Goal: Information Seeking & Learning: Find specific fact

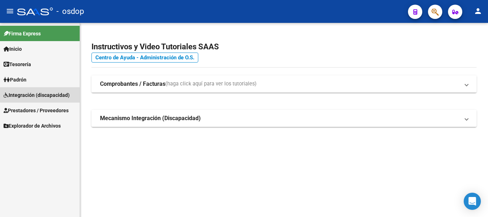
click at [40, 94] on span "Integración (discapacidad)" at bounding box center [37, 95] width 66 height 8
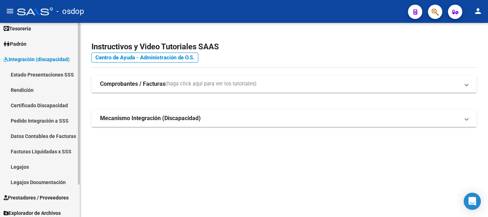
scroll to position [39, 0]
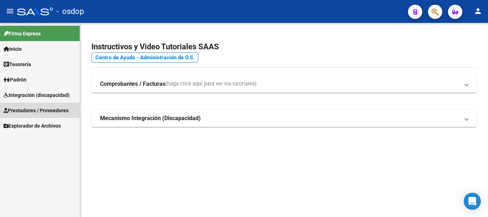
click at [46, 114] on span "Prestadores / Proveedores" at bounding box center [36, 111] width 65 height 8
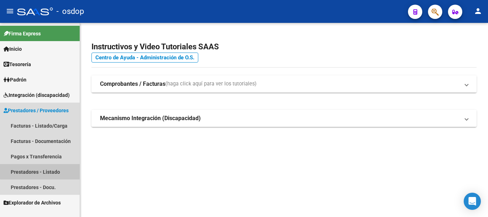
click at [50, 171] on link "Prestadores - Listado" at bounding box center [40, 171] width 80 height 15
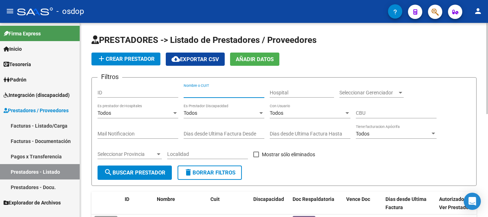
paste input "24-35300487-1"
click at [191, 92] on input "24-35300487-1" at bounding box center [224, 93] width 81 height 6
click at [214, 94] on input "2435300487-1" at bounding box center [224, 93] width 81 height 6
type input "24353004871"
click at [140, 171] on span "search Buscar Prestador" at bounding box center [135, 172] width 62 height 6
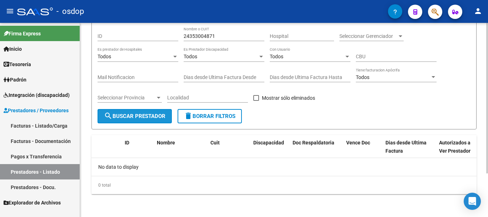
click at [149, 117] on span "search Buscar Prestador" at bounding box center [135, 116] width 62 height 6
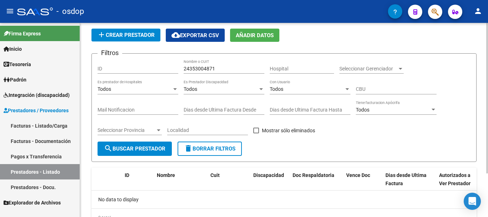
scroll to position [36, 0]
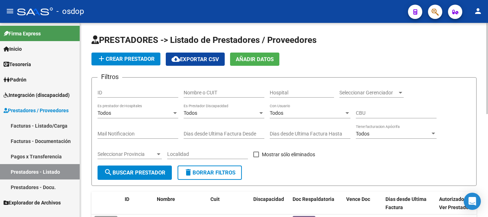
click at [213, 92] on input "Nombre o CUIT" at bounding box center [224, 93] width 81 height 6
type input "27337921650"
click at [143, 168] on button "search Buscar Prestador" at bounding box center [135, 173] width 74 height 14
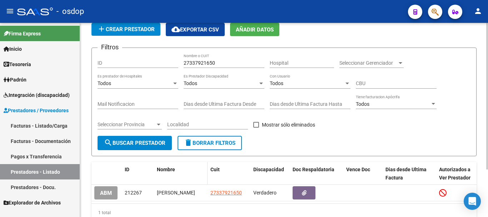
scroll to position [63, 0]
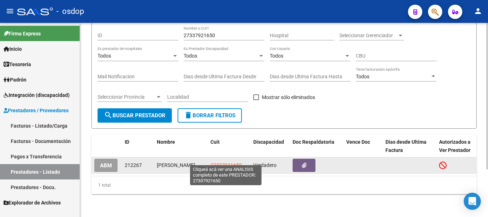
click at [223, 162] on span "27337921650" at bounding box center [226, 165] width 31 height 6
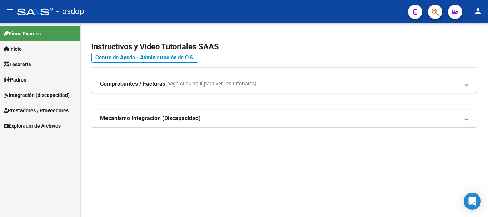
click at [24, 110] on span "Prestadores / Proveedores" at bounding box center [36, 111] width 65 height 8
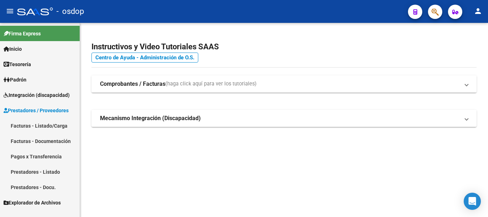
click at [21, 172] on link "Prestadores - Listado" at bounding box center [40, 171] width 80 height 15
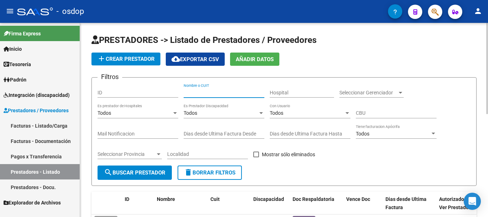
click at [224, 94] on input "Nombre o CUIT" at bounding box center [224, 93] width 81 height 6
click at [140, 175] on span "search Buscar Prestador" at bounding box center [135, 172] width 62 height 6
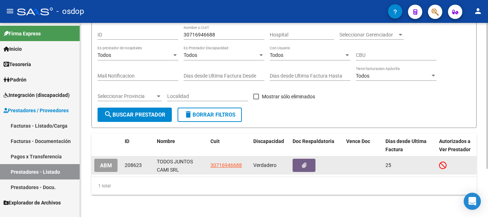
scroll to position [64, 0]
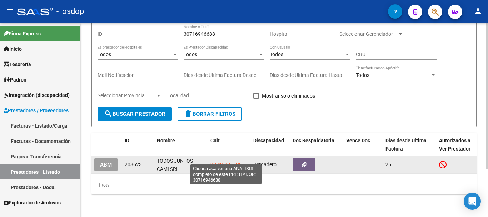
click at [227, 162] on span "30716946688" at bounding box center [226, 165] width 31 height 6
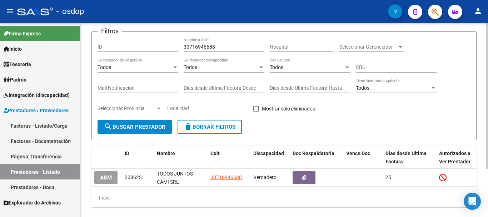
scroll to position [29, 0]
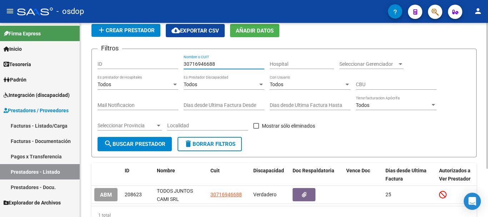
click at [222, 65] on input "30716946688" at bounding box center [224, 64] width 81 height 6
type input "3"
type input "27363890127"
click at [129, 146] on span "search Buscar Prestador" at bounding box center [135, 144] width 62 height 6
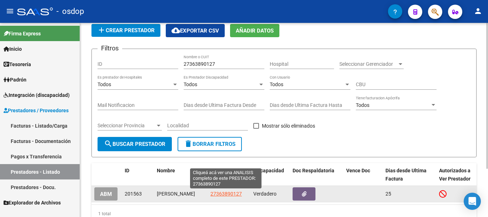
click at [216, 195] on span "27363890127" at bounding box center [226, 194] width 31 height 6
type textarea "27363890127"
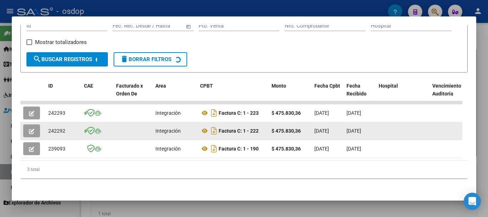
scroll to position [126, 0]
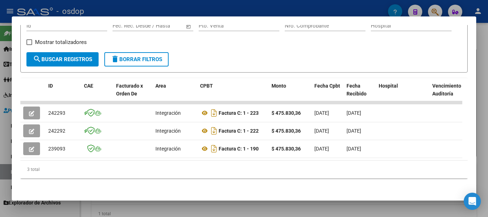
click at [48, 56] on span "search Buscar Registros" at bounding box center [62, 59] width 59 height 6
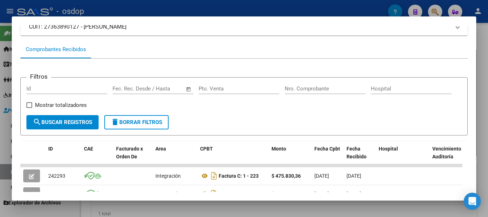
scroll to position [0, 0]
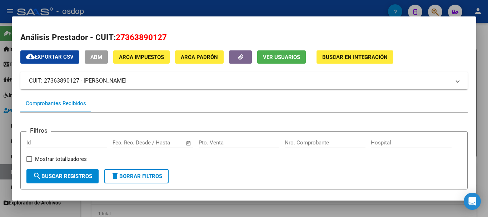
drag, startPoint x: 43, startPoint y: 80, endPoint x: 84, endPoint y: 80, distance: 41.1
click at [84, 80] on mat-panel-title "CUIT: 27363890127 - ESPINOSA ROCIO FLORENCIA" at bounding box center [240, 81] width 422 height 9
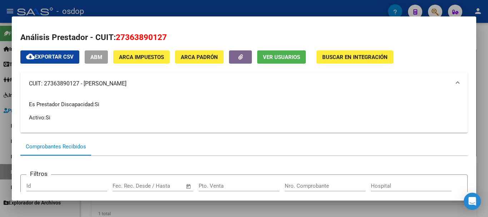
click at [191, 104] on p "Es Prestador Discapacidad: Si" at bounding box center [244, 104] width 431 height 8
drag, startPoint x: 117, startPoint y: 35, endPoint x: 179, endPoint y: 35, distance: 62.2
click at [179, 35] on h2 "Análisis Prestador - CUIT: 27363890127" at bounding box center [244, 37] width 448 height 12
copy span "27363890127"
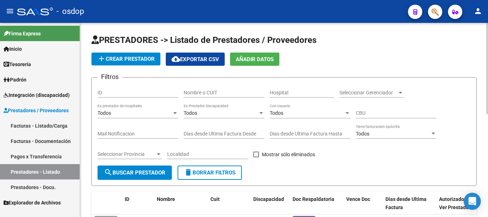
click at [208, 93] on input "Nombre o CUIT" at bounding box center [224, 93] width 81 height 6
paste input "27363890127"
type input "27363890127"
click at [115, 168] on button "search Buscar Prestador" at bounding box center [135, 173] width 74 height 14
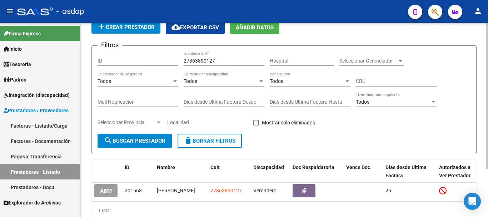
scroll to position [64, 0]
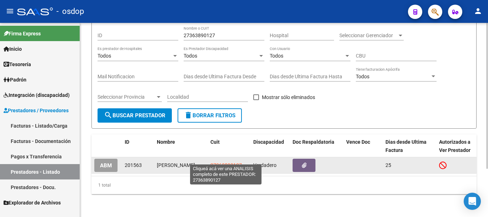
click at [228, 162] on span "27363890127" at bounding box center [226, 165] width 31 height 6
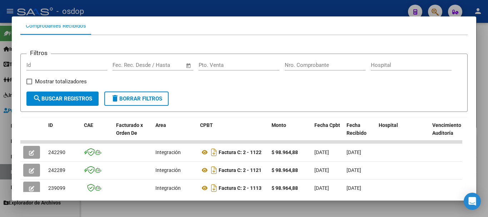
scroll to position [99, 0]
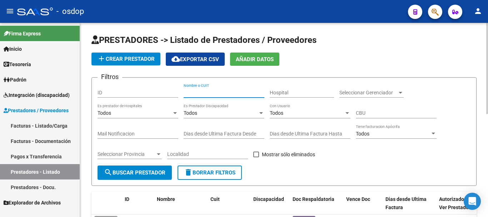
click at [198, 93] on input "Nombre o CUIT" at bounding box center [224, 93] width 81 height 6
type input "27354391827"
click at [130, 178] on button "search Buscar Prestador" at bounding box center [135, 173] width 74 height 14
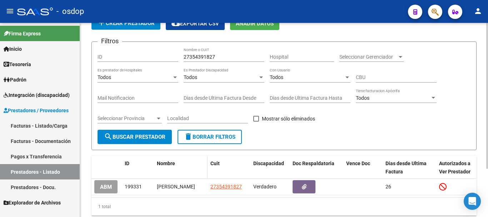
scroll to position [64, 0]
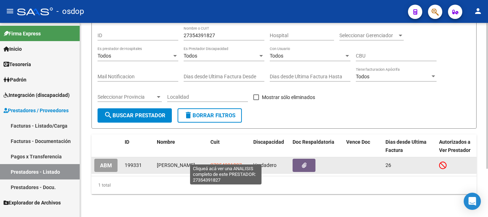
click at [224, 162] on span "27354391827" at bounding box center [226, 165] width 31 height 6
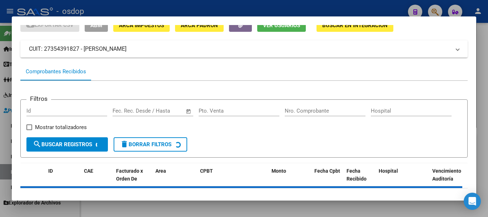
scroll to position [63, 0]
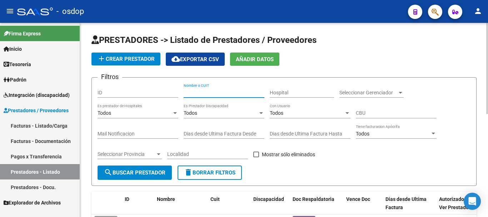
drag, startPoint x: 201, startPoint y: 93, endPoint x: 194, endPoint y: 42, distance: 51.3
click at [203, 83] on form "Filtros ID Nombre o CUIT Hospital Seleccionar Gerenciador Seleccionar Gerenciad…" at bounding box center [284, 131] width 385 height 109
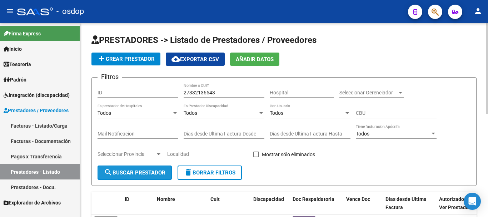
click at [129, 173] on span "search Buscar Prestador" at bounding box center [135, 172] width 62 height 6
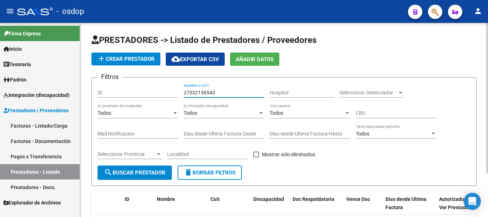
click at [227, 93] on input "27332136543" at bounding box center [224, 93] width 81 height 6
type input "27332146543"
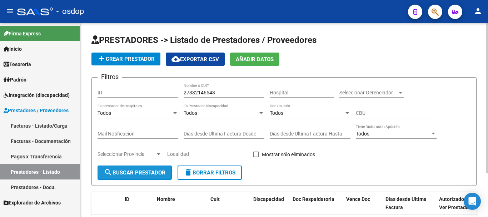
click at [153, 175] on span "search Buscar Prestador" at bounding box center [135, 172] width 62 height 6
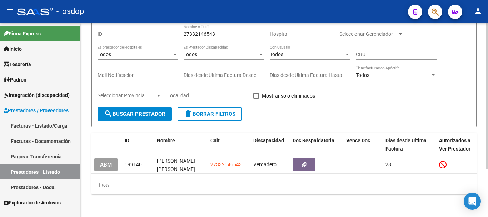
scroll to position [64, 0]
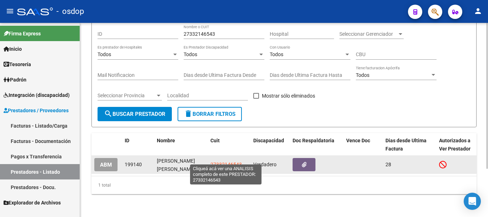
click at [228, 162] on span "27332146543" at bounding box center [226, 165] width 31 height 6
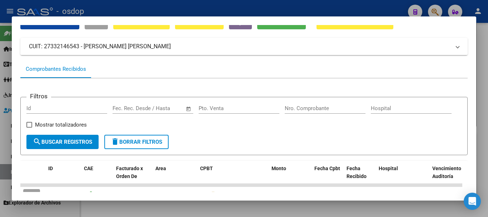
scroll to position [0, 0]
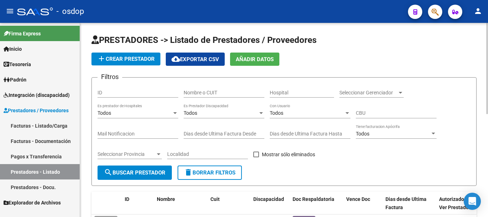
click at [193, 89] on div "Nombre o CUIT" at bounding box center [224, 90] width 81 height 14
type input "27413351133"
click at [139, 173] on span "search Buscar Prestador" at bounding box center [135, 172] width 62 height 6
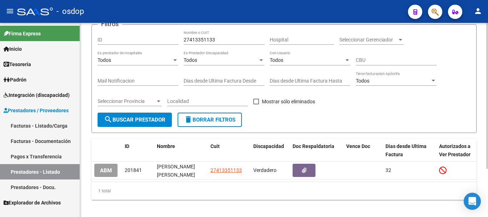
scroll to position [64, 0]
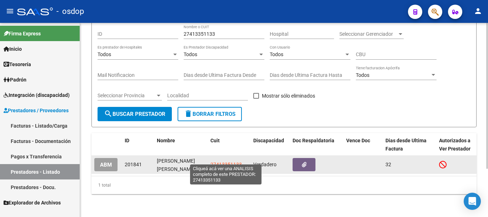
click at [222, 162] on span "27413351133" at bounding box center [226, 165] width 31 height 6
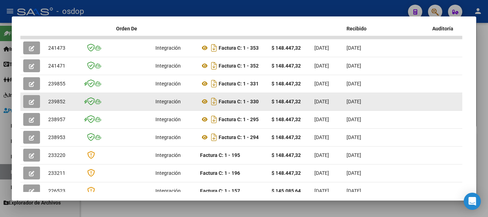
scroll to position [172, 0]
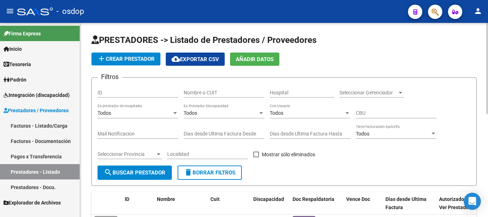
click at [210, 90] on input "Nombre o CUIT" at bounding box center [224, 93] width 81 height 6
type input "27209841741"
click at [113, 171] on span "search Buscar Prestador" at bounding box center [135, 172] width 62 height 6
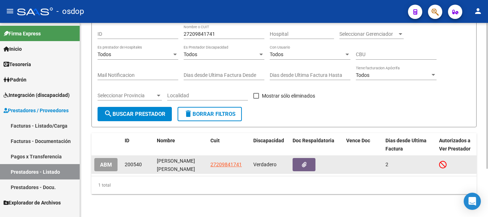
scroll to position [64, 0]
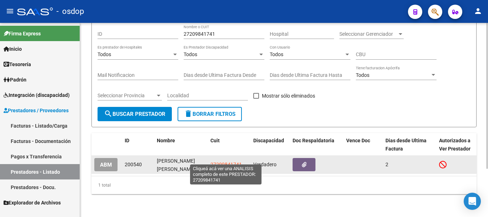
click at [223, 162] on span "27209841741" at bounding box center [226, 165] width 31 height 6
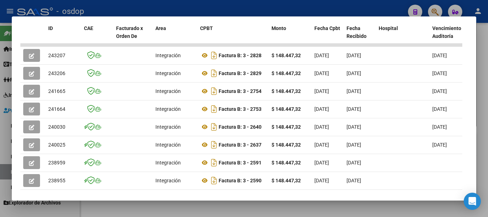
scroll to position [179, 0]
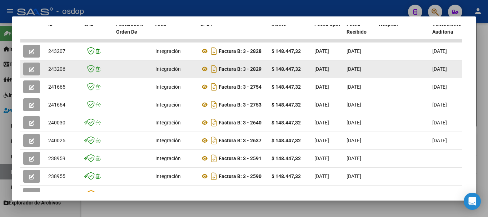
click at [34, 72] on icon "button" at bounding box center [31, 69] width 5 height 5
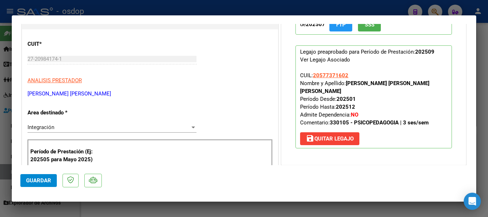
scroll to position [0, 0]
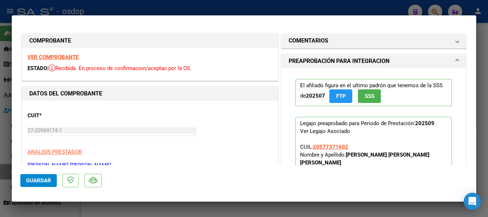
click at [55, 56] on strong "VER COMPROBANTE" at bounding box center [53, 57] width 51 height 6
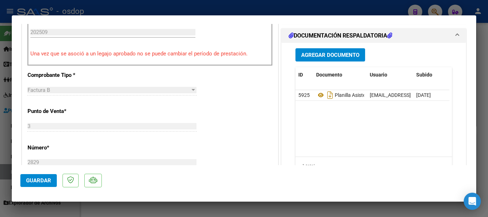
scroll to position [215, 0]
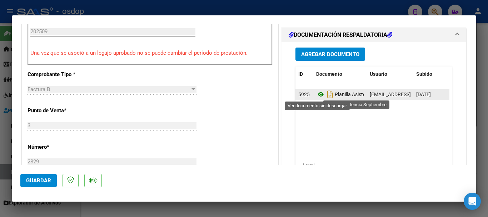
click at [316, 95] on icon at bounding box center [320, 94] width 9 height 9
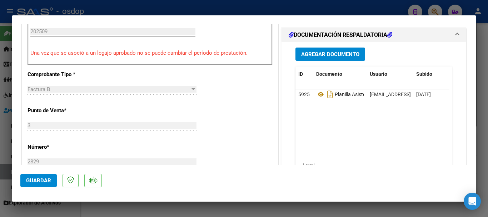
type input "$ 0,00"
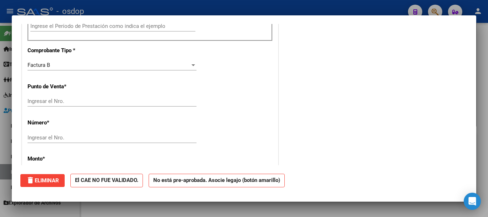
scroll to position [0, 0]
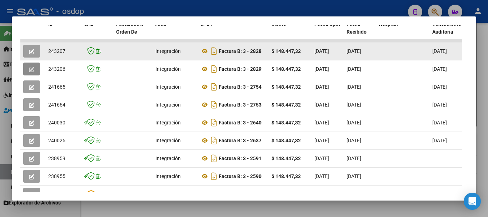
click at [30, 51] on span "button" at bounding box center [31, 51] width 5 height 6
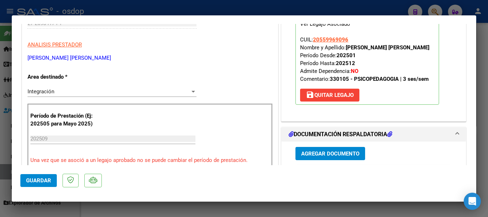
scroll to position [143, 0]
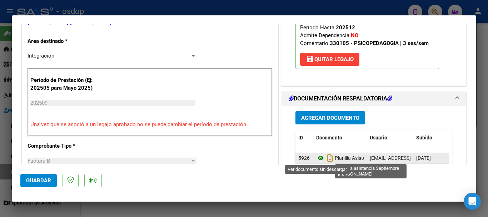
click at [321, 157] on icon at bounding box center [320, 158] width 9 height 9
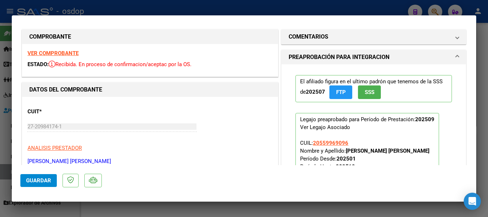
scroll to position [0, 0]
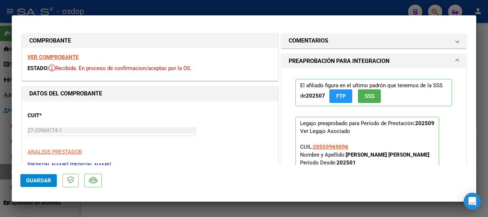
click at [70, 55] on strong "VER COMPROBANTE" at bounding box center [53, 57] width 51 height 6
type input "$ 0,00"
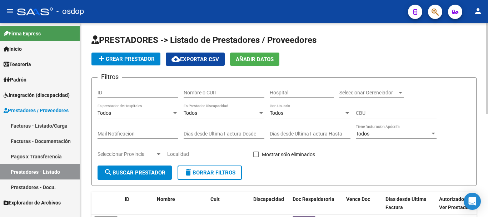
click at [228, 88] on div "Nombre o CUIT" at bounding box center [224, 90] width 81 height 14
type input "23267395144"
click at [143, 170] on span "search Buscar Prestador" at bounding box center [135, 172] width 62 height 6
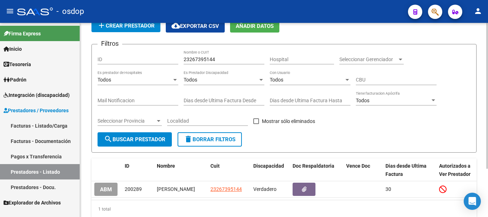
scroll to position [64, 0]
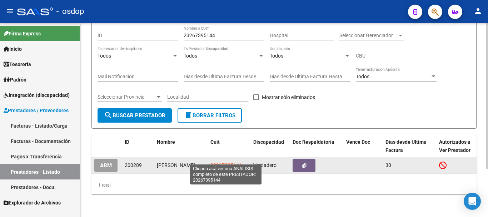
click at [223, 162] on span "23267395144" at bounding box center [226, 165] width 31 height 6
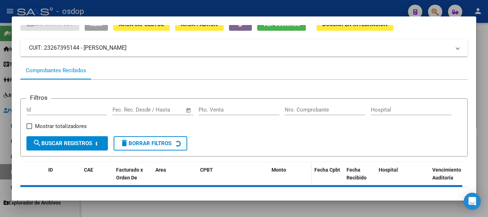
scroll to position [63, 0]
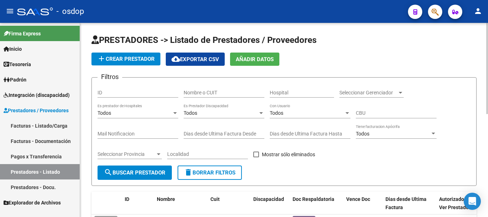
click at [191, 94] on input "Nombre o CUIT" at bounding box center [224, 93] width 81 height 6
type input "27326478348"
click at [143, 176] on button "search Buscar Prestador" at bounding box center [135, 173] width 74 height 14
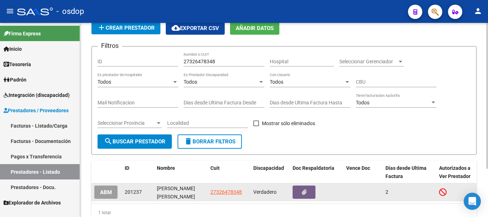
scroll to position [64, 0]
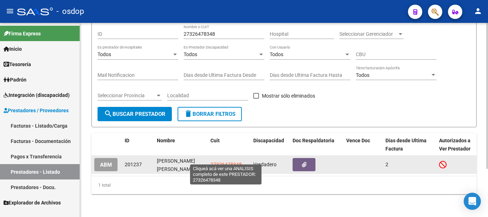
click at [229, 162] on span "27326478348" at bounding box center [226, 165] width 31 height 6
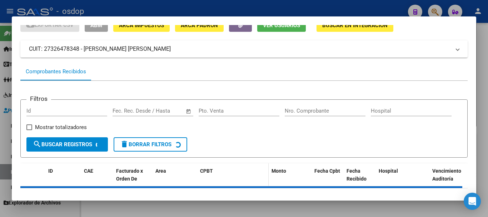
scroll to position [63, 0]
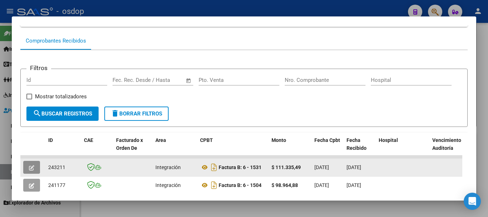
click at [31, 169] on icon "button" at bounding box center [31, 167] width 5 height 5
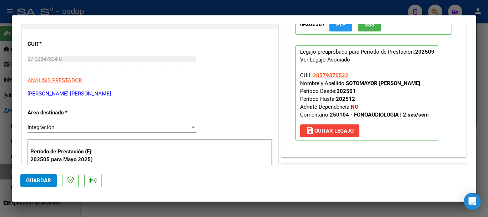
scroll to position [179, 0]
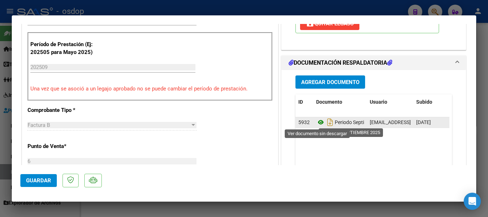
click at [316, 123] on icon at bounding box center [320, 122] width 9 height 9
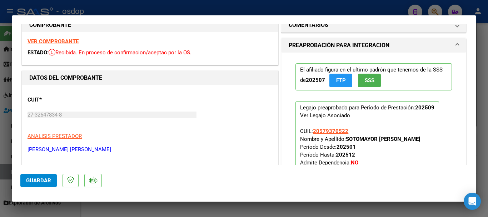
scroll to position [0, 0]
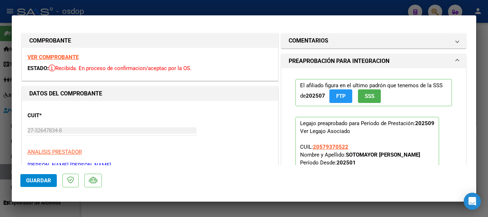
click at [65, 58] on strong "VER COMPROBANTE" at bounding box center [53, 57] width 51 height 6
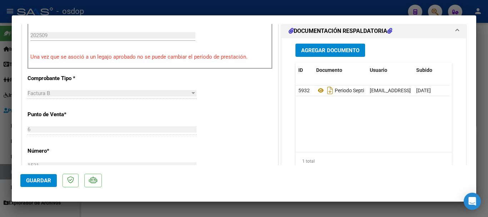
scroll to position [215, 0]
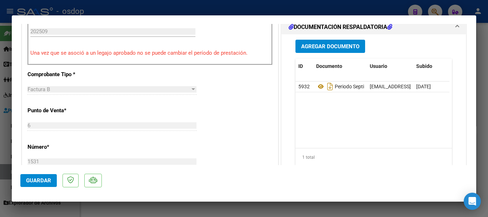
type input "$ 0,00"
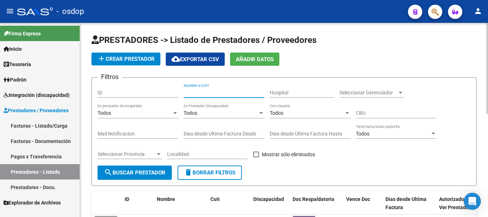
click at [212, 92] on input "Nombre o CUIT" at bounding box center [224, 93] width 81 height 6
type input "27342070510"
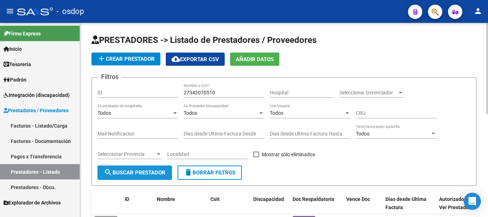
click at [126, 179] on button "search Buscar Prestador" at bounding box center [135, 173] width 74 height 14
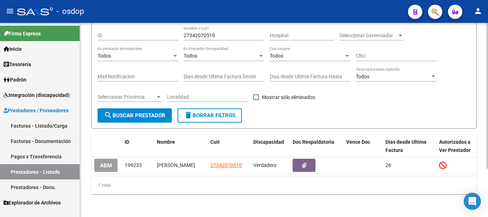
scroll to position [64, 0]
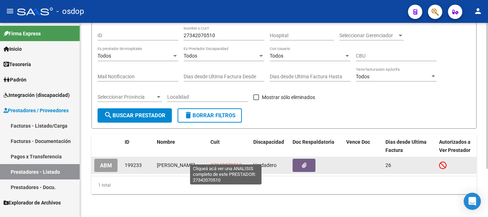
click at [224, 162] on span "27342070510" at bounding box center [226, 165] width 31 height 6
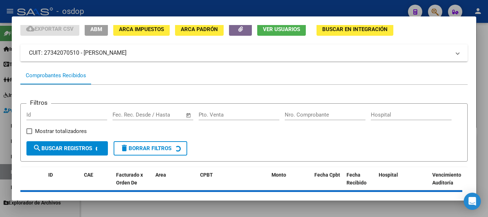
scroll to position [63, 0]
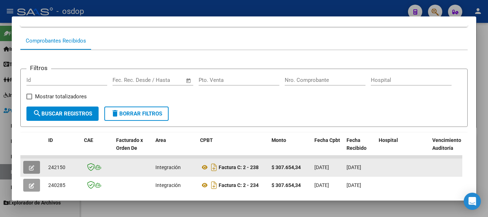
click at [30, 170] on icon "button" at bounding box center [31, 167] width 5 height 5
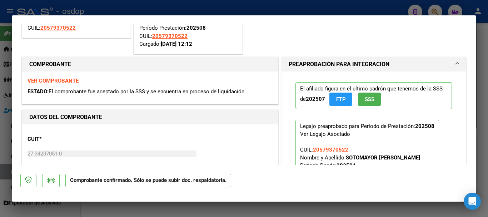
scroll to position [72, 0]
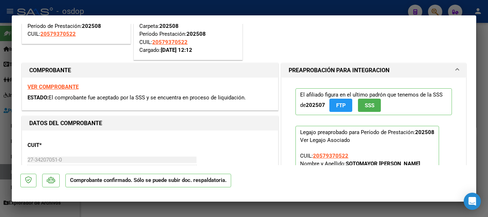
type input "$ 0,00"
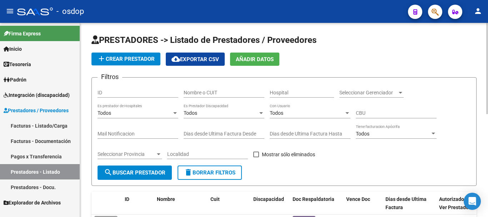
click at [197, 93] on input "Nombre o CUIT" at bounding box center [224, 93] width 81 height 6
type input "27330647065"
click at [141, 179] on button "search Buscar Prestador" at bounding box center [135, 173] width 74 height 14
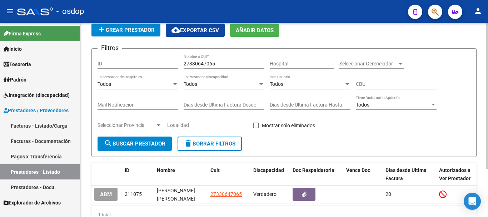
scroll to position [64, 0]
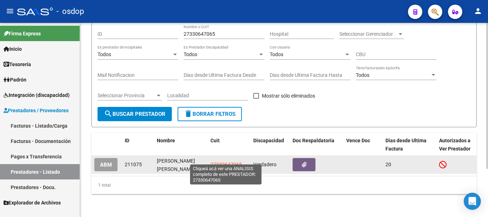
click at [226, 162] on span "27330647065" at bounding box center [226, 165] width 31 height 6
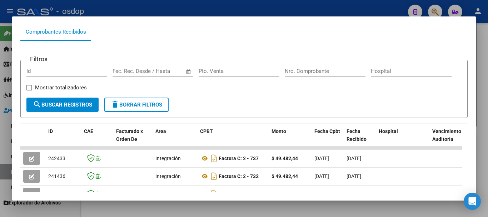
scroll to position [0, 0]
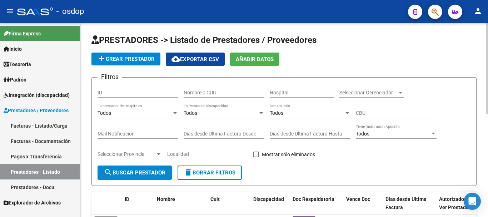
click at [202, 92] on input "Nombre o CUIT" at bounding box center [224, 93] width 81 height 6
type input "27250520889"
click at [133, 178] on button "search Buscar Prestador" at bounding box center [135, 173] width 74 height 14
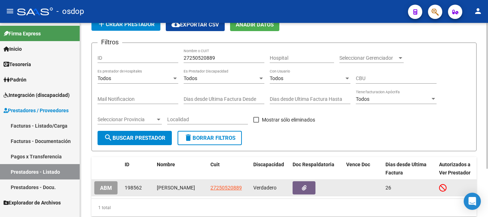
scroll to position [64, 0]
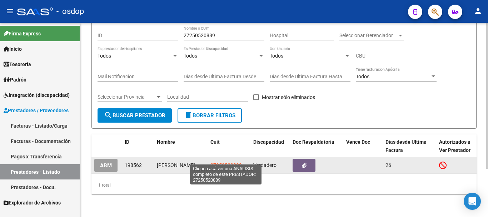
click at [239, 162] on span "27250520889" at bounding box center [226, 165] width 31 height 6
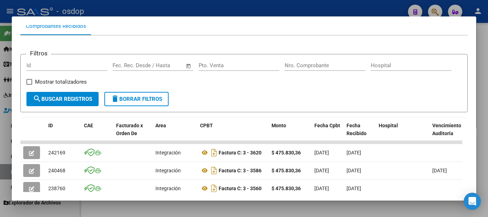
scroll to position [0, 0]
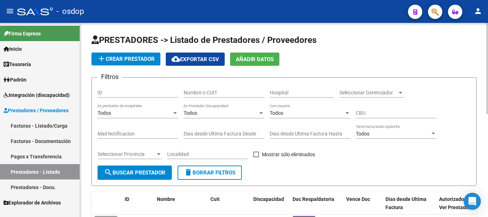
click at [191, 96] on div "Nombre o CUIT" at bounding box center [224, 90] width 81 height 14
type input "27395645779"
click at [148, 173] on span "search Buscar Prestador" at bounding box center [135, 172] width 62 height 6
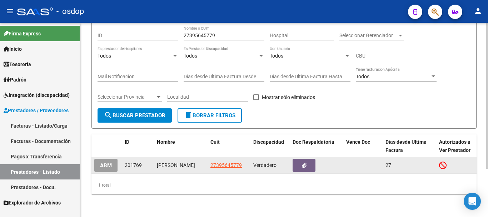
scroll to position [64, 0]
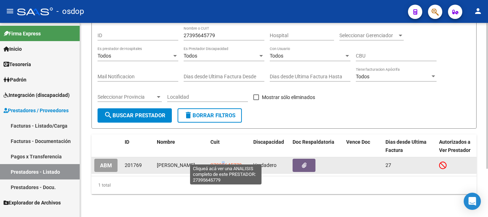
click at [223, 162] on span "27395645779" at bounding box center [226, 165] width 31 height 6
copy span "5"
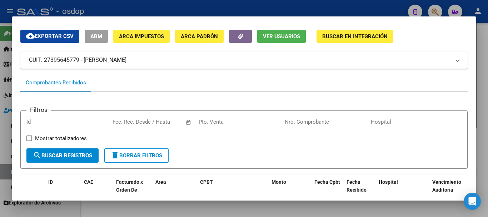
scroll to position [0, 0]
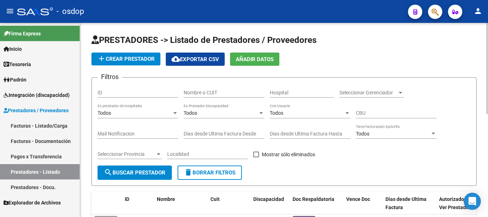
click at [207, 94] on input "Nombre o CUIT" at bounding box center [224, 93] width 81 height 6
type input "20366759035"
click at [115, 173] on span "search Buscar Prestador" at bounding box center [135, 172] width 62 height 6
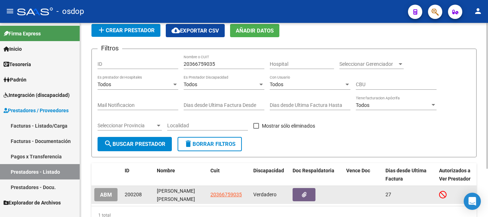
scroll to position [64, 0]
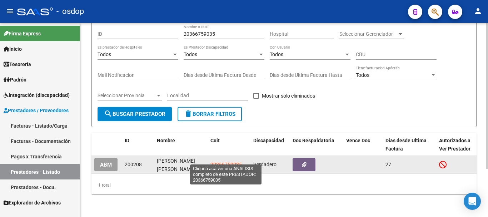
click at [213, 162] on span "20366759035" at bounding box center [226, 165] width 31 height 6
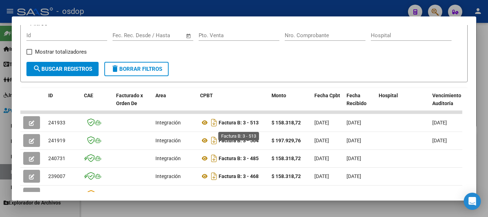
scroll to position [0, 0]
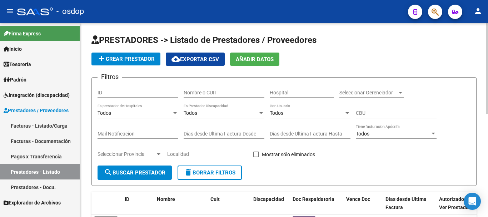
drag, startPoint x: 228, startPoint y: 94, endPoint x: 212, endPoint y: 87, distance: 17.9
click at [227, 94] on input "Nombre o CUIT" at bounding box center [224, 93] width 81 height 6
type input "27388166490"
click at [131, 172] on span "search Buscar Prestador" at bounding box center [135, 172] width 62 height 6
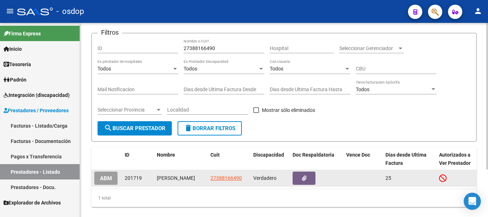
scroll to position [63, 0]
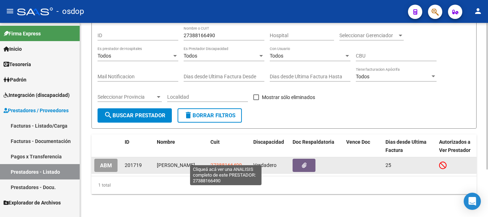
click at [228, 162] on span "27388166490" at bounding box center [226, 165] width 31 height 6
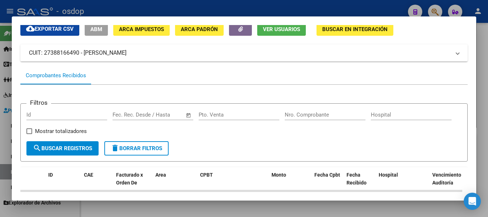
scroll to position [0, 0]
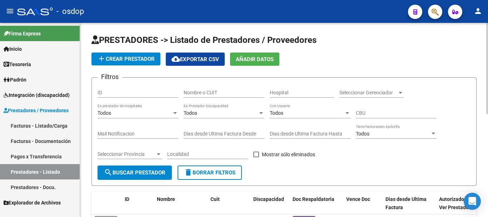
click at [207, 90] on input "Nombre o CUIT" at bounding box center [224, 93] width 81 height 6
type input "27360251360"
click at [128, 174] on span "search Buscar Prestador" at bounding box center [135, 172] width 62 height 6
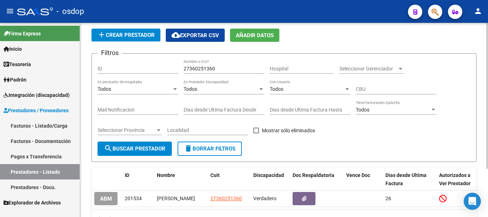
scroll to position [64, 0]
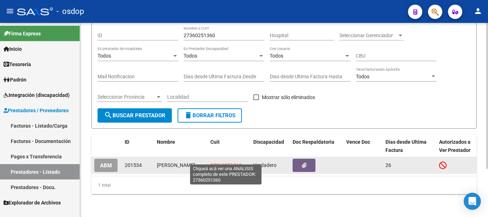
click at [216, 162] on span "27360251360" at bounding box center [226, 165] width 31 height 6
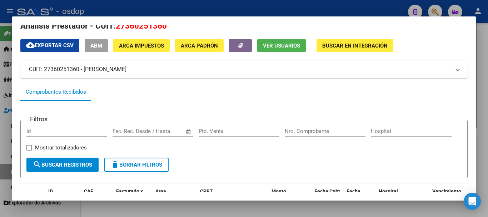
scroll to position [0, 0]
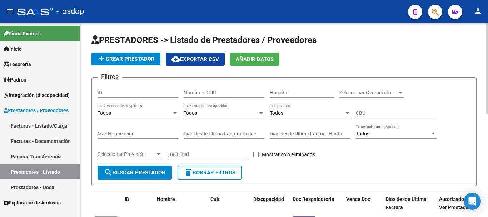
click at [226, 94] on input "Nombre o CUIT" at bounding box center [224, 93] width 81 height 6
type input "27264321757"
click at [144, 176] on span "search Buscar Prestador" at bounding box center [135, 172] width 62 height 6
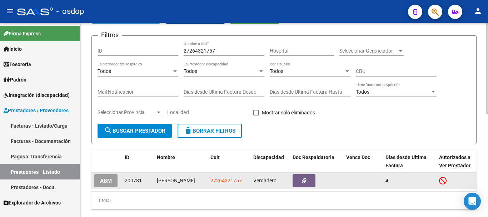
scroll to position [64, 0]
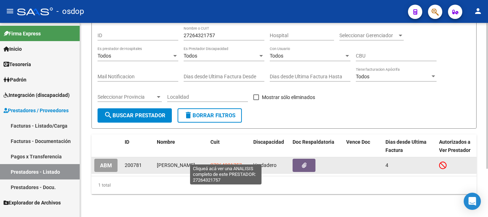
click at [229, 162] on span "27264321757" at bounding box center [226, 165] width 31 height 6
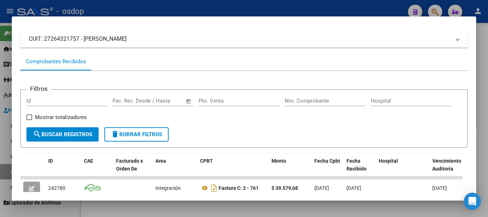
scroll to position [143, 0]
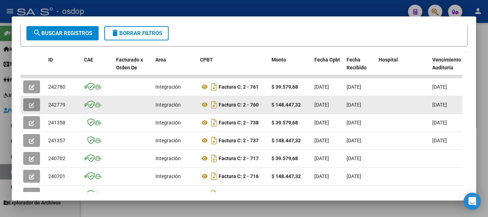
click at [29, 108] on icon "button" at bounding box center [31, 105] width 5 height 5
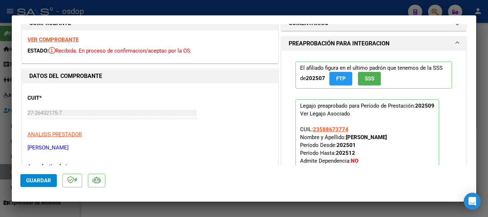
scroll to position [0, 0]
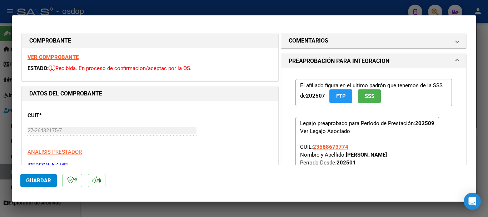
type input "$ 0,00"
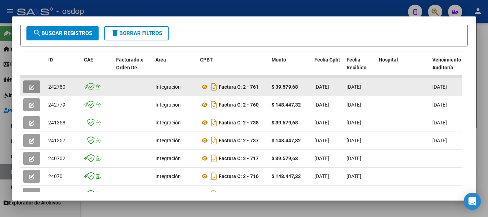
click at [35, 90] on button "button" at bounding box center [31, 86] width 17 height 13
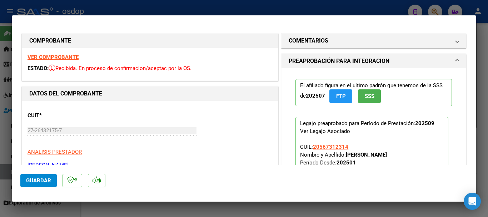
type input "$ 0,00"
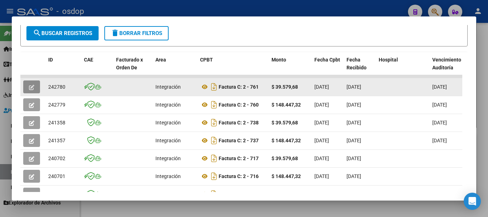
click at [30, 90] on icon "button" at bounding box center [31, 87] width 5 height 5
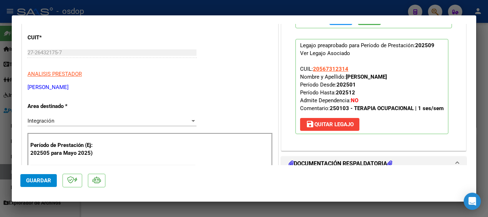
scroll to position [143, 0]
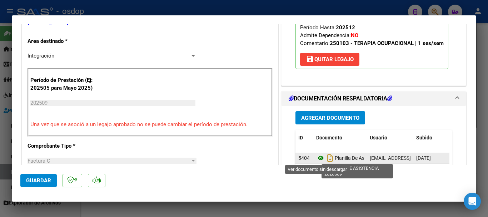
click at [316, 157] on icon at bounding box center [320, 158] width 9 height 9
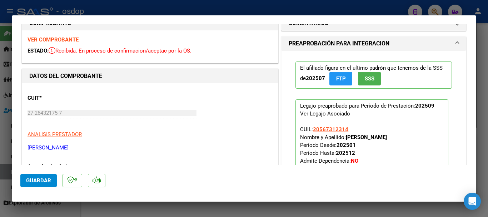
scroll to position [0, 0]
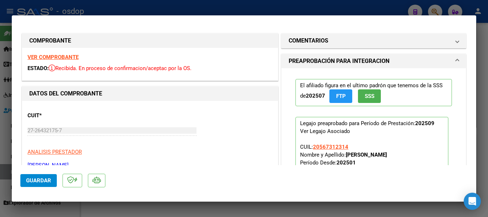
click at [76, 57] on strong "VER COMPROBANTE" at bounding box center [53, 57] width 51 height 6
type input "$ 0,00"
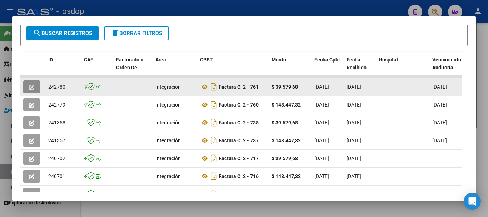
scroll to position [107, 0]
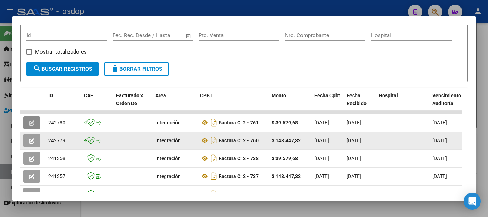
click at [31, 143] on icon "button" at bounding box center [31, 140] width 5 height 5
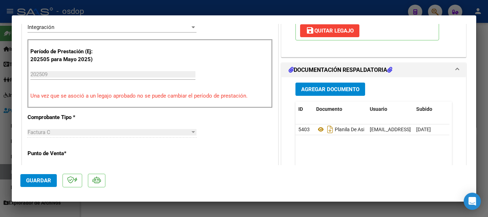
scroll to position [179, 0]
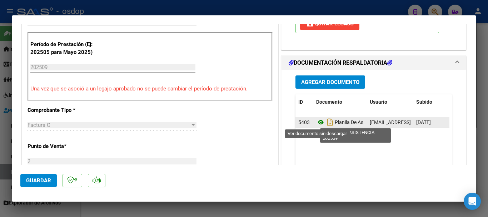
click at [316, 123] on icon at bounding box center [320, 122] width 9 height 9
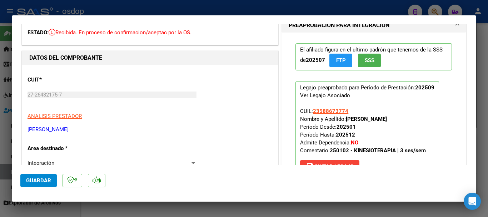
scroll to position [0, 0]
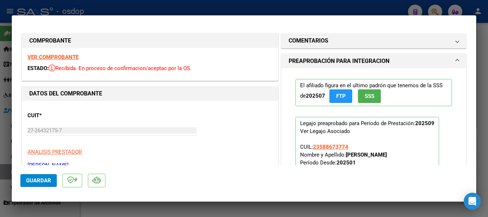
click at [68, 56] on strong "VER COMPROBANTE" at bounding box center [53, 57] width 51 height 6
type input "$ 0,00"
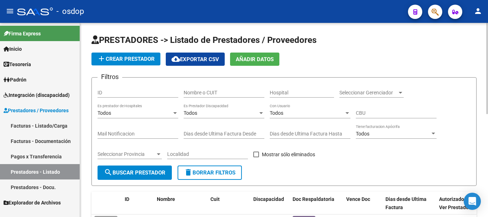
drag, startPoint x: 246, startPoint y: 88, endPoint x: 242, endPoint y: 89, distance: 4.0
click at [244, 89] on div "Nombre o CUIT" at bounding box center [224, 90] width 81 height 14
type input "27257381205"
click at [152, 167] on button "search Buscar Prestador" at bounding box center [135, 173] width 74 height 14
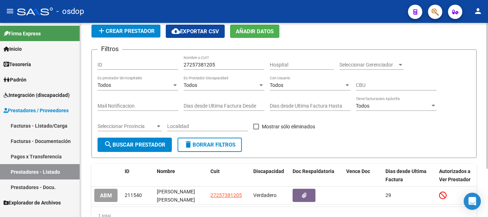
scroll to position [64, 0]
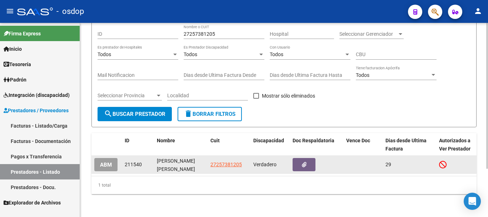
click at [224, 162] on span "27257381205" at bounding box center [226, 165] width 31 height 6
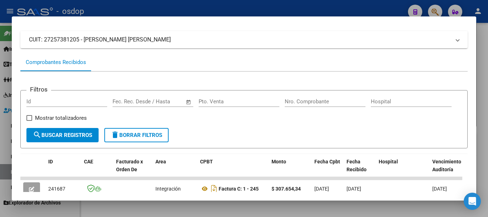
scroll to position [0, 0]
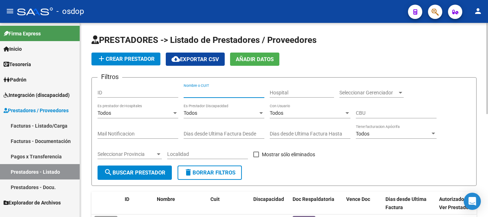
click at [187, 92] on input "Nombre o CUIT" at bounding box center [224, 93] width 81 height 6
type input "20249308073"
click at [157, 178] on button "search Buscar Prestador" at bounding box center [135, 173] width 74 height 14
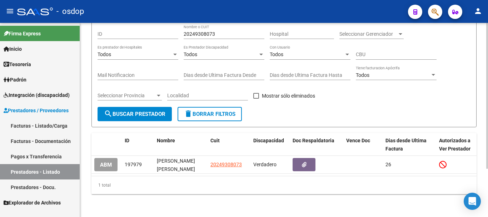
scroll to position [64, 0]
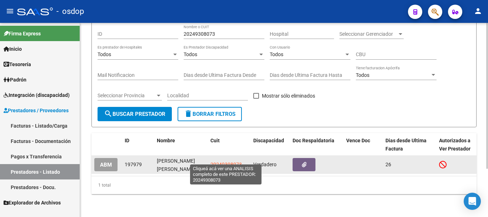
click at [220, 162] on span "20249308073" at bounding box center [226, 165] width 31 height 6
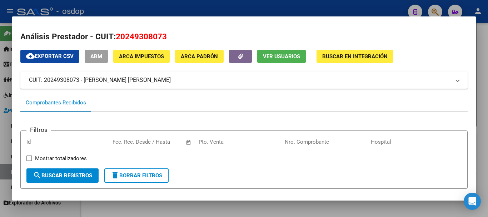
scroll to position [0, 0]
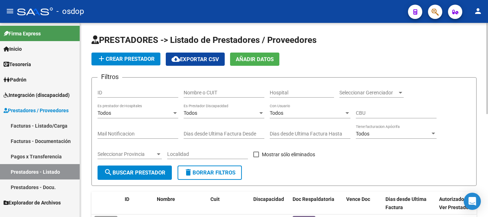
click at [196, 92] on input "Nombre o CUIT" at bounding box center [224, 93] width 81 height 6
type input "27325160050"
click at [125, 172] on span "search Buscar Prestador" at bounding box center [135, 172] width 62 height 6
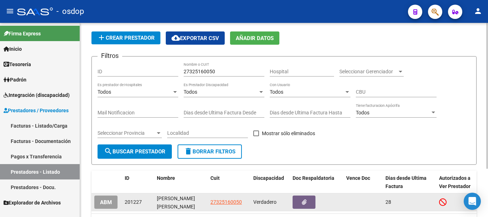
scroll to position [64, 0]
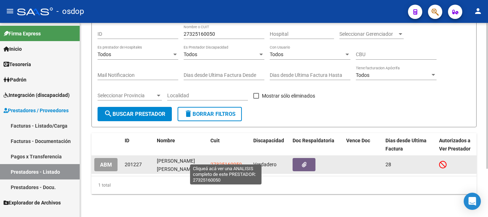
click at [233, 162] on span "27325160050" at bounding box center [226, 165] width 31 height 6
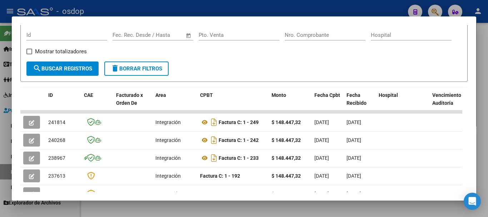
scroll to position [107, 0]
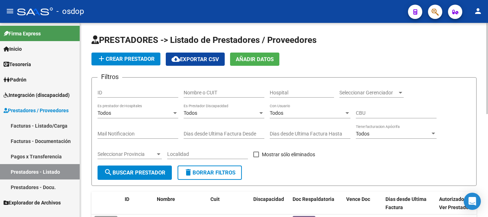
click at [211, 92] on input "Nombre o CUIT" at bounding box center [224, 93] width 81 height 6
type input "27261641521"
click at [154, 172] on span "search Buscar Prestador" at bounding box center [135, 172] width 62 height 6
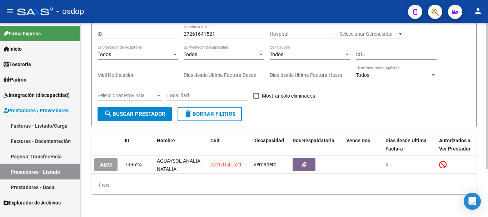
scroll to position [64, 0]
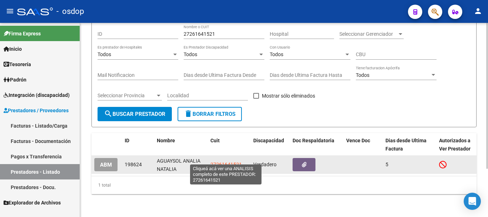
click at [229, 162] on span "27261641521" at bounding box center [226, 165] width 31 height 6
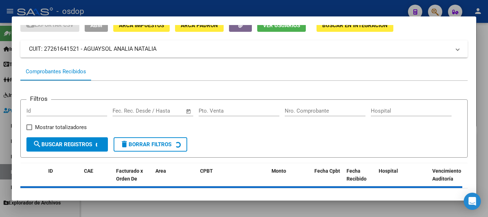
scroll to position [63, 0]
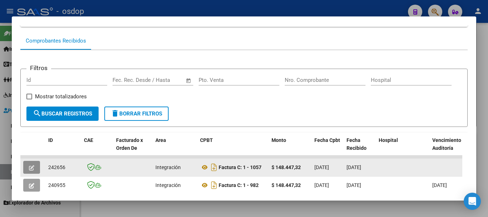
click at [31, 169] on icon "button" at bounding box center [31, 167] width 5 height 5
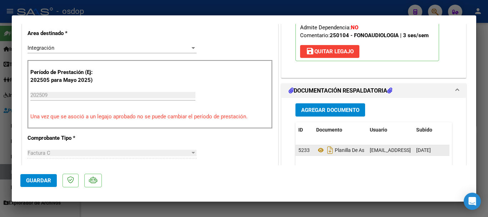
scroll to position [179, 0]
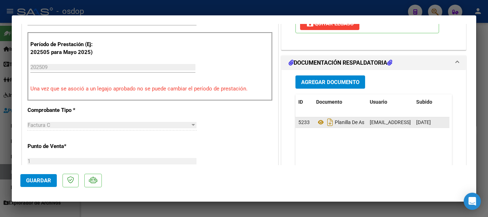
click at [314, 120] on datatable-body-cell "Planilla De Asistencia" at bounding box center [341, 122] width 54 height 10
click at [316, 122] on icon at bounding box center [320, 122] width 9 height 9
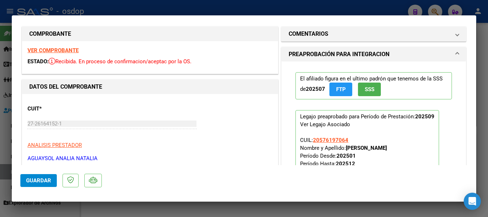
scroll to position [0, 0]
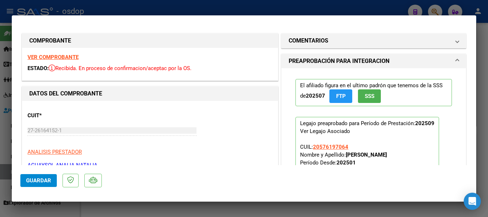
click at [59, 56] on strong "VER COMPROBANTE" at bounding box center [53, 57] width 51 height 6
type input "$ 0,00"
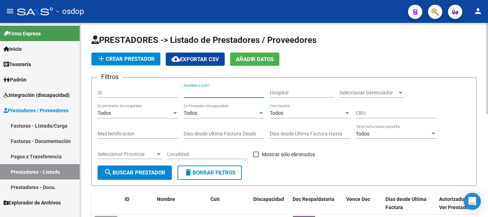
click at [193, 93] on input "Nombre o CUIT" at bounding box center [224, 93] width 81 height 6
click at [215, 90] on input "Nombre o CUIT" at bounding box center [224, 93] width 81 height 6
type input "27359395731"
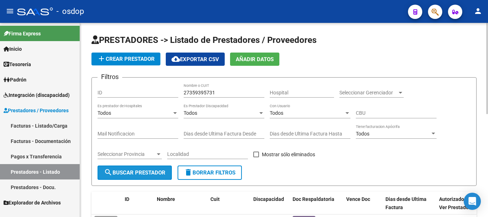
click at [131, 172] on span "search Buscar Prestador" at bounding box center [135, 172] width 62 height 6
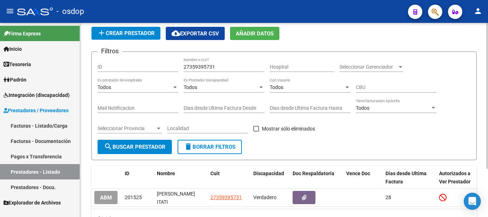
scroll to position [64, 0]
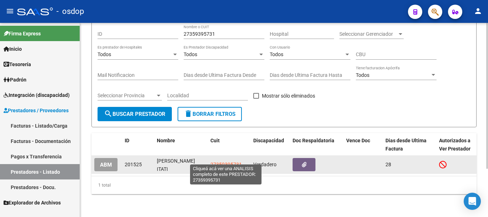
click at [219, 162] on span "27359395731" at bounding box center [226, 165] width 31 height 6
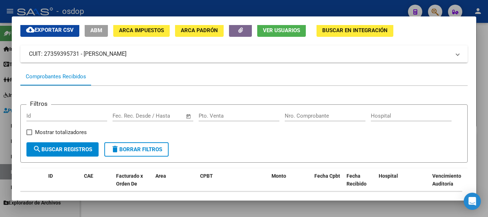
scroll to position [0, 0]
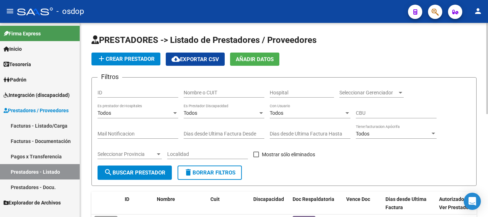
click at [194, 97] on div "Nombre o CUIT" at bounding box center [224, 90] width 81 height 14
type input "27396352090"
click at [142, 171] on span "search Buscar Prestador" at bounding box center [135, 172] width 62 height 6
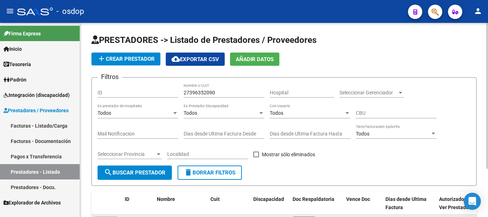
scroll to position [36, 0]
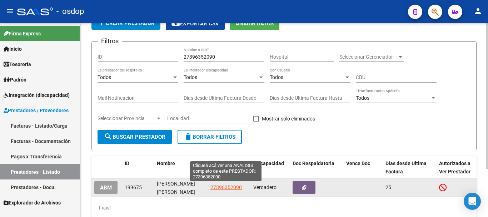
click at [227, 189] on span "27396352090" at bounding box center [226, 188] width 31 height 6
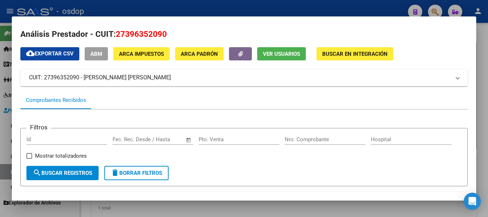
scroll to position [0, 0]
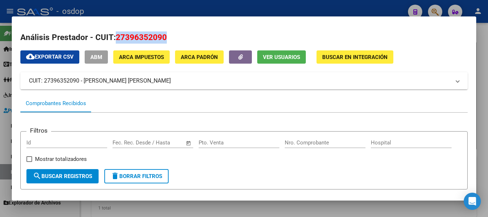
drag, startPoint x: 115, startPoint y: 36, endPoint x: 172, endPoint y: 36, distance: 56.9
click at [172, 35] on h2 "Análisis Prestador - CUIT: 27396352090" at bounding box center [244, 37] width 448 height 12
copy span "27396352090"
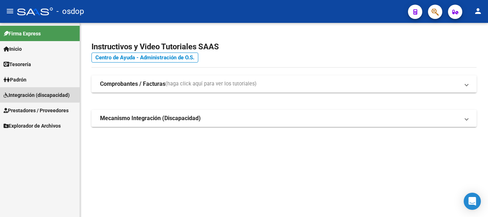
click at [26, 93] on span "Integración (discapacidad)" at bounding box center [37, 95] width 66 height 8
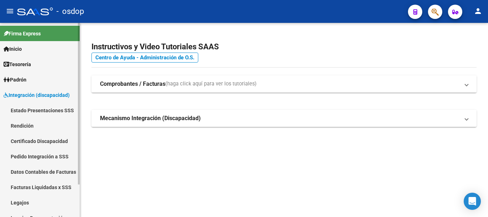
click at [46, 186] on link "Facturas Liquidadas x SSS" at bounding box center [40, 186] width 80 height 15
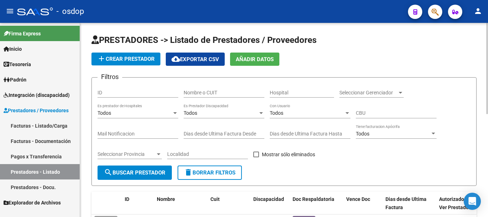
click at [195, 98] on div "Nombre o CUIT" at bounding box center [224, 90] width 81 height 14
type input "30645751007"
click at [146, 172] on span "search Buscar Prestador" at bounding box center [135, 172] width 62 height 6
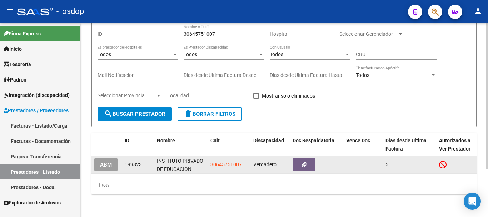
scroll to position [64, 0]
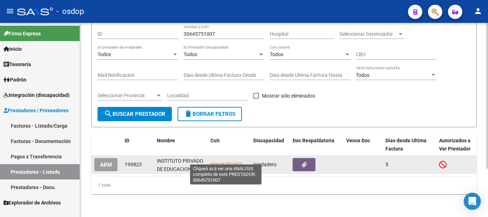
click at [218, 162] on span "30645751007" at bounding box center [226, 165] width 31 height 6
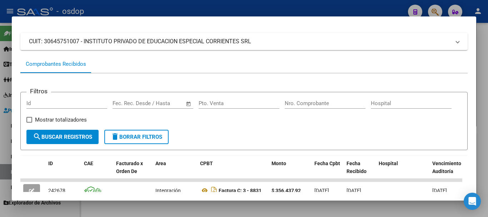
scroll to position [107, 0]
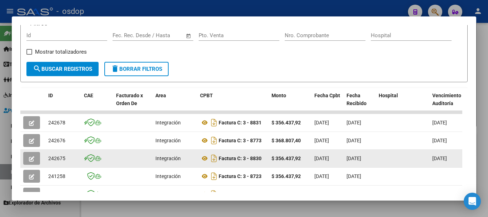
click at [29, 161] on icon "button" at bounding box center [31, 158] width 5 height 5
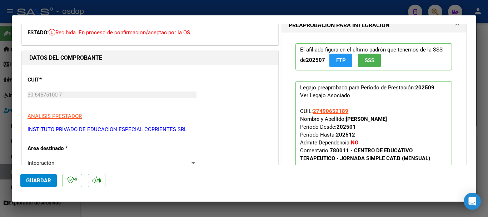
scroll to position [0, 0]
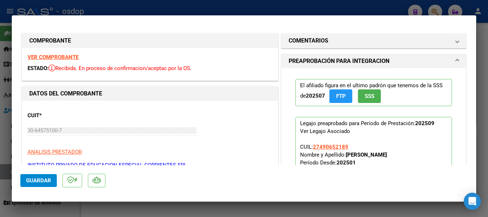
click at [64, 58] on strong "VER COMPROBANTE" at bounding box center [53, 57] width 51 height 6
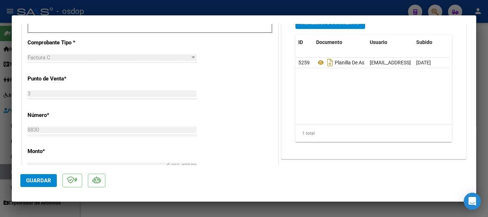
scroll to position [250, 0]
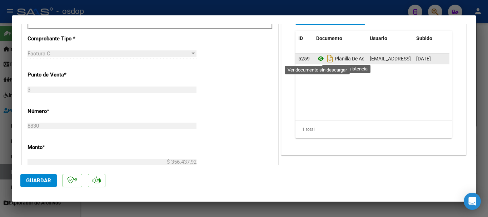
click at [317, 60] on icon at bounding box center [320, 58] width 9 height 9
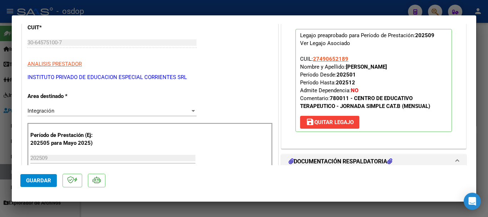
scroll to position [72, 0]
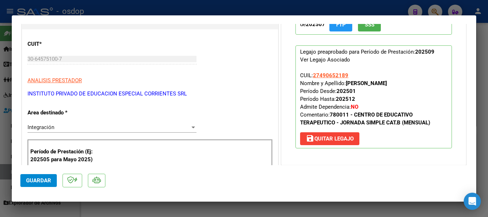
type input "$ 0,00"
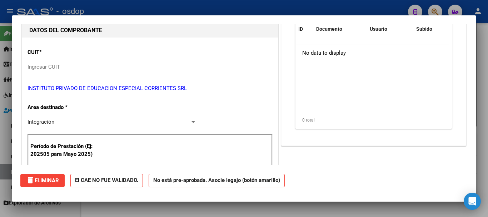
scroll to position [0, 0]
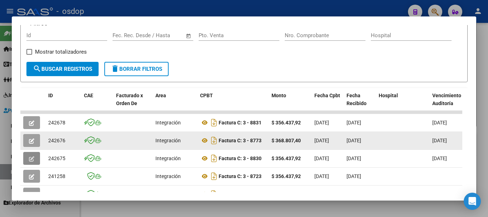
click at [30, 144] on icon "button" at bounding box center [31, 140] width 5 height 5
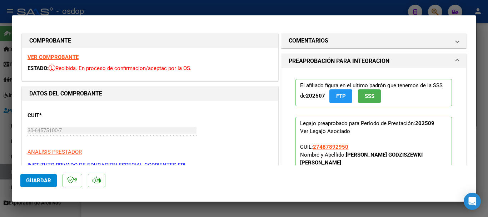
type input "$ 0,00"
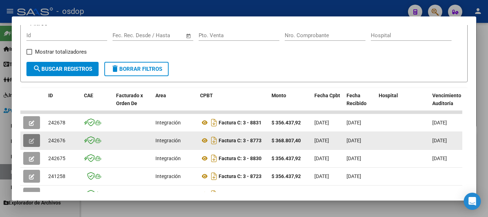
click at [33, 143] on icon "button" at bounding box center [31, 140] width 5 height 5
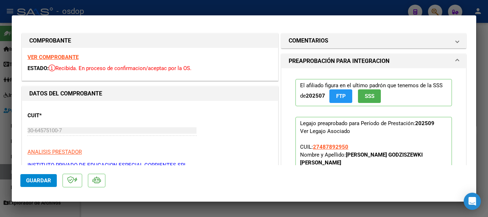
type input "$ 0,00"
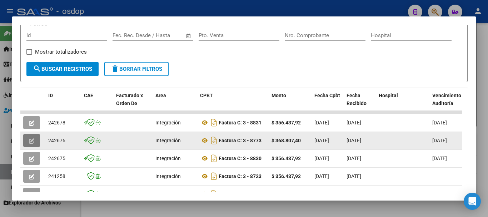
click at [30, 143] on icon "button" at bounding box center [31, 140] width 5 height 5
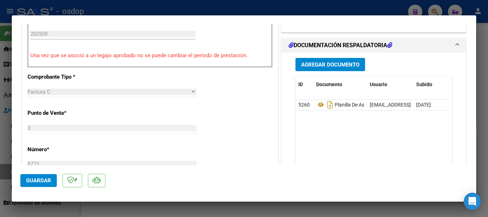
scroll to position [215, 0]
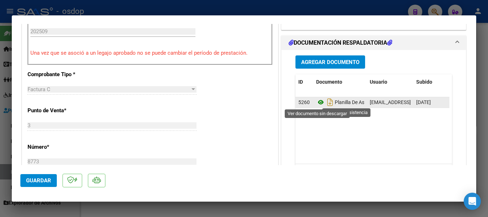
click at [318, 102] on icon at bounding box center [320, 102] width 9 height 9
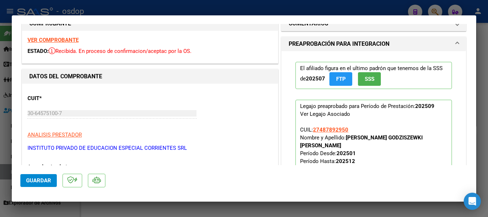
scroll to position [0, 0]
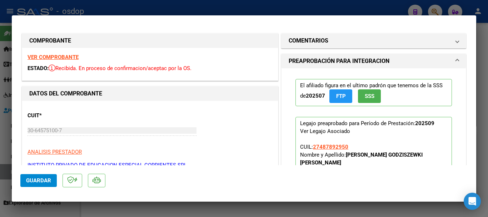
click at [62, 56] on strong "VER COMPROBANTE" at bounding box center [53, 57] width 51 height 6
type input "$ 0,00"
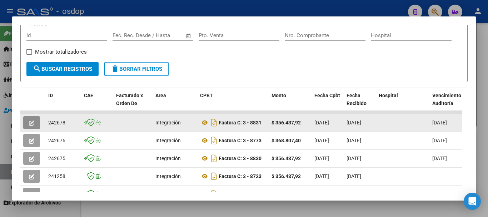
click at [31, 124] on icon "button" at bounding box center [31, 122] width 5 height 5
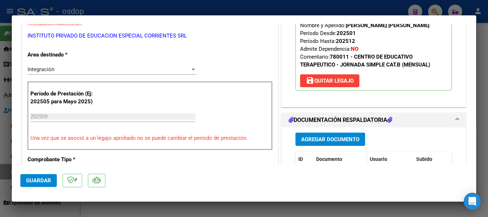
scroll to position [179, 0]
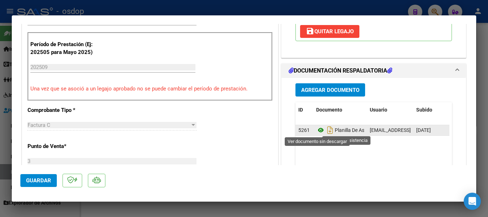
click at [318, 132] on icon at bounding box center [320, 130] width 9 height 9
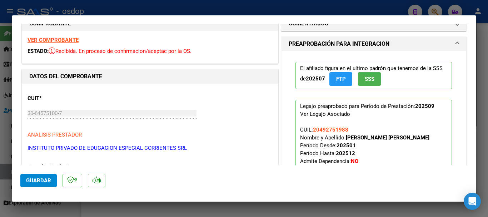
scroll to position [0, 0]
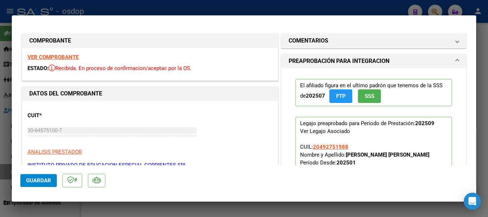
click at [69, 56] on strong "VER COMPROBANTE" at bounding box center [53, 57] width 51 height 6
type input "$ 0,00"
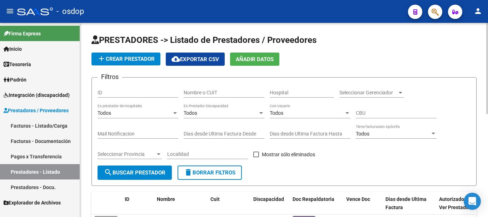
click at [203, 90] on input "Nombre o CUIT" at bounding box center [224, 93] width 81 height 6
type input "27260372934"
click at [149, 172] on span "search Buscar Prestador" at bounding box center [135, 172] width 62 height 6
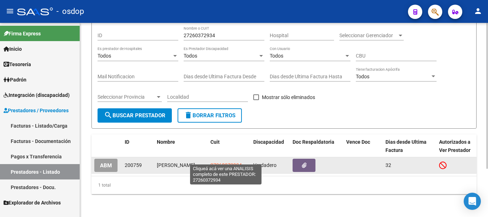
click at [224, 162] on span "27260372934" at bounding box center [226, 165] width 31 height 6
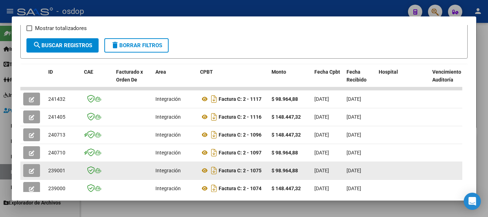
scroll to position [143, 0]
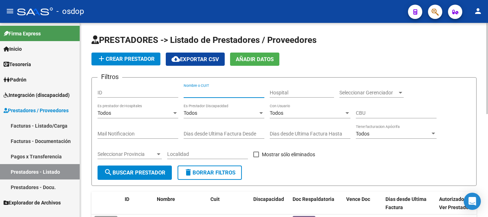
click at [201, 95] on input "Nombre o CUIT" at bounding box center [224, 93] width 81 height 6
type input "20230833754"
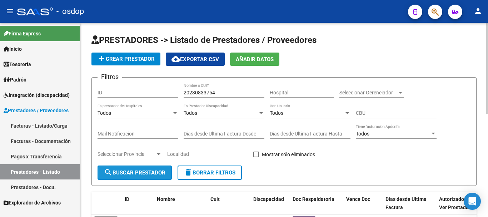
click at [114, 168] on button "search Buscar Prestador" at bounding box center [135, 173] width 74 height 14
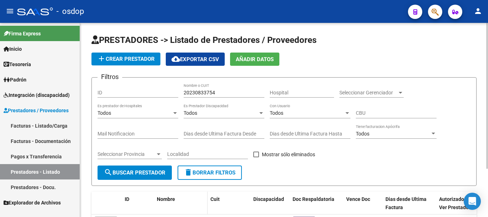
scroll to position [64, 0]
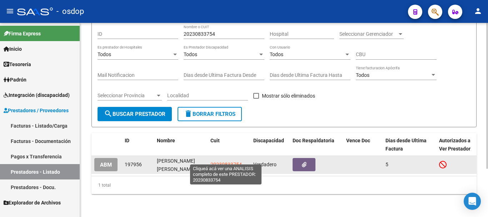
click at [226, 162] on span "20230833754" at bounding box center [226, 165] width 31 height 6
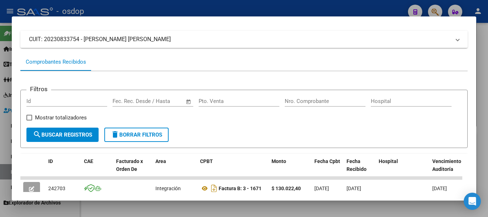
scroll to position [143, 0]
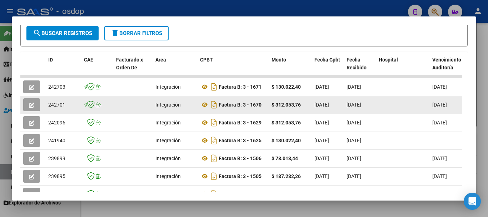
click at [33, 107] on icon "button" at bounding box center [31, 105] width 5 height 5
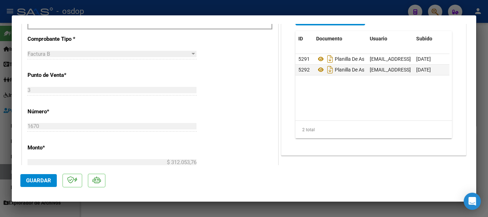
scroll to position [250, 0]
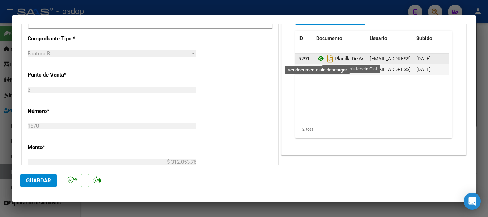
click at [316, 60] on icon at bounding box center [320, 58] width 9 height 9
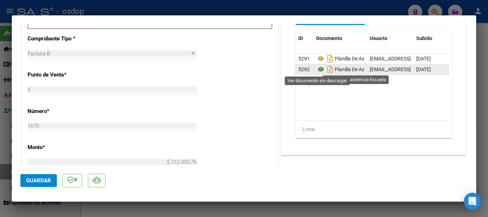
click at [316, 72] on icon at bounding box center [320, 69] width 9 height 9
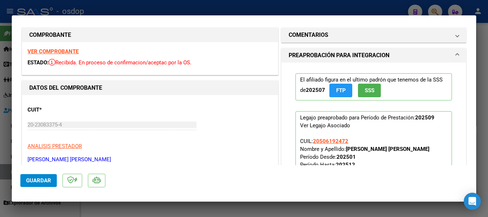
scroll to position [0, 0]
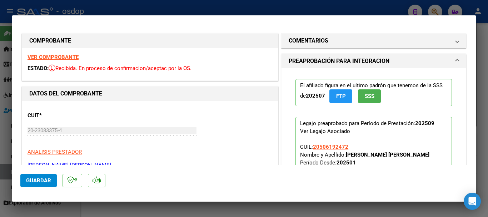
click at [68, 56] on strong "VER COMPROBANTE" at bounding box center [53, 57] width 51 height 6
type input "$ 0,00"
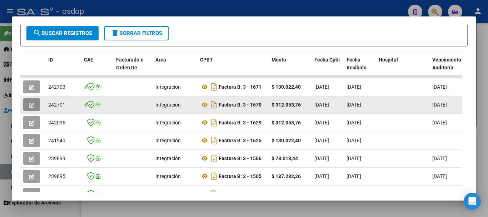
click at [31, 107] on icon "button" at bounding box center [31, 105] width 5 height 5
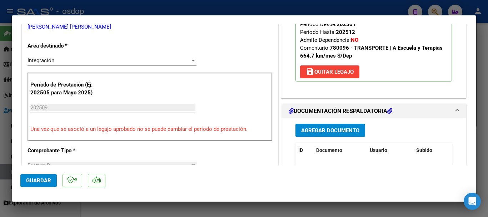
scroll to position [143, 0]
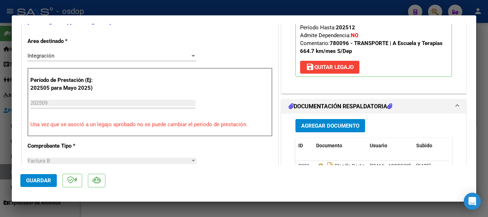
type input "$ 0,00"
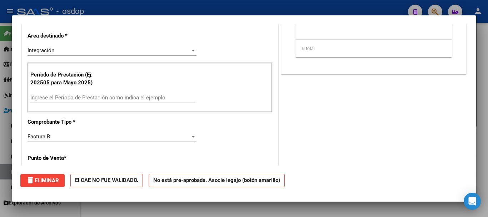
scroll to position [0, 0]
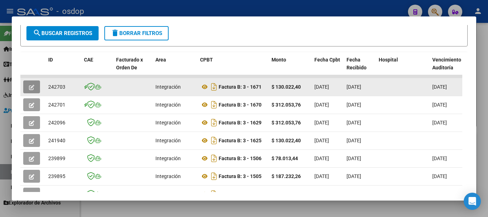
click at [31, 89] on icon "button" at bounding box center [31, 87] width 5 height 5
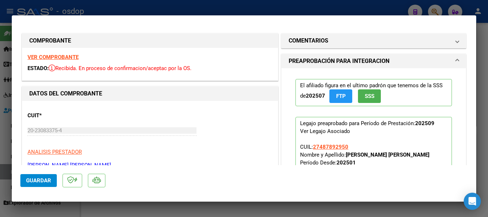
type input "$ 0,00"
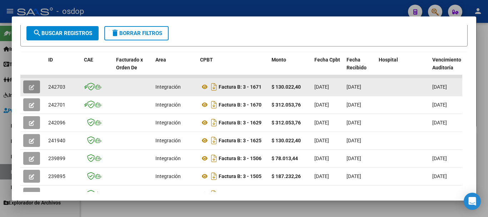
click at [30, 87] on span "button" at bounding box center [31, 87] width 5 height 6
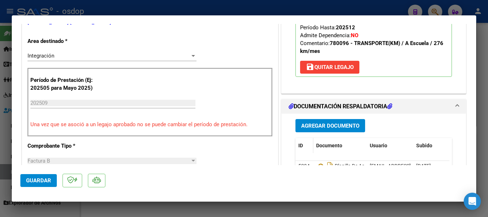
scroll to position [215, 0]
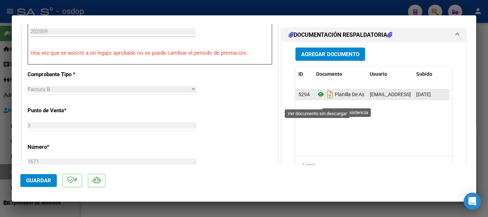
click at [316, 99] on icon at bounding box center [320, 94] width 9 height 9
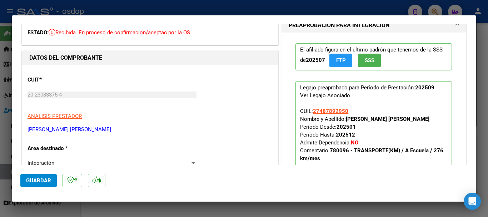
scroll to position [0, 0]
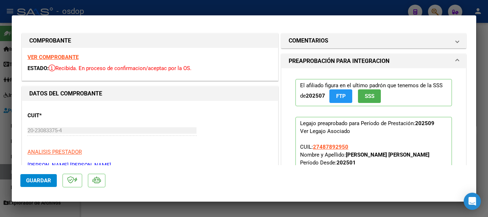
click at [60, 57] on strong "VER COMPROBANTE" at bounding box center [53, 57] width 51 height 6
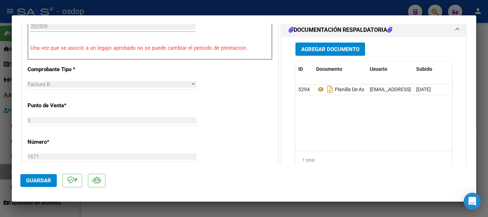
scroll to position [286, 0]
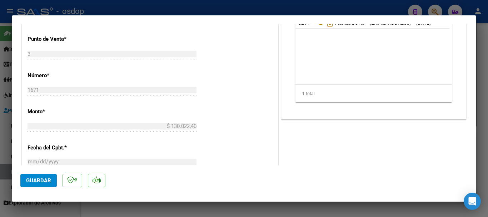
type input "$ 0,00"
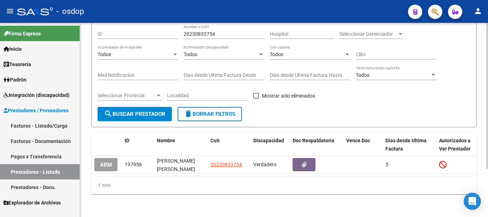
scroll to position [0, 0]
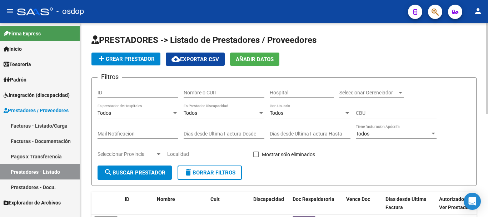
click at [226, 92] on input "Nombre o CUIT" at bounding box center [224, 93] width 81 height 6
type input "27258893811"
click at [111, 174] on mat-icon "search" at bounding box center [108, 172] width 9 height 9
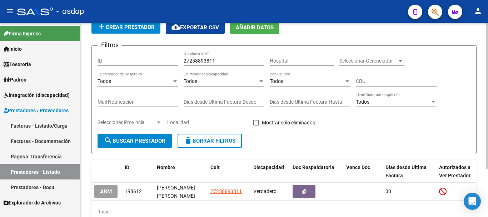
scroll to position [64, 0]
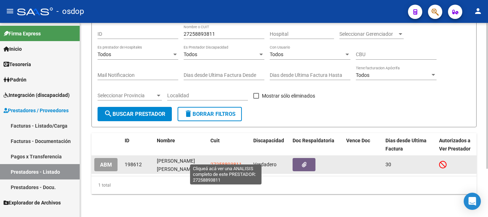
click at [221, 162] on span "27258893811" at bounding box center [226, 165] width 31 height 6
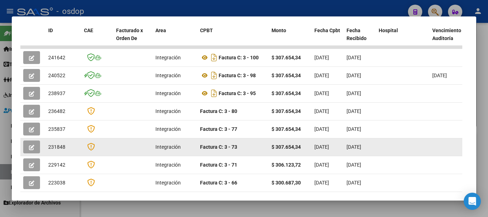
scroll to position [179, 0]
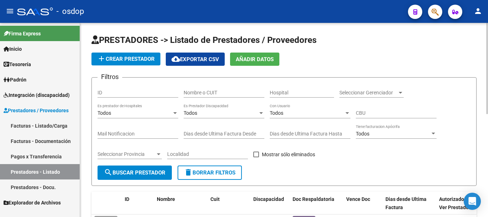
click at [203, 94] on input "Nombre o CUIT" at bounding box center [224, 93] width 81 height 6
type input "27407525472"
drag, startPoint x: 141, startPoint y: 176, endPoint x: 145, endPoint y: 176, distance: 3.9
click at [143, 176] on button "search Buscar Prestador" at bounding box center [135, 173] width 74 height 14
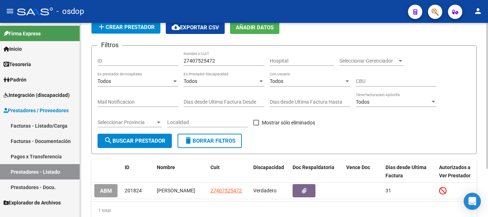
scroll to position [64, 0]
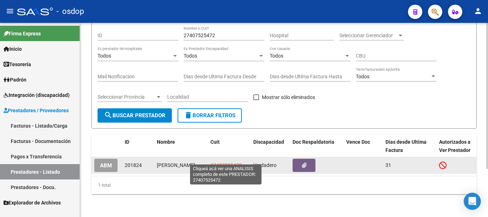
click at [227, 162] on span "27407525472" at bounding box center [226, 165] width 31 height 6
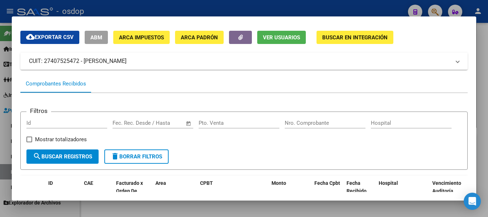
scroll to position [0, 0]
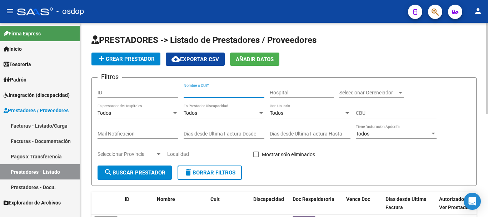
click at [201, 94] on input "Nombre o CUIT" at bounding box center [224, 93] width 81 height 6
type input "3"
type input "27391912233"
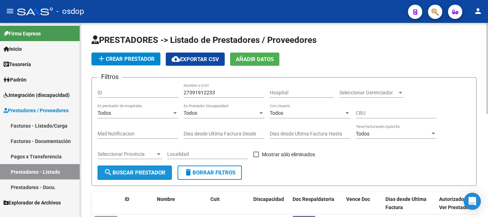
click at [153, 176] on span "search Buscar Prestador" at bounding box center [135, 172] width 62 height 6
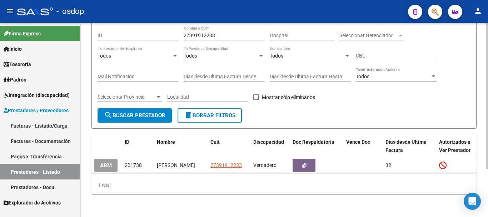
scroll to position [64, 0]
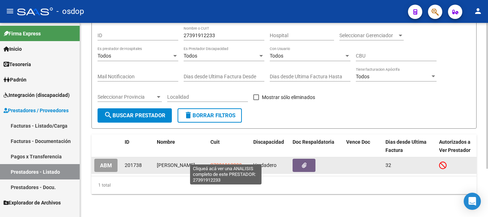
click at [229, 162] on span "27391912233" at bounding box center [226, 165] width 31 height 6
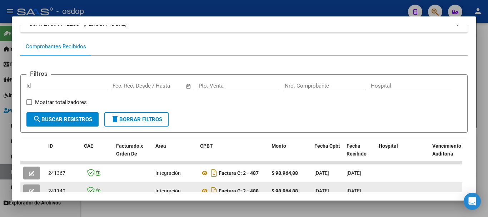
scroll to position [0, 0]
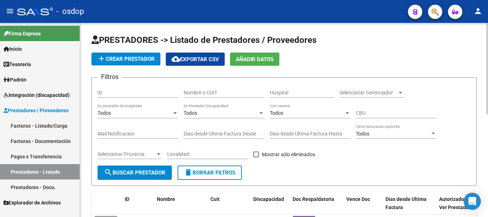
click at [196, 88] on div "Nombre o CUIT" at bounding box center [224, 90] width 81 height 14
type input "27336442600"
click at [131, 172] on span "search Buscar Prestador" at bounding box center [135, 172] width 62 height 6
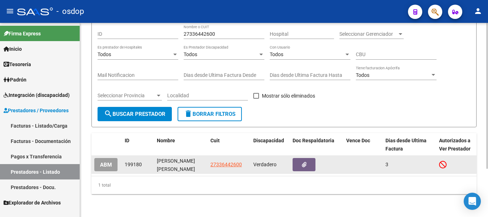
scroll to position [64, 0]
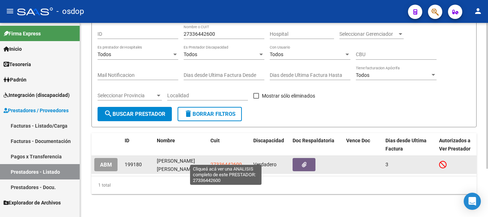
click at [223, 162] on span "27336442600" at bounding box center [226, 165] width 31 height 6
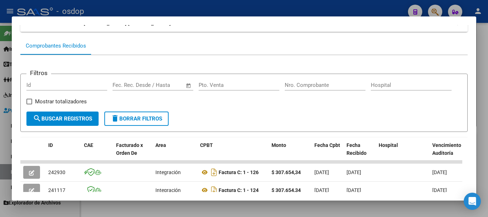
scroll to position [143, 0]
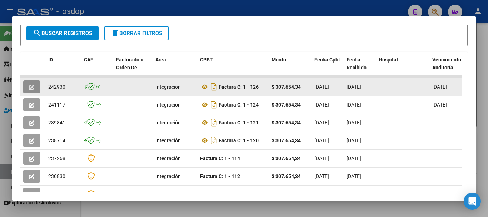
click at [33, 90] on icon "button" at bounding box center [31, 87] width 5 height 5
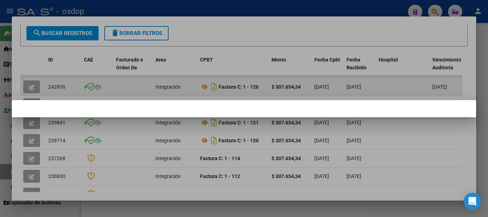
click at [26, 88] on div at bounding box center [244, 108] width 488 height 217
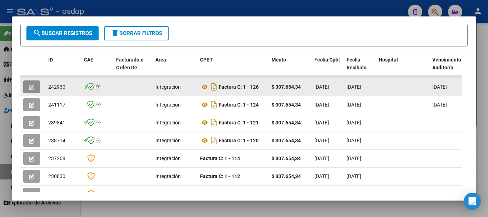
click at [27, 88] on button "button" at bounding box center [31, 86] width 17 height 13
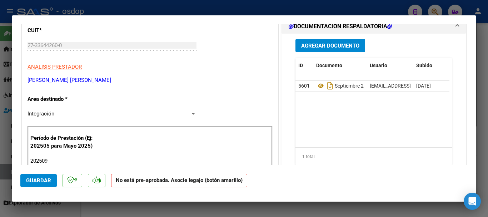
scroll to position [107, 0]
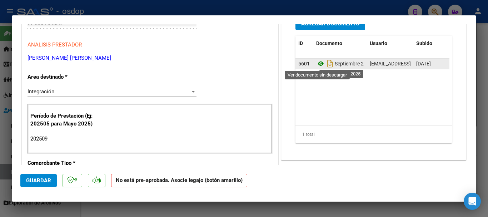
click at [316, 66] on icon at bounding box center [320, 63] width 9 height 9
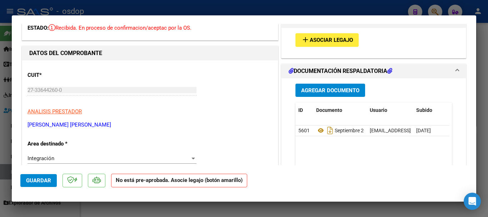
scroll to position [36, 0]
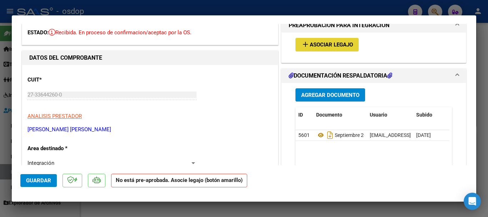
click at [310, 45] on span "Asociar Legajo" at bounding box center [331, 45] width 43 height 6
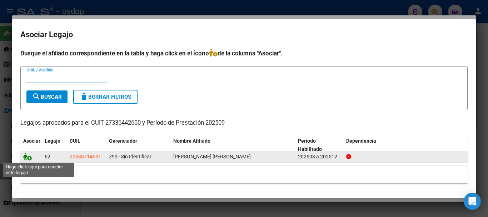
click at [26, 158] on icon at bounding box center [27, 157] width 9 height 8
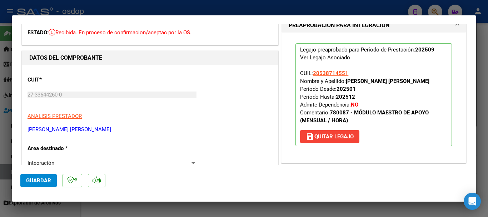
scroll to position [0, 0]
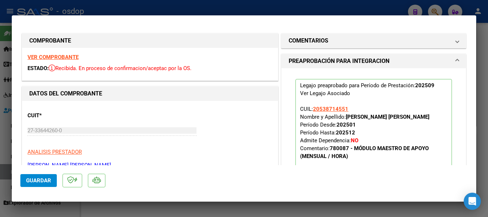
click at [68, 60] on strong "VER COMPROBANTE" at bounding box center [53, 57] width 51 height 6
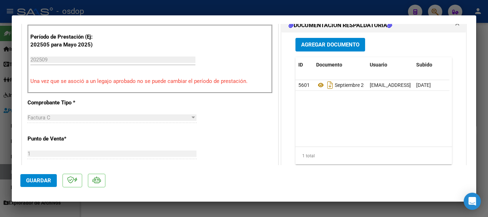
scroll to position [215, 0]
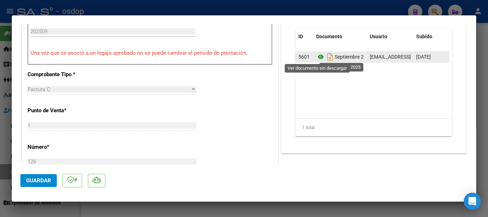
click at [318, 58] on icon at bounding box center [320, 57] width 9 height 9
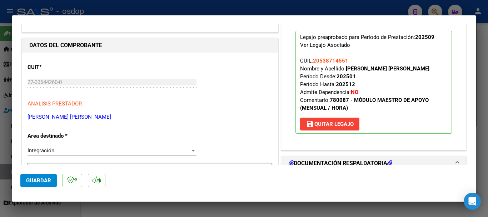
scroll to position [36, 0]
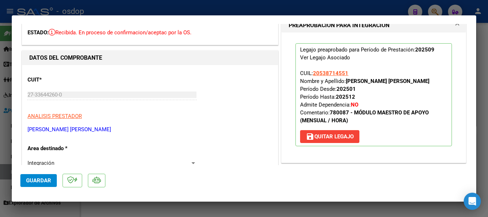
type input "$ 0,00"
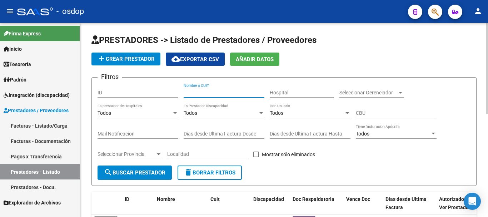
click at [198, 92] on input "Nombre o CUIT" at bounding box center [224, 93] width 81 height 6
type input "27065511792"
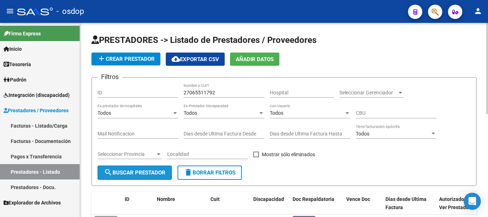
click at [167, 168] on button "search Buscar Prestador" at bounding box center [135, 173] width 74 height 14
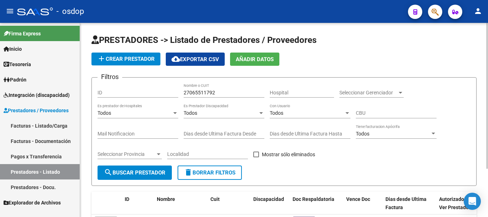
scroll to position [64, 0]
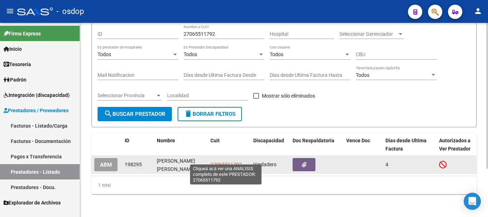
click at [223, 162] on span "27065511792" at bounding box center [226, 165] width 31 height 6
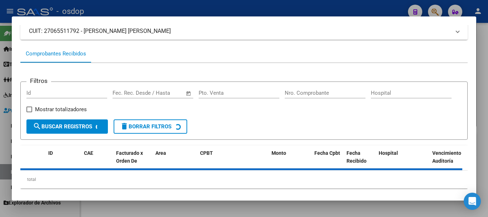
scroll to position [63, 0]
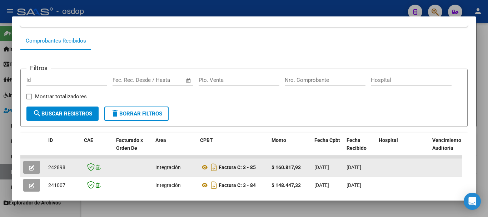
click at [33, 169] on icon "button" at bounding box center [31, 167] width 5 height 5
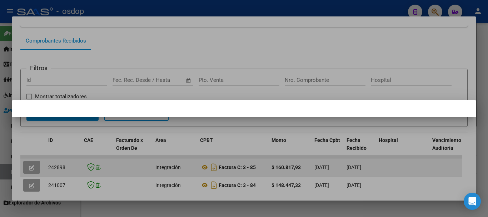
click at [32, 172] on div at bounding box center [244, 108] width 488 height 217
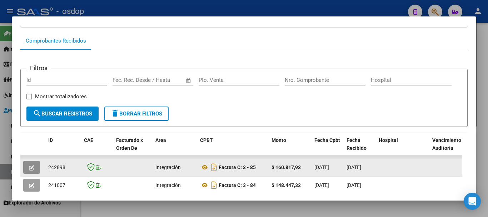
click at [29, 171] on button "button" at bounding box center [31, 167] width 17 height 13
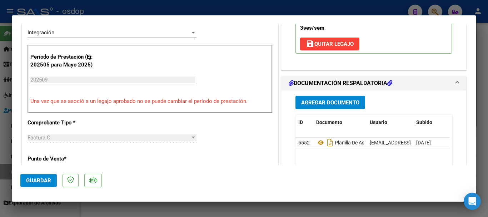
scroll to position [179, 0]
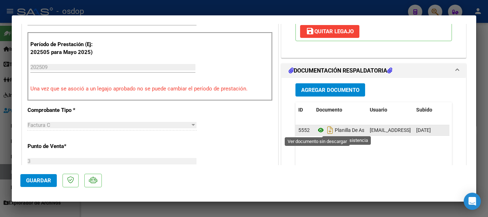
click at [316, 131] on icon at bounding box center [320, 130] width 9 height 9
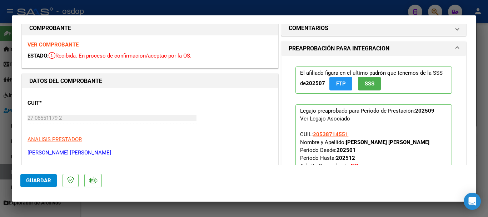
scroll to position [0, 0]
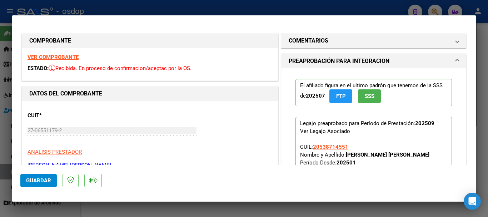
click at [62, 56] on strong "VER COMPROBANTE" at bounding box center [53, 57] width 51 height 6
type input "$ 0,00"
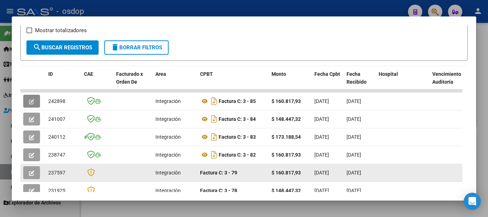
scroll to position [134, 0]
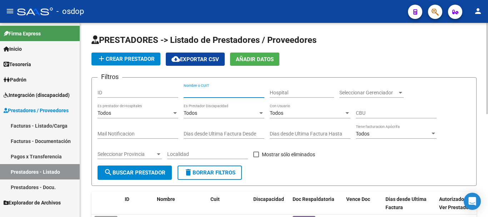
click at [208, 93] on input "Nombre o CUIT" at bounding box center [224, 93] width 81 height 6
type input "27310438907"
click at [144, 177] on button "search Buscar Prestador" at bounding box center [135, 173] width 74 height 14
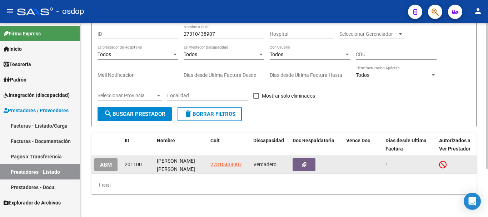
scroll to position [64, 0]
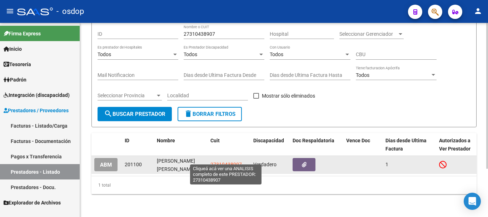
click at [220, 162] on span "27310438907" at bounding box center [226, 165] width 31 height 6
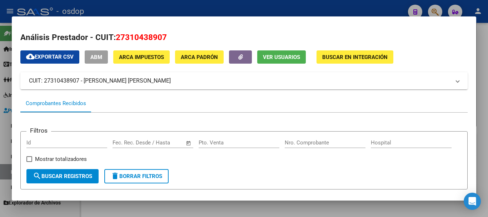
scroll to position [215, 0]
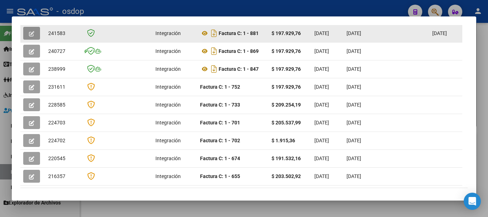
click at [34, 34] on icon "button" at bounding box center [31, 33] width 5 height 5
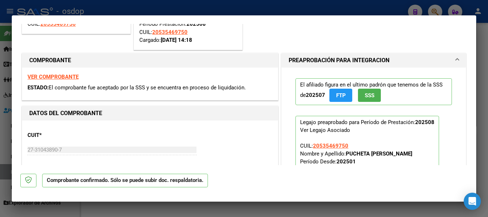
scroll to position [72, 0]
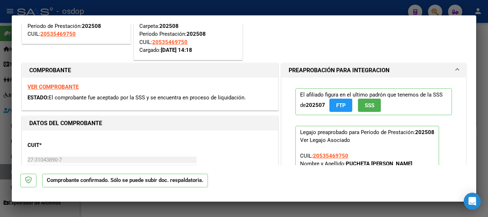
type input "$ 0,00"
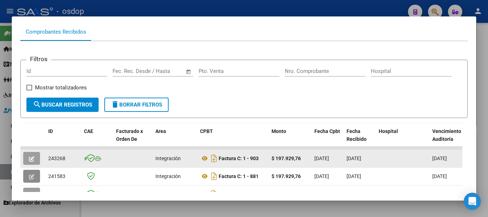
click at [34, 162] on icon "button" at bounding box center [31, 158] width 5 height 5
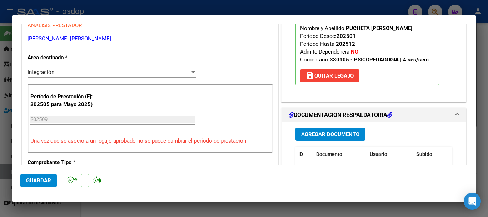
scroll to position [143, 0]
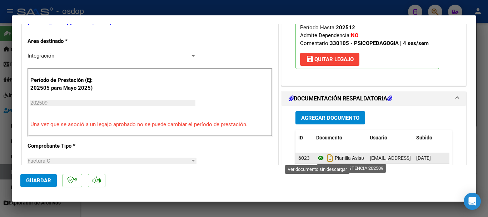
click at [318, 158] on icon at bounding box center [320, 158] width 9 height 9
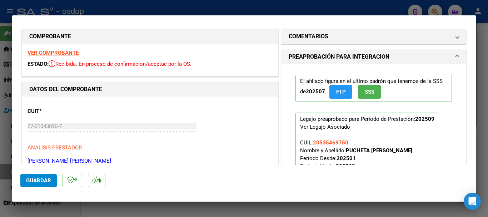
scroll to position [0, 0]
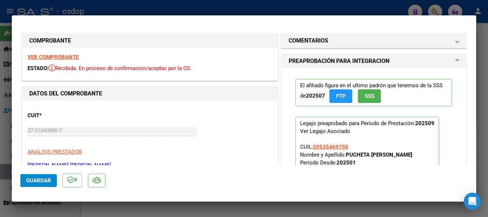
click at [70, 56] on strong "VER COMPROBANTE" at bounding box center [53, 57] width 51 height 6
type input "$ 0,00"
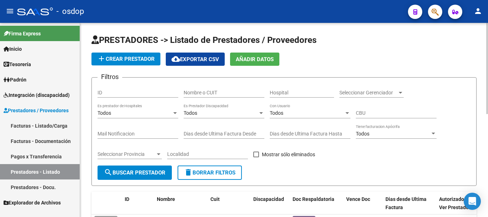
click at [202, 88] on div "Nombre o CUIT" at bounding box center [224, 90] width 81 height 14
type input "27370637402"
click at [144, 173] on span "search Buscar Prestador" at bounding box center [135, 172] width 62 height 6
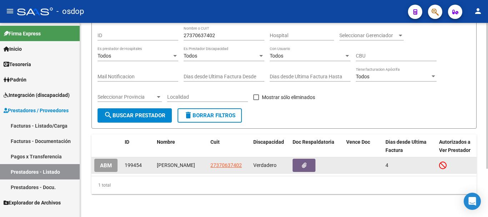
scroll to position [64, 0]
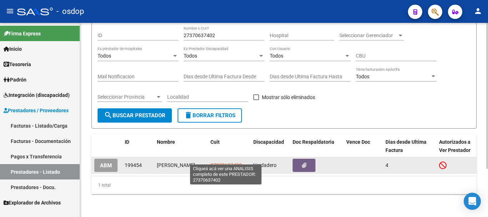
click at [218, 162] on span "27370637402" at bounding box center [226, 165] width 31 height 6
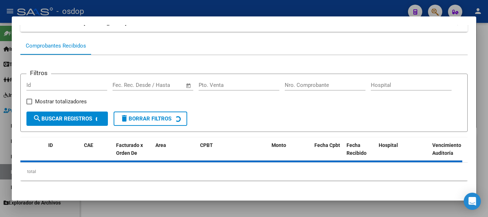
scroll to position [63, 0]
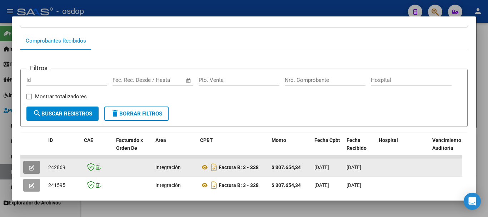
click at [24, 168] on button "button" at bounding box center [31, 167] width 17 height 13
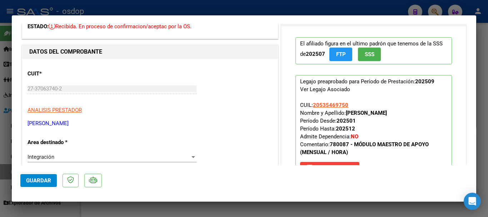
scroll to position [0, 0]
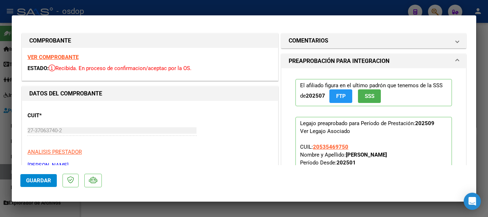
click at [63, 59] on strong "VER COMPROBANTE" at bounding box center [53, 57] width 51 height 6
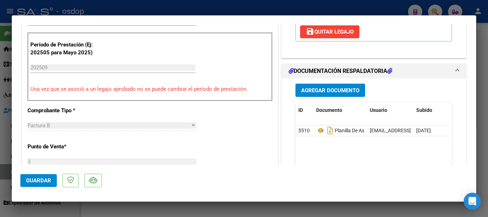
scroll to position [179, 0]
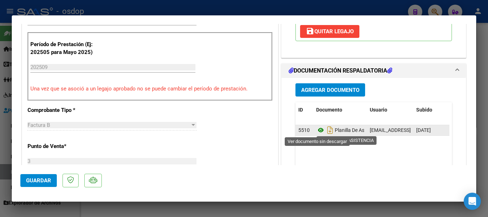
click at [316, 131] on icon at bounding box center [320, 130] width 9 height 9
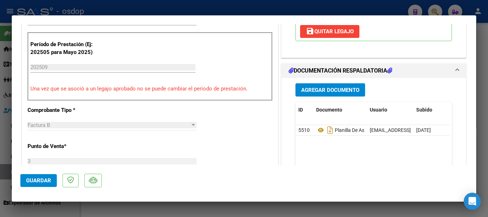
type input "$ 0,00"
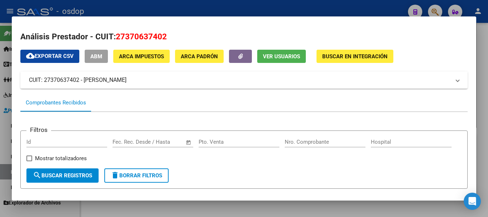
scroll to position [0, 0]
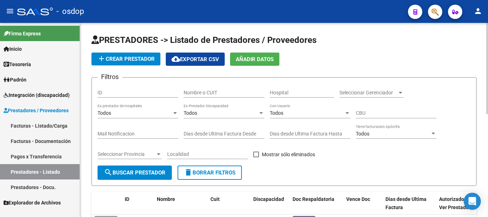
click at [206, 95] on input "Nombre o CUIT" at bounding box center [224, 93] width 81 height 6
type input "27294213150"
click at [146, 169] on button "search Buscar Prestador" at bounding box center [135, 173] width 74 height 14
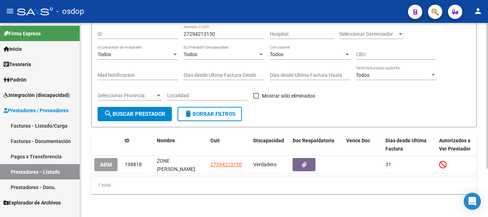
scroll to position [64, 0]
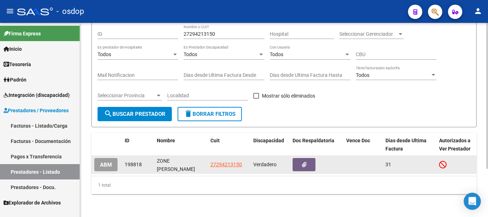
click at [222, 162] on span "27294213150" at bounding box center [226, 165] width 31 height 6
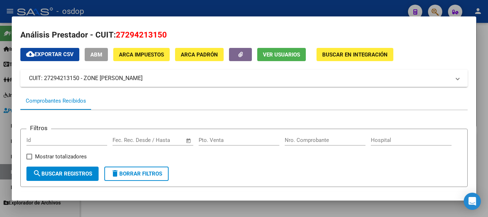
scroll to position [0, 0]
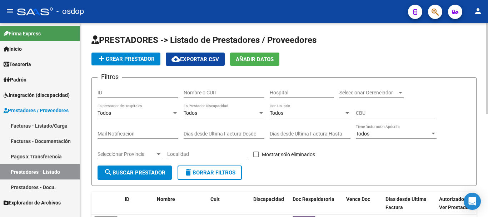
click at [207, 92] on input "Nombre o CUIT" at bounding box center [224, 93] width 81 height 6
type input "27396339698"
click at [149, 171] on span "search Buscar Prestador" at bounding box center [135, 172] width 62 height 6
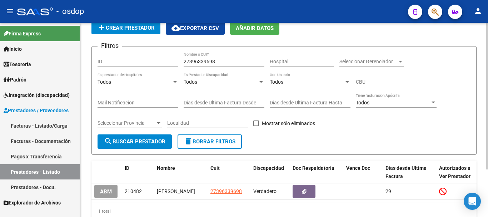
scroll to position [63, 0]
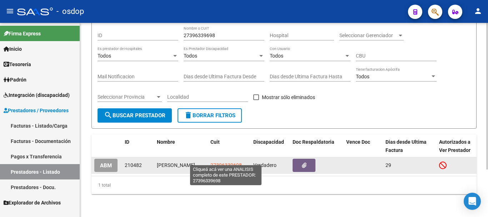
click at [223, 162] on span "27396339698" at bounding box center [226, 165] width 31 height 6
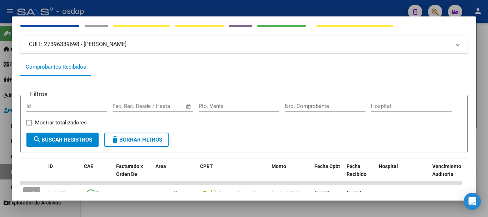
scroll to position [72, 0]
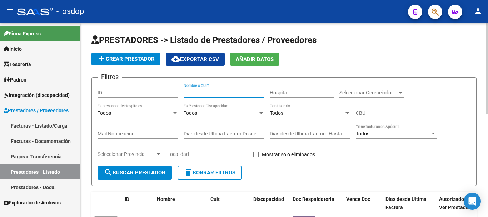
click at [214, 93] on input "Nombre o CUIT" at bounding box center [224, 93] width 81 height 6
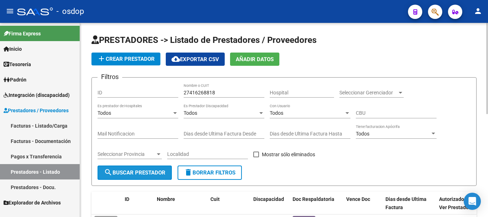
click at [138, 169] on span "search Buscar Prestador" at bounding box center [135, 172] width 62 height 6
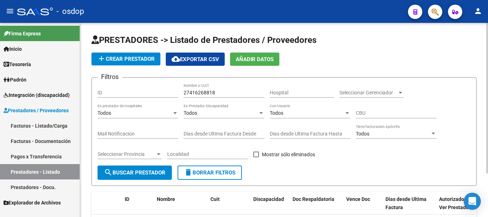
click at [221, 87] on div "27416268818 Nombre o CUIT" at bounding box center [224, 90] width 81 height 14
type input "2"
type input "27416268318"
click at [141, 171] on span "search Buscar Prestador" at bounding box center [135, 172] width 62 height 6
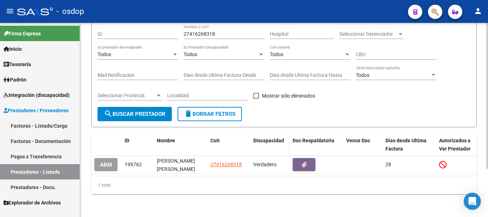
scroll to position [64, 0]
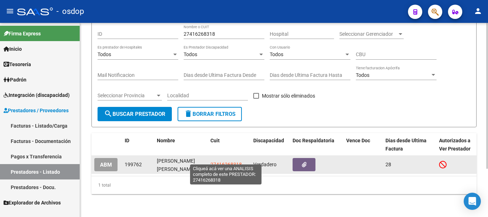
click at [225, 162] on span "27416268318" at bounding box center [226, 165] width 31 height 6
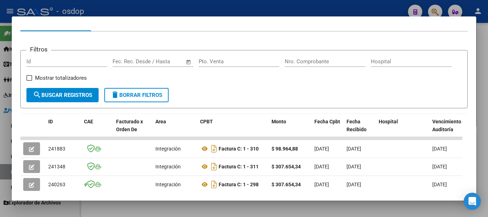
scroll to position [72, 0]
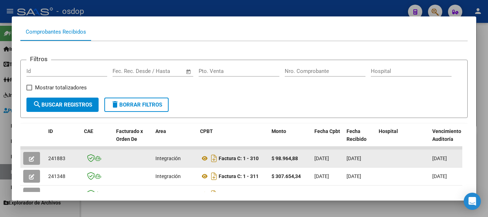
click at [27, 162] on button "button" at bounding box center [31, 158] width 17 height 13
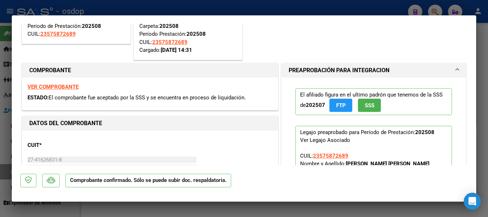
type input "$ 0,00"
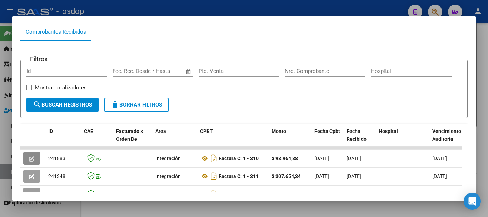
scroll to position [0, 0]
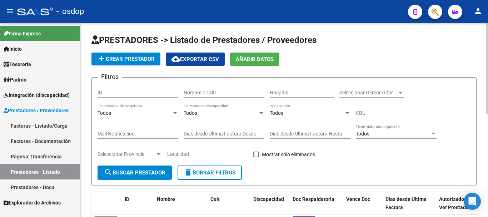
click at [204, 87] on div "Nombre o CUIT" at bounding box center [224, 90] width 81 height 14
type input "27417885914"
click at [144, 168] on button "search Buscar Prestador" at bounding box center [135, 173] width 74 height 14
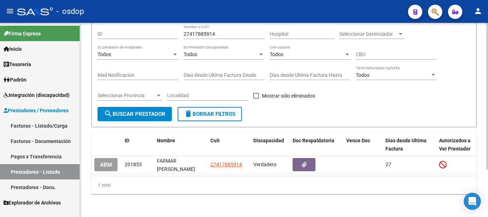
scroll to position [63, 0]
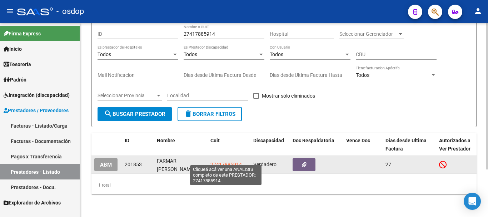
click at [223, 162] on span "27417885914" at bounding box center [226, 165] width 31 height 6
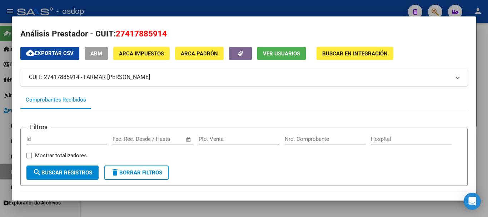
scroll to position [0, 0]
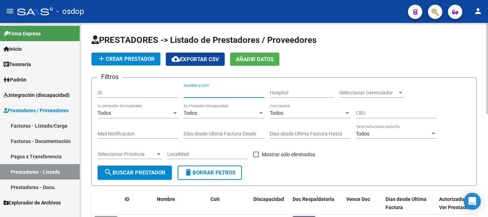
click at [203, 92] on input "Nombre o CUIT" at bounding box center [224, 93] width 81 height 6
type input "20372108259"
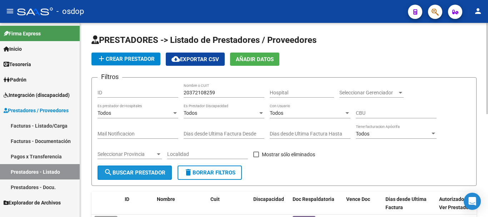
click at [124, 176] on button "search Buscar Prestador" at bounding box center [135, 173] width 74 height 14
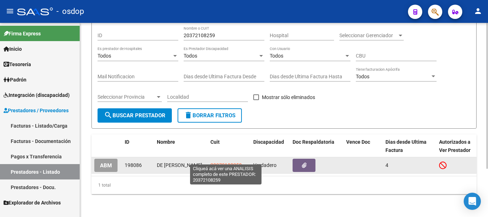
click at [216, 162] on span "20372108259" at bounding box center [226, 165] width 31 height 6
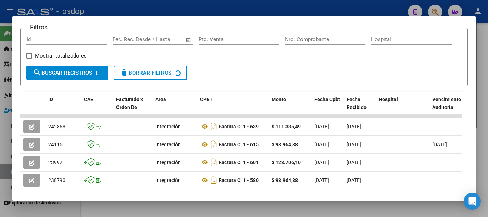
scroll to position [107, 0]
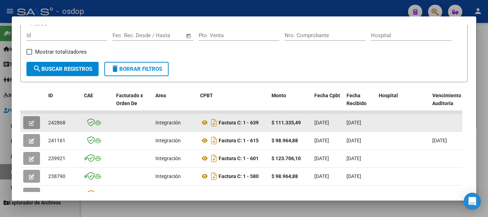
click at [31, 126] on icon "button" at bounding box center [31, 122] width 5 height 5
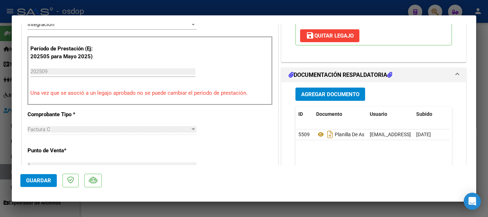
scroll to position [179, 0]
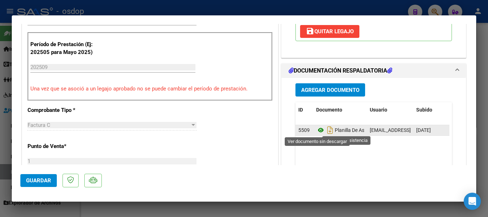
click at [316, 131] on icon at bounding box center [320, 130] width 9 height 9
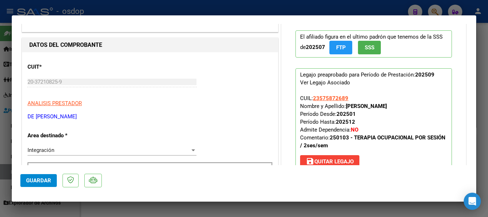
scroll to position [0, 0]
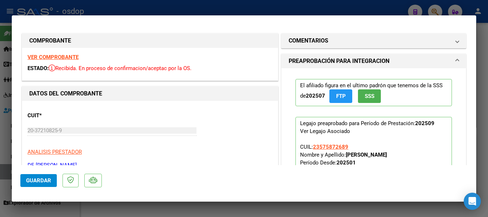
click at [58, 57] on strong "VER COMPROBANTE" at bounding box center [53, 57] width 51 height 6
type input "$ 0,00"
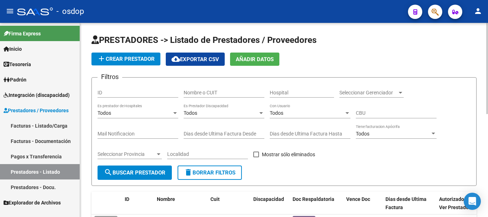
click at [209, 93] on input "Nombre o CUIT" at bounding box center [224, 93] width 81 height 6
type input "27370639502"
click at [157, 172] on span "search Buscar Prestador" at bounding box center [135, 172] width 62 height 6
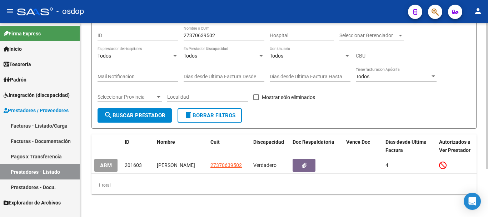
scroll to position [64, 0]
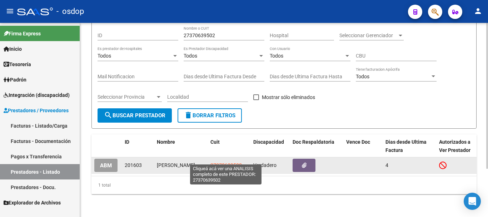
click at [215, 162] on span "27370639502" at bounding box center [226, 165] width 31 height 6
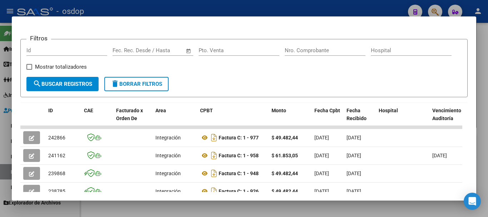
scroll to position [134, 0]
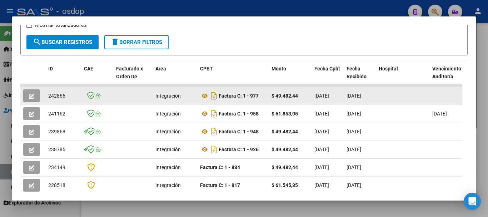
click at [34, 98] on icon "button" at bounding box center [31, 96] width 5 height 5
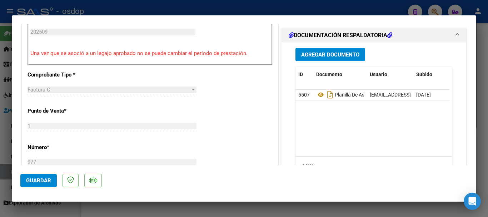
scroll to position [215, 0]
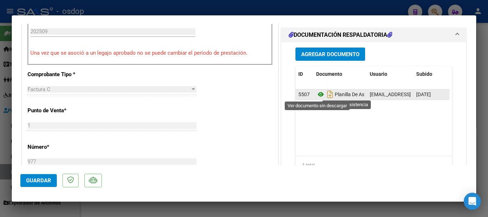
click at [320, 97] on icon at bounding box center [320, 94] width 9 height 9
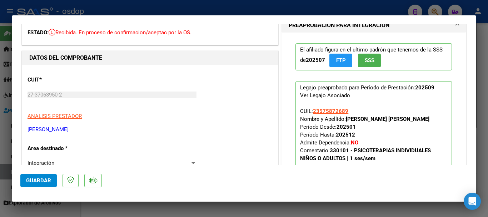
scroll to position [0, 0]
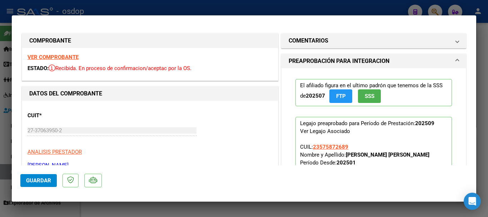
click at [46, 56] on strong "VER COMPROBANTE" at bounding box center [53, 57] width 51 height 6
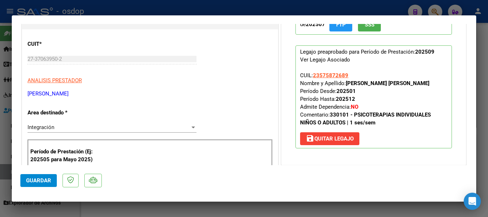
scroll to position [36, 0]
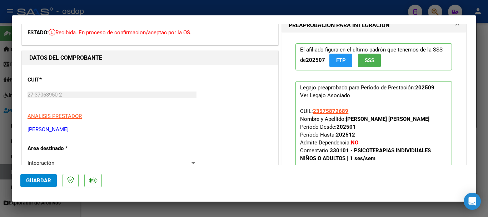
type input "$ 0,00"
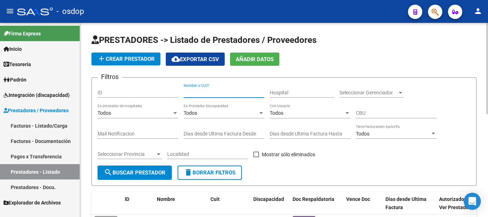
click at [209, 92] on input "Nombre o CUIT" at bounding box center [224, 93] width 81 height 6
type input "27277366091"
click at [163, 177] on button "search Buscar Prestador" at bounding box center [135, 173] width 74 height 14
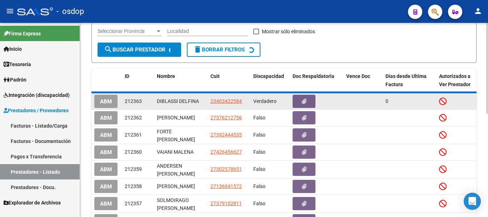
scroll to position [64, 0]
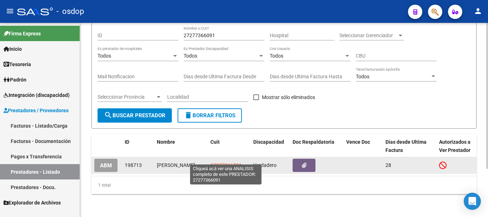
click at [220, 162] on span "27277366091" at bounding box center [226, 165] width 31 height 6
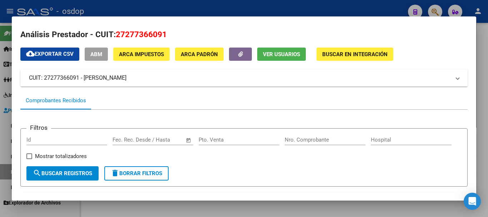
scroll to position [0, 0]
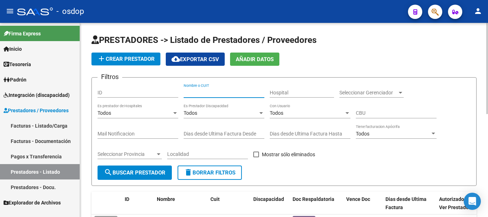
click at [207, 91] on input "Nombre o CUIT" at bounding box center [224, 93] width 81 height 6
type input "27370647661"
click at [147, 172] on span "search Buscar Prestador" at bounding box center [135, 172] width 62 height 6
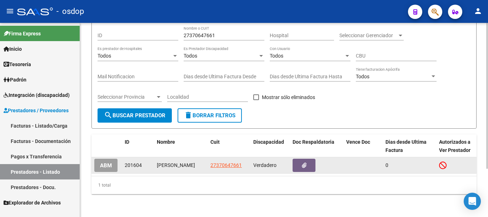
scroll to position [64, 0]
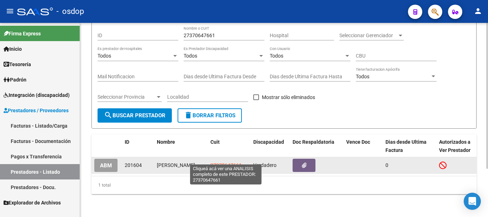
click at [221, 162] on span "27370647661" at bounding box center [226, 165] width 31 height 6
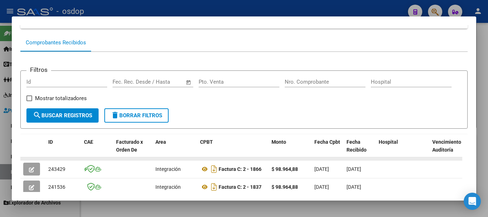
scroll to position [72, 0]
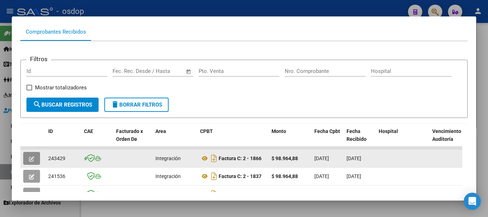
click at [30, 159] on icon "button" at bounding box center [31, 158] width 5 height 5
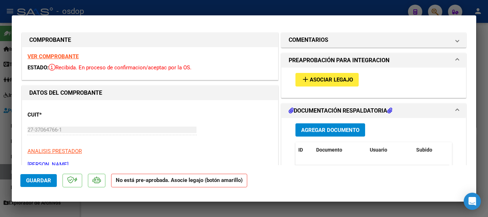
scroll to position [0, 0]
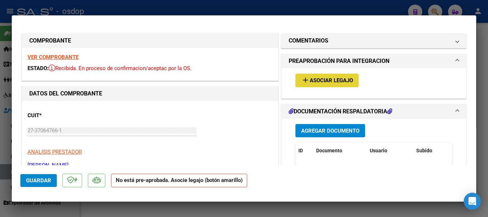
click at [320, 80] on span "Asociar Legajo" at bounding box center [331, 81] width 43 height 6
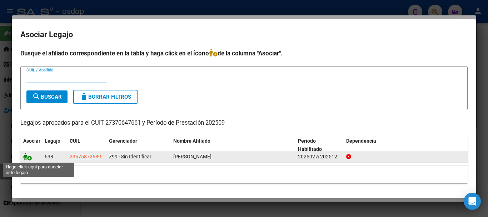
click at [28, 158] on icon at bounding box center [27, 157] width 9 height 8
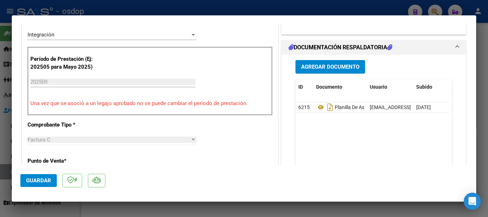
scroll to position [179, 0]
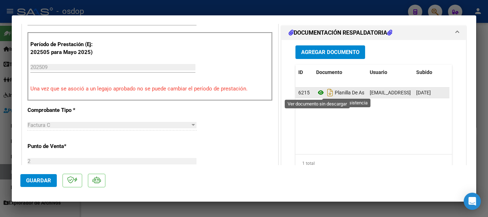
click at [318, 94] on icon at bounding box center [320, 92] width 9 height 9
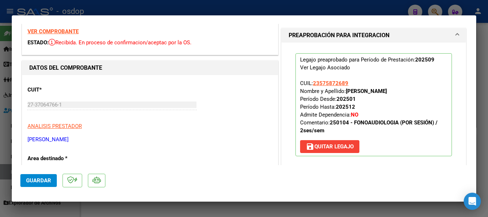
scroll to position [0, 0]
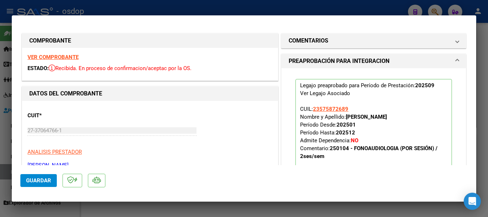
click at [53, 55] on strong "VER COMPROBANTE" at bounding box center [53, 57] width 51 height 6
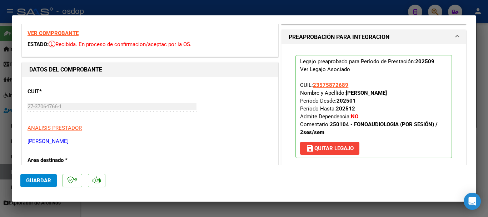
scroll to position [36, 0]
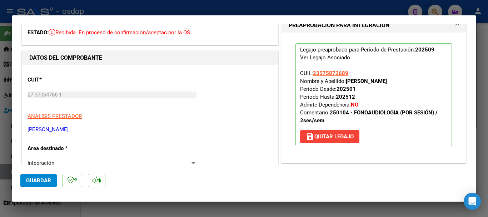
click at [46, 179] on span "Guardar" at bounding box center [38, 180] width 25 height 6
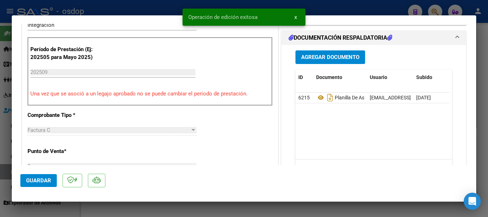
scroll to position [179, 0]
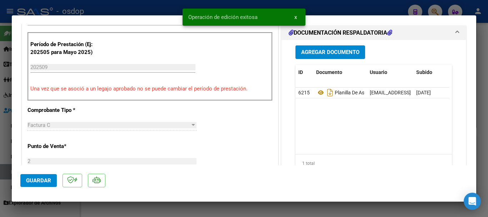
type input "$ 0,00"
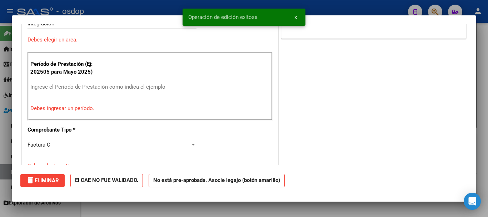
scroll to position [0, 0]
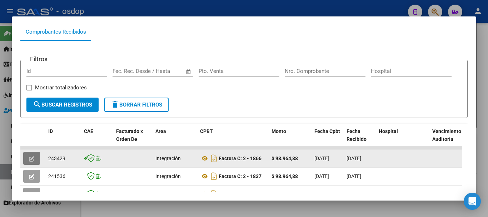
click at [31, 162] on icon "button" at bounding box center [31, 158] width 5 height 5
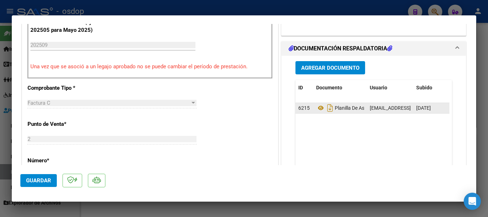
scroll to position [215, 0]
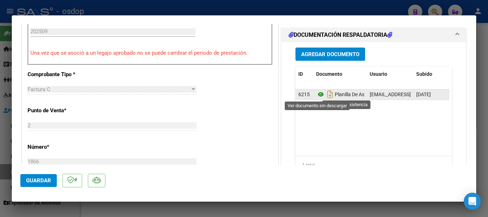
click at [317, 94] on icon at bounding box center [320, 94] width 9 height 9
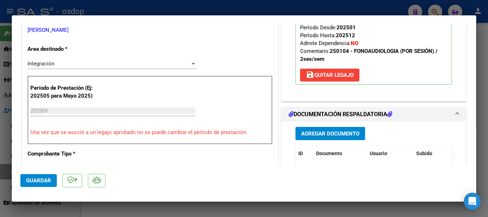
scroll to position [143, 0]
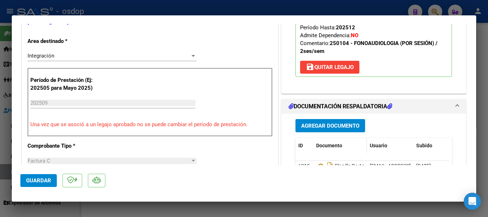
type input "$ 0,00"
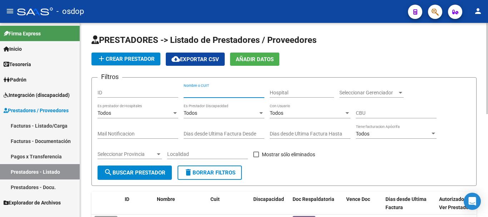
click at [210, 95] on input "Nombre o CUIT" at bounding box center [224, 93] width 81 height 6
type input "27375954856"
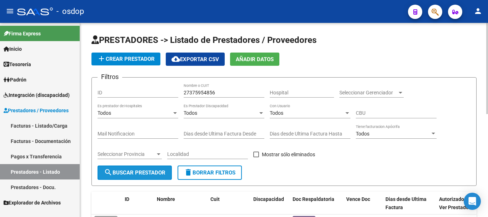
click at [165, 179] on button "search Buscar Prestador" at bounding box center [135, 173] width 74 height 14
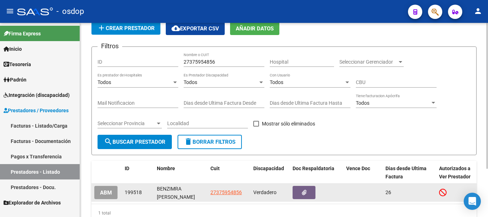
scroll to position [64, 0]
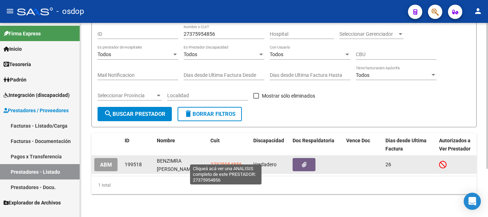
click at [228, 162] on span "27375954856" at bounding box center [226, 165] width 31 height 6
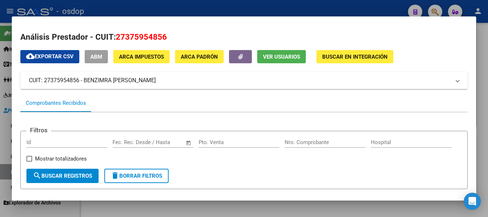
scroll to position [0, 0]
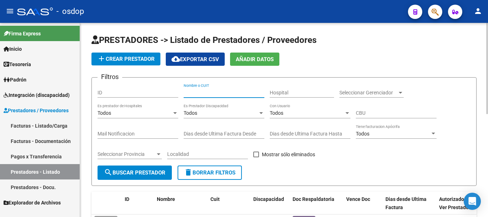
click at [238, 93] on input "Nombre o CUIT" at bounding box center [224, 93] width 81 height 6
type input "27213676968"
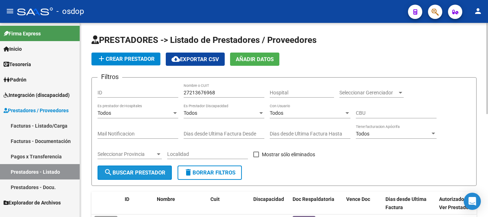
click at [148, 174] on span "search Buscar Prestador" at bounding box center [135, 172] width 62 height 6
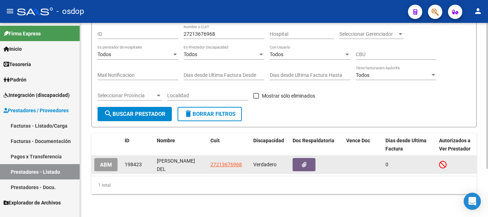
scroll to position [64, 0]
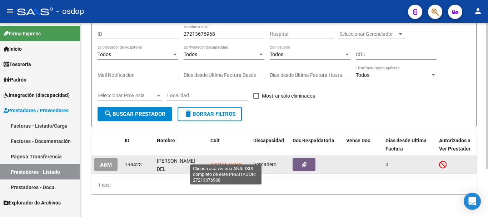
click at [223, 162] on span "27213676968" at bounding box center [226, 165] width 31 height 6
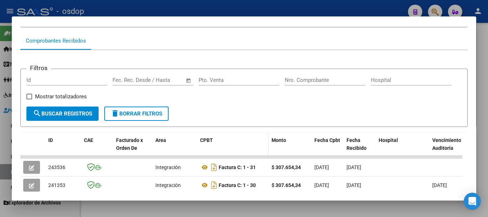
scroll to position [98, 0]
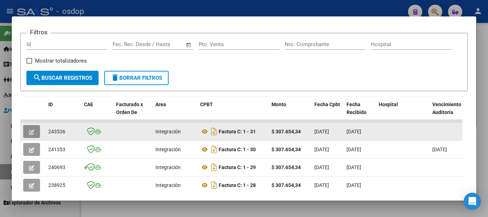
click at [34, 135] on button "button" at bounding box center [31, 131] width 17 height 13
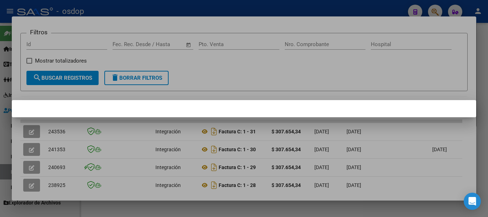
click at [35, 128] on div at bounding box center [244, 108] width 488 height 217
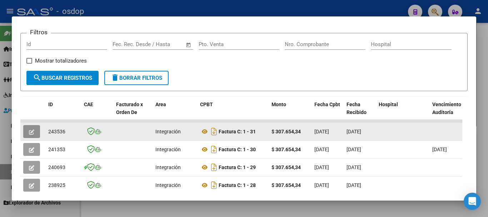
click at [34, 135] on icon "button" at bounding box center [31, 131] width 5 height 5
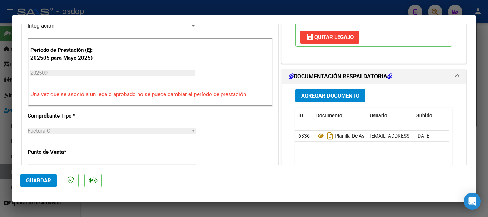
scroll to position [215, 0]
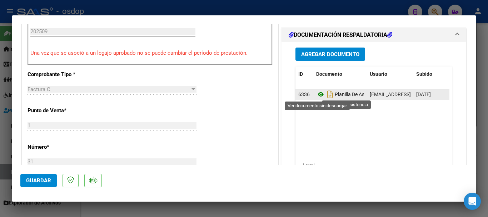
click at [316, 95] on icon at bounding box center [320, 94] width 9 height 9
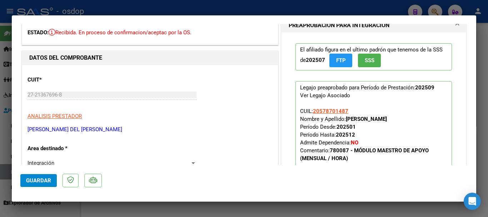
scroll to position [0, 0]
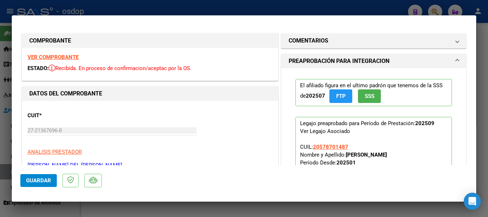
click at [55, 59] on strong "VER COMPROBANTE" at bounding box center [53, 57] width 51 height 6
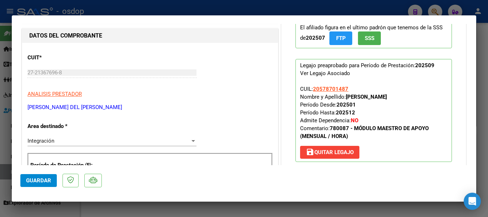
scroll to position [143, 0]
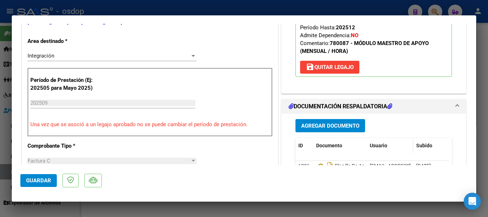
type input "$ 0,00"
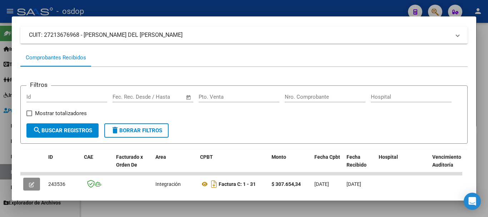
scroll to position [107, 0]
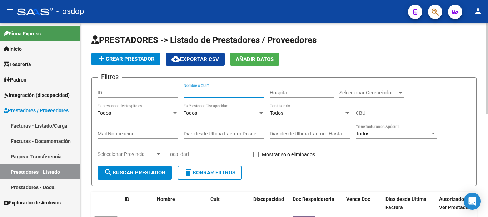
click at [194, 92] on input "Nombre o CUIT" at bounding box center [224, 93] width 81 height 6
click at [141, 173] on span "search Buscar Prestador" at bounding box center [135, 172] width 62 height 6
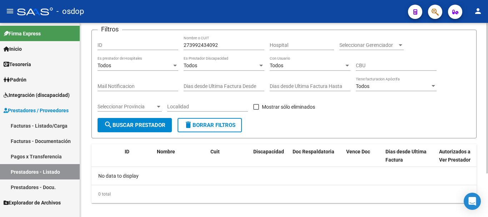
scroll to position [56, 0]
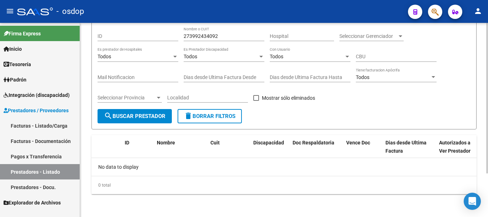
click at [161, 117] on span "search Buscar Prestador" at bounding box center [135, 116] width 62 height 6
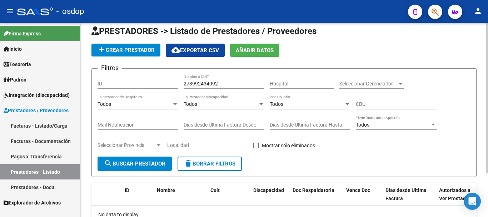
scroll to position [0, 0]
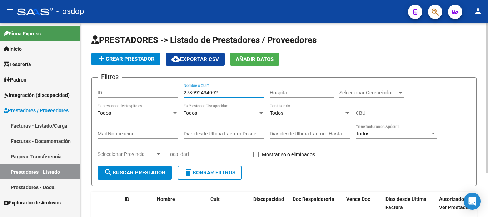
click at [223, 94] on input "273992434092" at bounding box center [224, 93] width 81 height 6
type input "27392434092"
click at [154, 173] on span "search Buscar Prestador" at bounding box center [135, 172] width 62 height 6
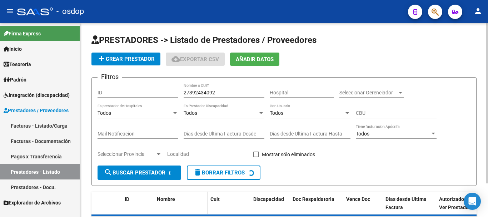
scroll to position [40, 0]
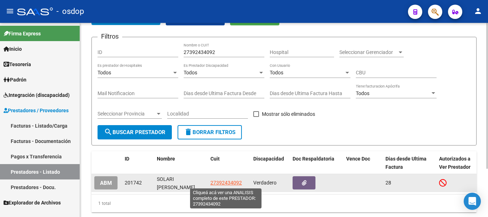
click at [226, 183] on span "27392434092" at bounding box center [226, 183] width 31 height 6
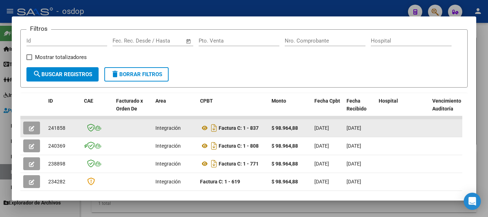
scroll to position [0, 0]
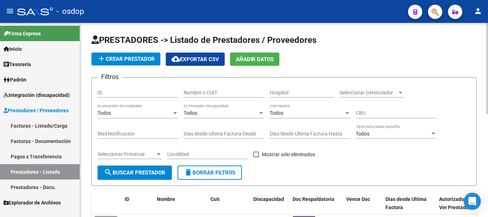
click at [222, 93] on input "Nombre o CUIT" at bounding box center [224, 93] width 81 height 6
type input "27378815695"
click at [127, 169] on span "search Buscar Prestador" at bounding box center [135, 172] width 62 height 6
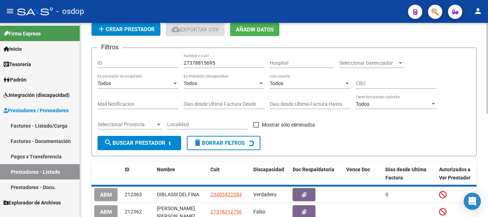
scroll to position [64, 0]
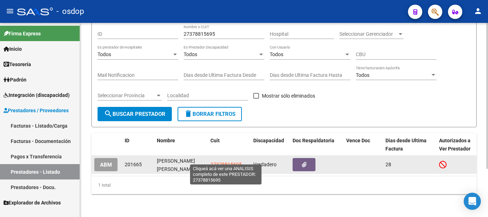
click at [216, 162] on span "27378815695" at bounding box center [226, 165] width 31 height 6
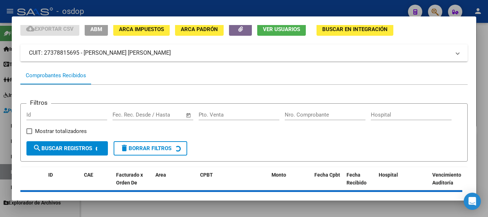
scroll to position [63, 0]
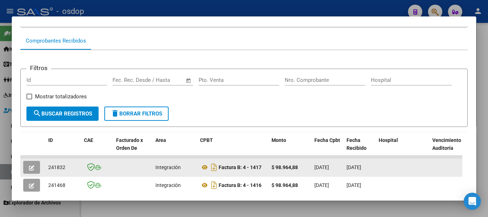
click at [34, 169] on button "button" at bounding box center [31, 167] width 17 height 13
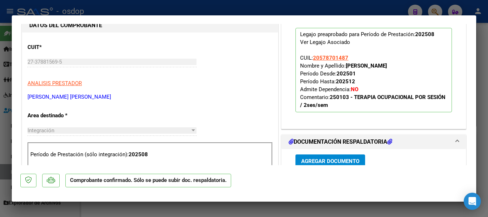
scroll to position [179, 0]
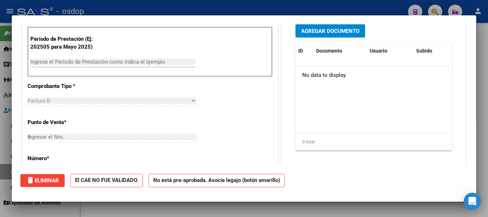
type input "$ 0,00"
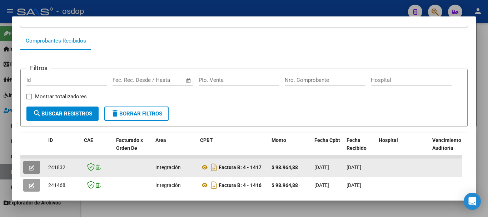
scroll to position [0, 0]
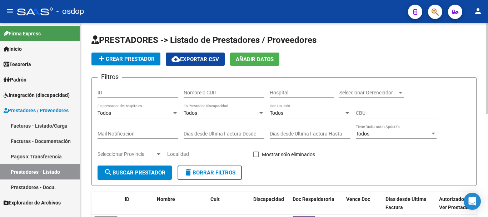
click at [213, 91] on input "Nombre o CUIT" at bounding box center [224, 93] width 81 height 6
type input "27220249374"
click at [143, 172] on span "search Buscar Prestador" at bounding box center [135, 172] width 62 height 6
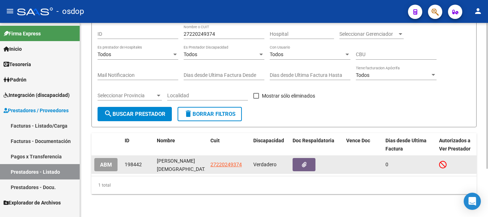
scroll to position [64, 0]
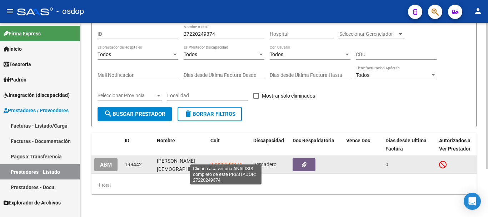
click at [229, 162] on span "27220249374" at bounding box center [226, 165] width 31 height 6
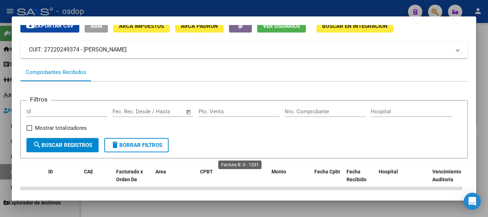
scroll to position [107, 0]
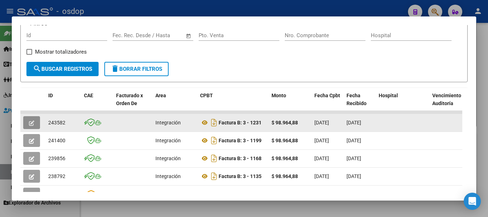
click at [33, 123] on icon "button" at bounding box center [31, 122] width 5 height 5
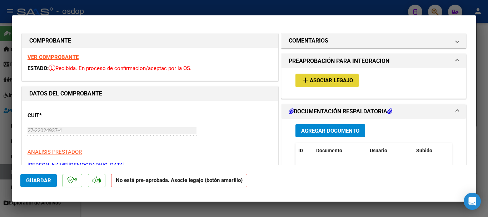
click at [343, 78] on span "Asociar Legajo" at bounding box center [331, 81] width 43 height 6
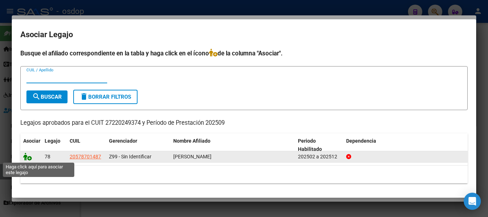
click at [29, 157] on icon at bounding box center [27, 157] width 9 height 8
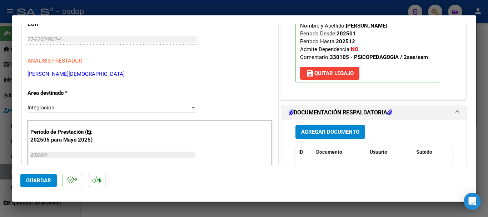
scroll to position [143, 0]
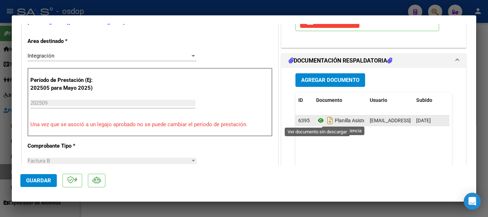
click at [316, 120] on icon at bounding box center [320, 120] width 9 height 9
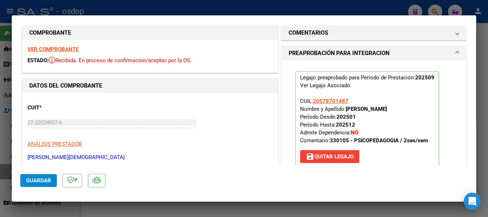
scroll to position [0, 0]
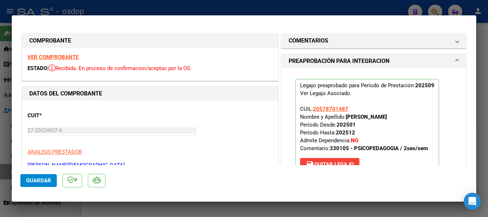
click at [69, 57] on strong "VER COMPROBANTE" at bounding box center [53, 57] width 51 height 6
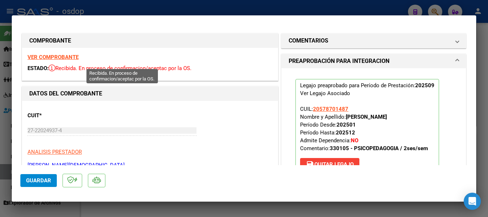
scroll to position [36, 0]
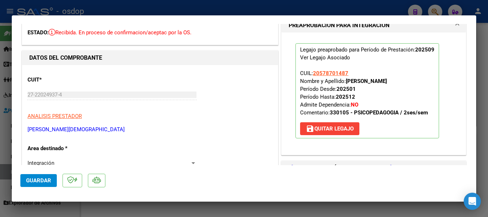
click at [31, 178] on span "Guardar" at bounding box center [38, 180] width 25 height 6
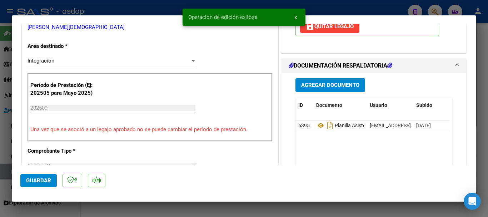
scroll to position [143, 0]
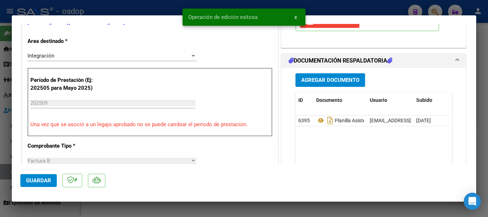
type input "$ 0,00"
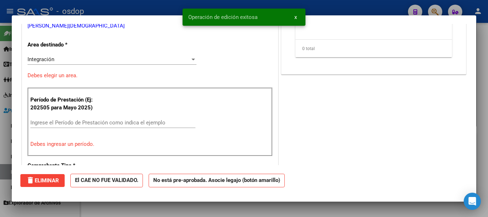
scroll to position [0, 0]
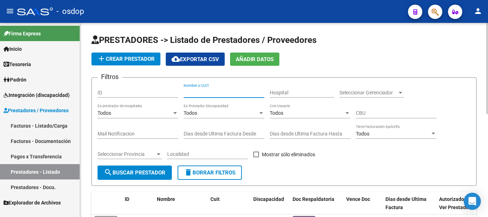
drag, startPoint x: 213, startPoint y: 92, endPoint x: 220, endPoint y: 92, distance: 6.5
click at [220, 92] on input "Nombre o CUIT" at bounding box center [224, 93] width 81 height 6
type input "27402848230"
click at [113, 170] on span "search Buscar Prestador" at bounding box center [135, 172] width 62 height 6
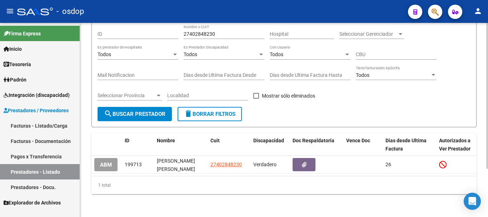
scroll to position [64, 0]
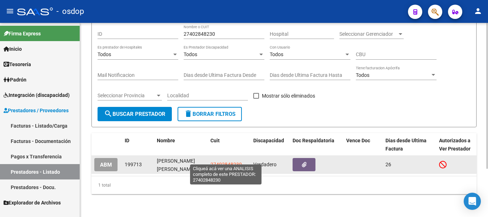
click at [235, 162] on span "27402848230" at bounding box center [226, 165] width 31 height 6
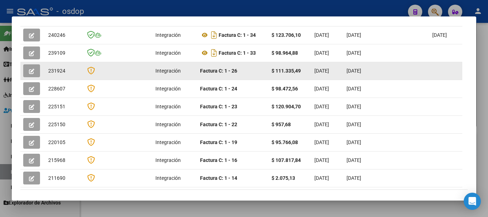
scroll to position [167, 0]
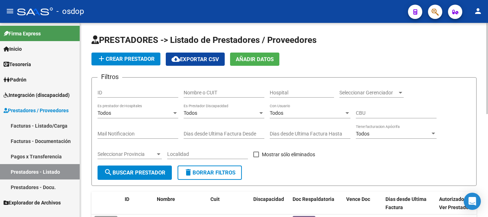
click at [213, 95] on input "Nombre o CUIT" at bounding box center [224, 93] width 81 height 6
type input "27303489466"
click at [141, 171] on span "search Buscar Prestador" at bounding box center [135, 172] width 62 height 6
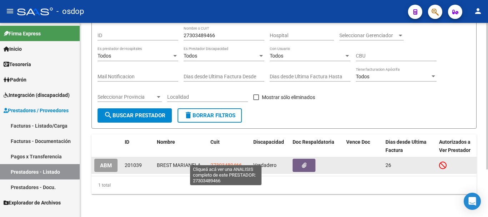
click at [230, 162] on span "27303489466" at bounding box center [226, 165] width 31 height 6
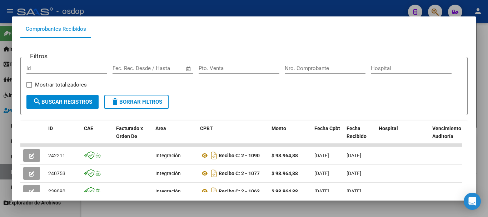
scroll to position [143, 0]
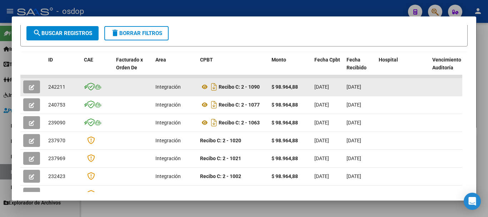
click at [33, 90] on icon "button" at bounding box center [31, 87] width 5 height 5
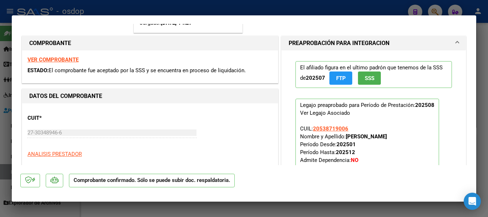
scroll to position [107, 0]
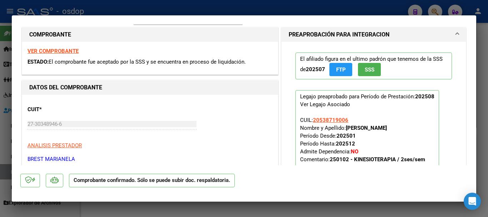
type input "$ 0,00"
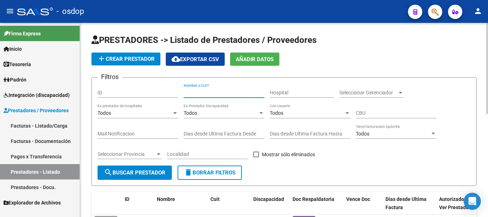
click at [225, 90] on input "Nombre o CUIT" at bounding box center [224, 93] width 81 height 6
type input "27339473116"
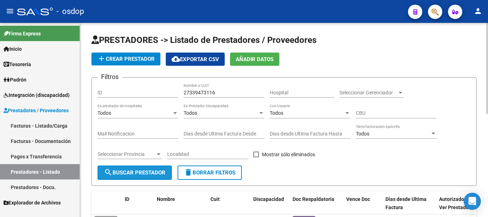
click at [140, 173] on span "search Buscar Prestador" at bounding box center [135, 172] width 62 height 6
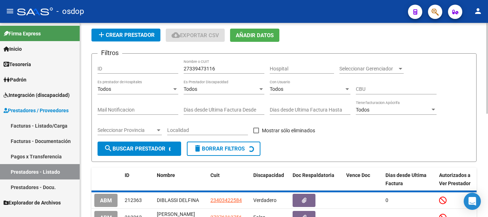
scroll to position [64, 0]
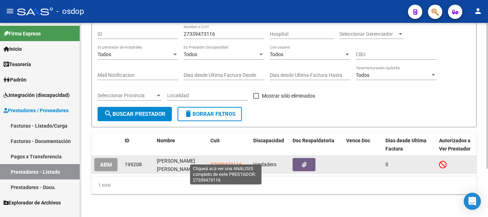
click at [219, 162] on span "27339473116" at bounding box center [226, 165] width 31 height 6
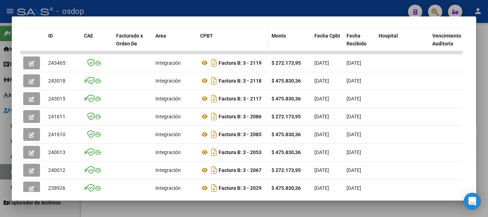
scroll to position [170, 0]
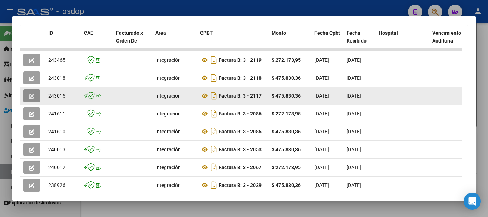
click at [30, 97] on icon "button" at bounding box center [31, 96] width 5 height 5
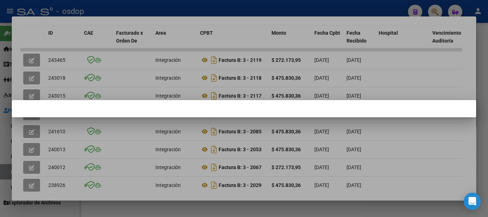
click at [31, 98] on div at bounding box center [244, 108] width 488 height 217
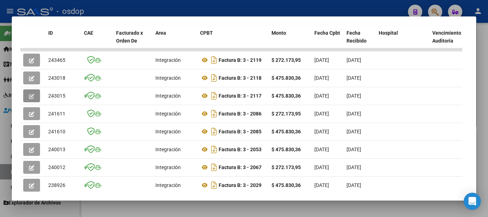
click at [31, 98] on icon "button" at bounding box center [31, 96] width 5 height 5
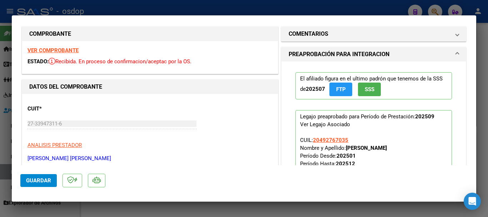
scroll to position [0, 0]
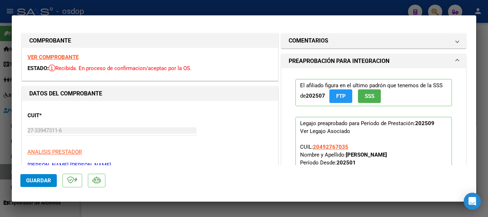
click at [66, 58] on strong "VER COMPROBANTE" at bounding box center [53, 57] width 51 height 6
type input "$ 0,00"
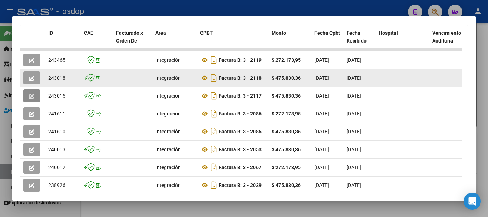
click at [32, 77] on span "button" at bounding box center [31, 78] width 5 height 6
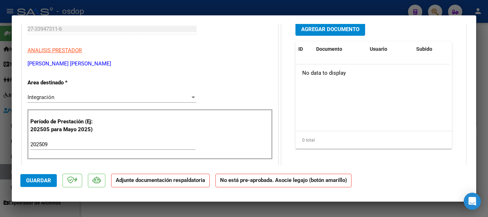
scroll to position [101, 0]
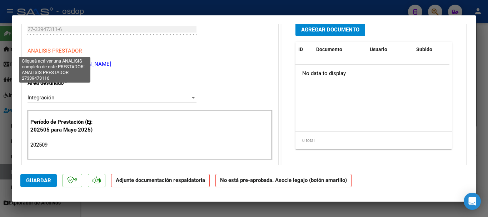
click at [53, 49] on span "ANALISIS PRESTADOR" at bounding box center [55, 51] width 54 height 6
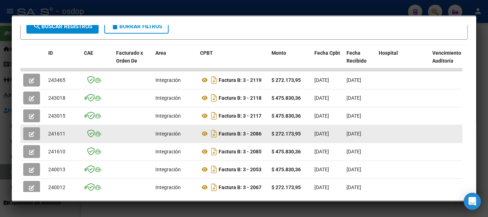
scroll to position [138, 0]
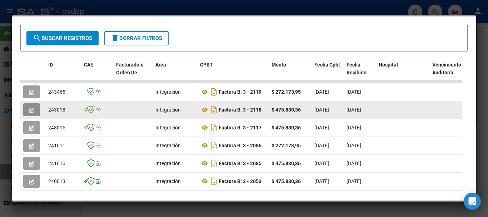
click at [30, 111] on icon "button" at bounding box center [31, 110] width 5 height 5
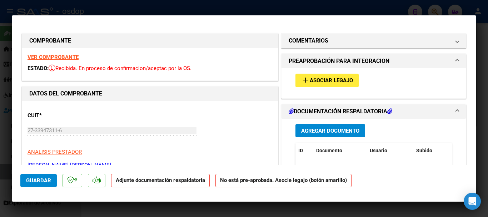
click at [65, 57] on strong "VER COMPROBANTE" at bounding box center [53, 57] width 51 height 6
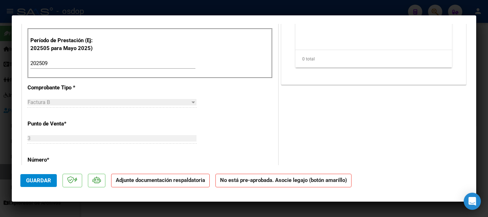
scroll to position [250, 0]
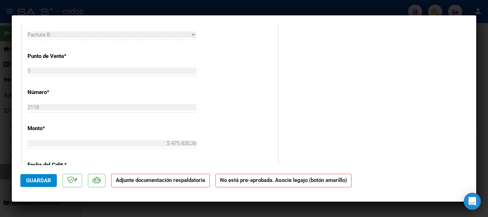
type input "$ 0,00"
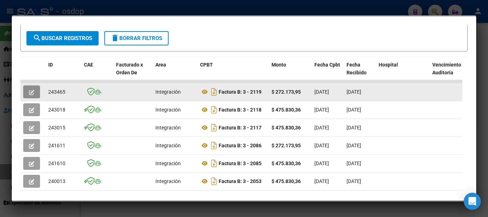
click at [33, 93] on icon "button" at bounding box center [31, 92] width 5 height 5
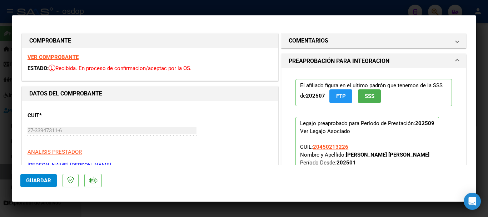
click at [65, 57] on strong "VER COMPROBANTE" at bounding box center [53, 57] width 51 height 6
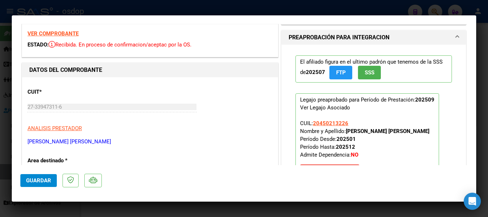
scroll to position [36, 0]
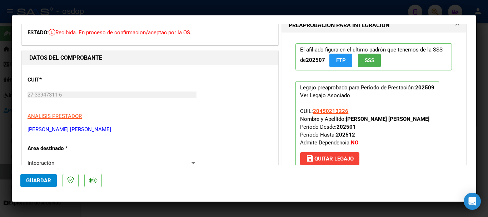
type input "$ 0,00"
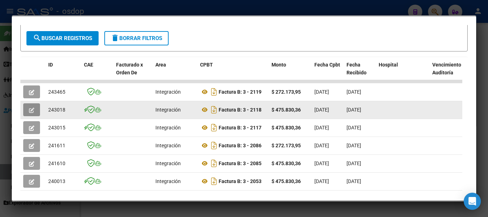
click at [33, 113] on icon "button" at bounding box center [31, 110] width 5 height 5
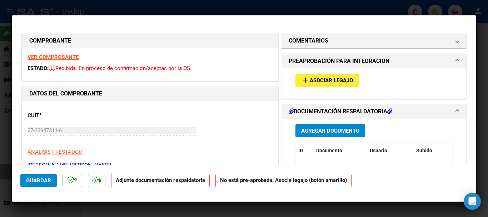
click at [71, 57] on strong "VER COMPROBANTE" at bounding box center [53, 57] width 51 height 6
click at [62, 58] on strong "VER COMPROBANTE" at bounding box center [53, 57] width 51 height 6
type input "$ 0,00"
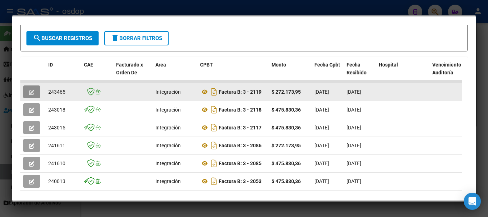
click at [33, 94] on icon "button" at bounding box center [31, 92] width 5 height 5
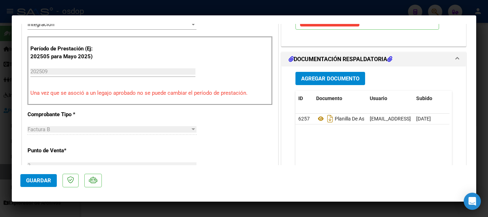
scroll to position [215, 0]
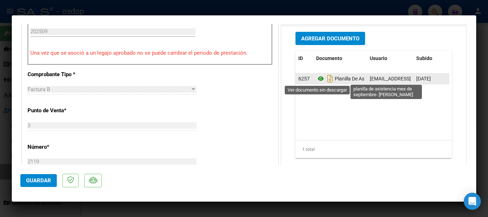
click at [317, 78] on icon at bounding box center [320, 78] width 9 height 9
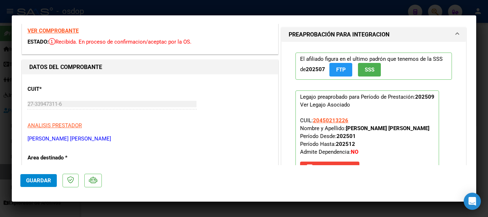
scroll to position [0, 0]
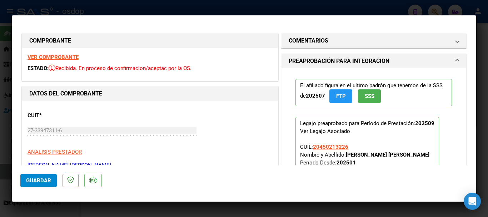
click at [57, 59] on strong "VER COMPROBANTE" at bounding box center [53, 57] width 51 height 6
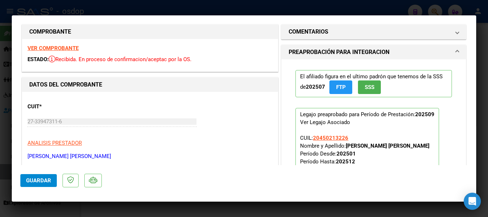
scroll to position [36, 0]
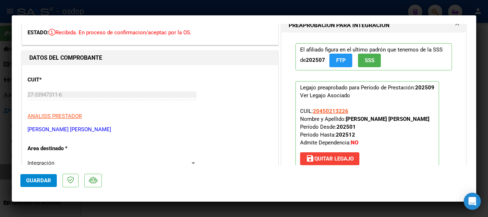
type input "$ 0,00"
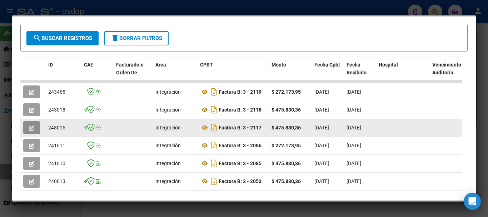
click at [31, 128] on icon "button" at bounding box center [31, 128] width 5 height 5
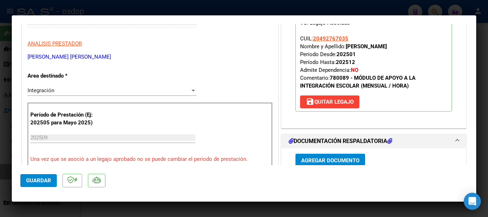
scroll to position [179, 0]
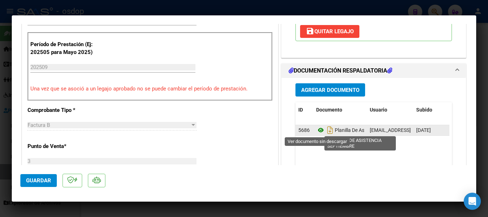
click at [316, 132] on icon at bounding box center [320, 130] width 9 height 9
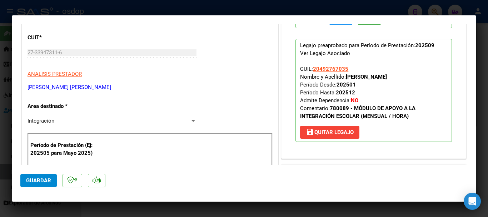
scroll to position [72, 0]
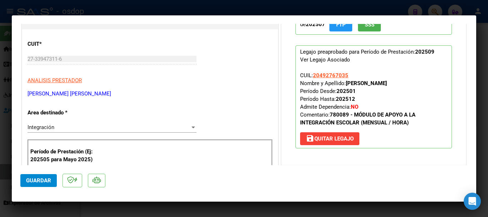
type input "$ 0,00"
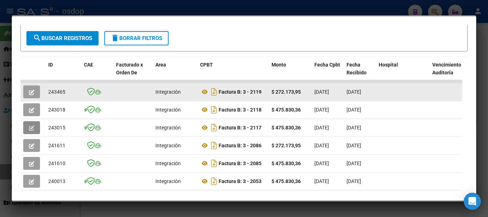
click at [30, 95] on icon "button" at bounding box center [31, 92] width 5 height 5
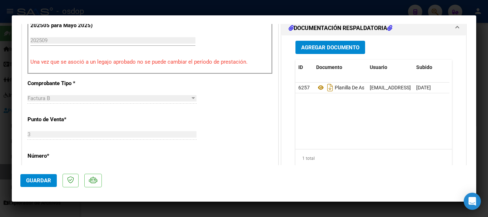
scroll to position [215, 0]
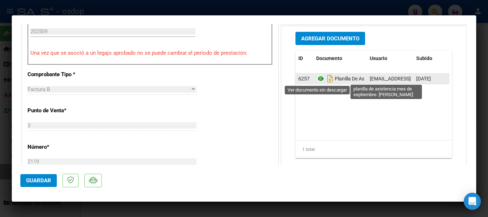
click at [316, 79] on icon at bounding box center [320, 78] width 9 height 9
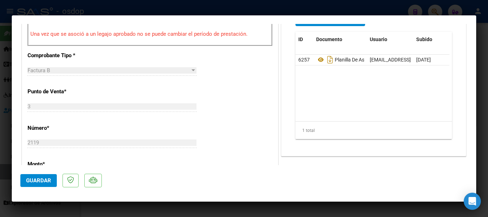
scroll to position [250, 0]
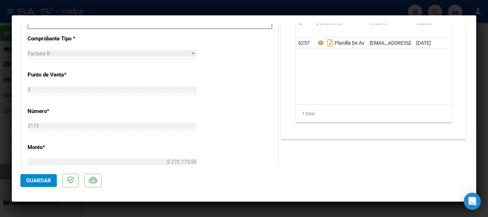
type input "$ 0,00"
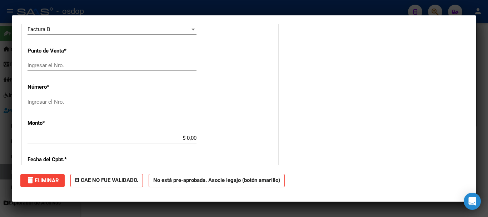
scroll to position [0, 0]
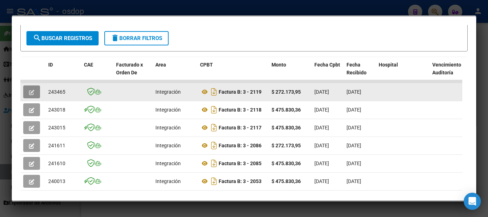
click at [31, 95] on icon "button" at bounding box center [31, 92] width 5 height 5
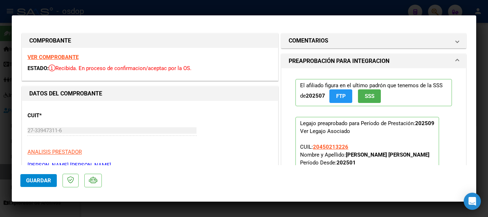
click at [61, 58] on strong "VER COMPROBANTE" at bounding box center [53, 57] width 51 height 6
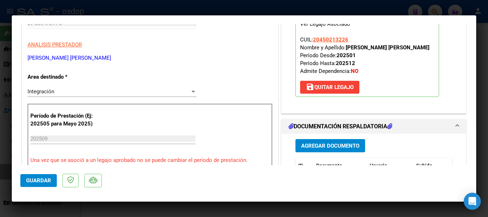
scroll to position [143, 0]
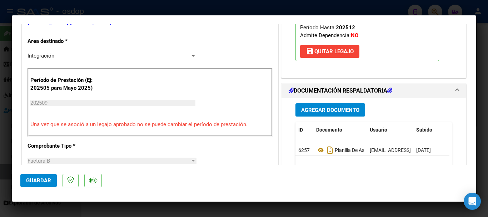
type input "$ 0,00"
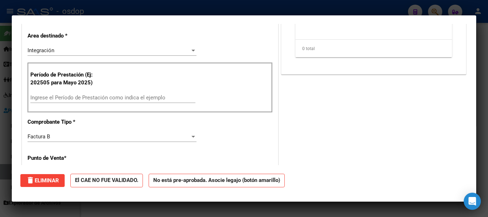
scroll to position [0, 0]
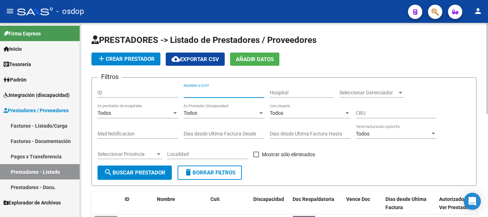
click at [196, 94] on input "Nombre o CUIT" at bounding box center [224, 93] width 81 height 6
type input "27333131442"
click at [152, 173] on span "search Buscar Prestador" at bounding box center [135, 172] width 62 height 6
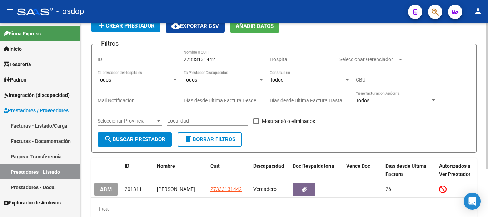
scroll to position [63, 0]
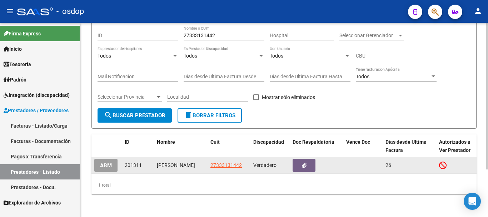
click at [269, 162] on span "Verdadero" at bounding box center [265, 165] width 23 height 6
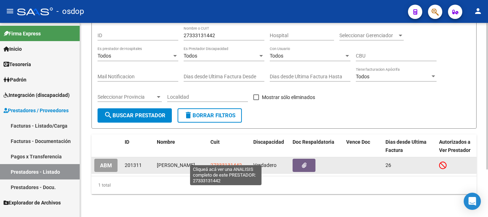
click at [227, 162] on span "27333131442" at bounding box center [226, 165] width 31 height 6
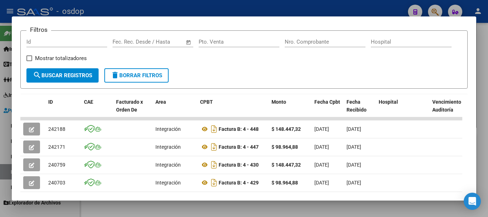
scroll to position [143, 0]
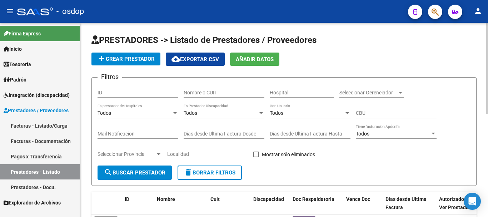
click at [214, 92] on input "Nombre o CUIT" at bounding box center [224, 93] width 81 height 6
type input "27328376844"
click at [129, 172] on span "search Buscar Prestador" at bounding box center [135, 172] width 62 height 6
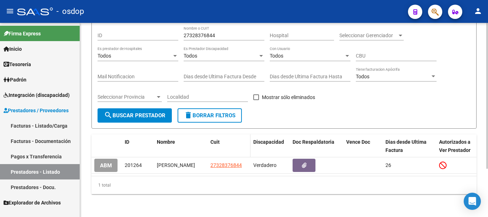
scroll to position [64, 0]
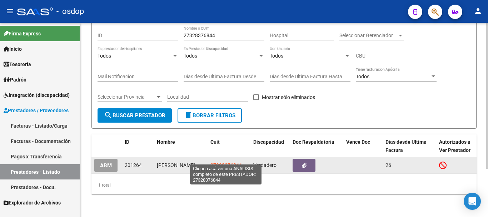
click at [221, 162] on span "27328376844" at bounding box center [226, 165] width 31 height 6
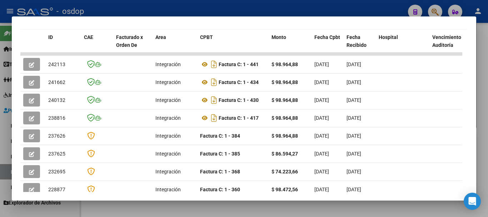
scroll to position [179, 0]
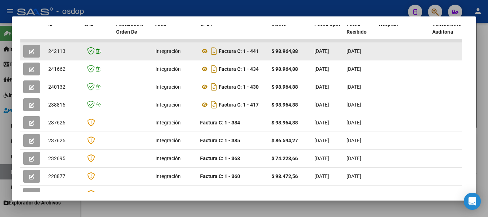
click at [31, 54] on icon "button" at bounding box center [31, 51] width 5 height 5
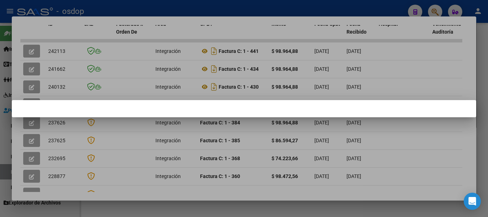
click at [31, 52] on div at bounding box center [244, 108] width 488 height 217
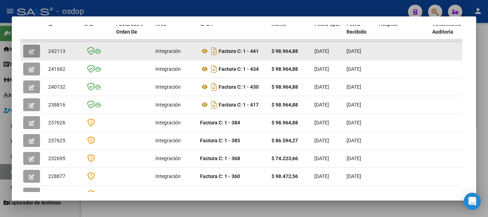
click at [30, 53] on icon "button" at bounding box center [31, 51] width 5 height 5
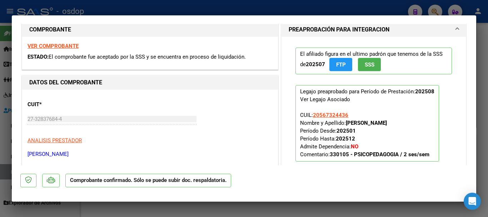
scroll to position [107, 0]
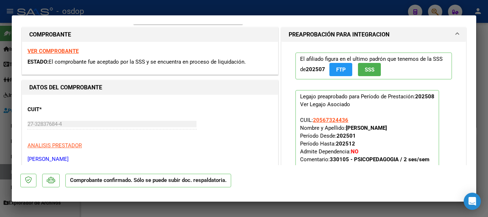
type input "$ 0,00"
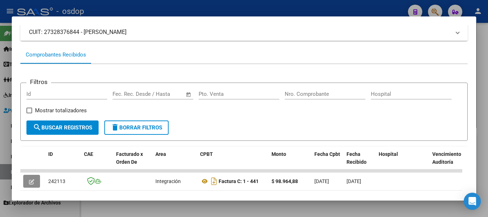
scroll to position [143, 0]
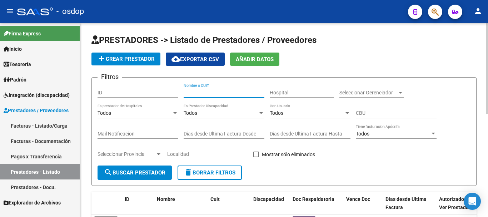
click at [215, 94] on input "Nombre o CUIT" at bounding box center [224, 93] width 81 height 6
type input "27339831985"
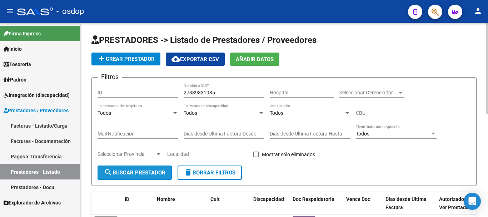
click at [143, 175] on span "search Buscar Prestador" at bounding box center [135, 172] width 62 height 6
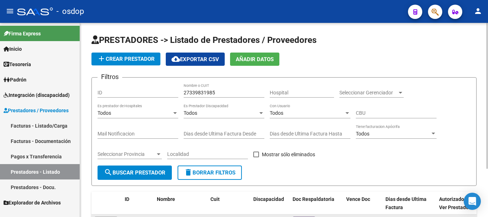
scroll to position [64, 0]
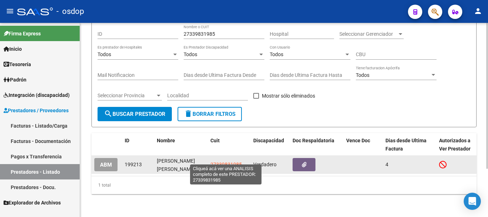
click at [223, 162] on span "27339831985" at bounding box center [226, 165] width 31 height 6
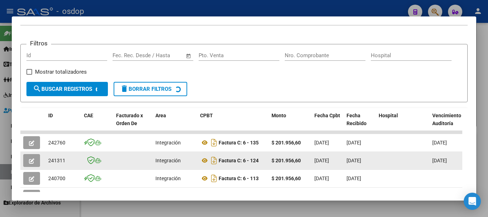
scroll to position [98, 0]
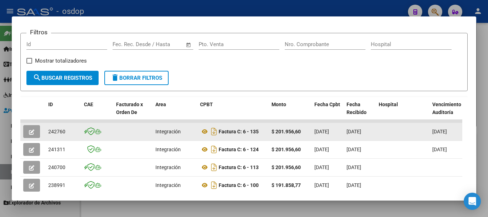
click at [30, 134] on icon "button" at bounding box center [31, 131] width 5 height 5
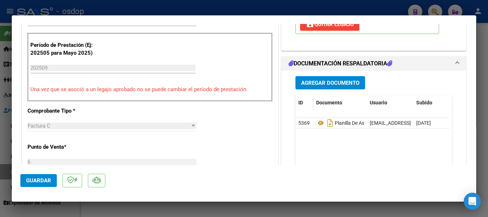
scroll to position [179, 0]
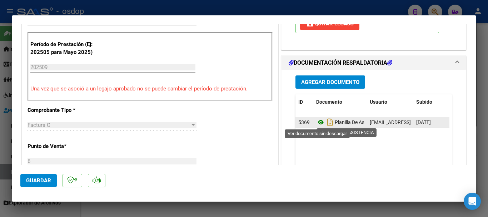
click at [318, 123] on icon at bounding box center [320, 122] width 9 height 9
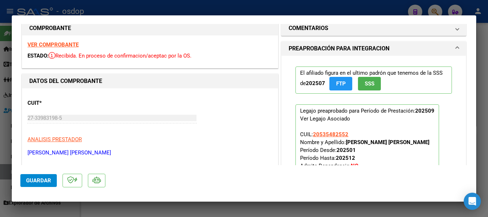
scroll to position [0, 0]
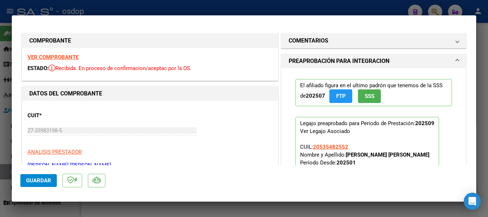
click at [52, 55] on strong "VER COMPROBANTE" at bounding box center [53, 57] width 51 height 6
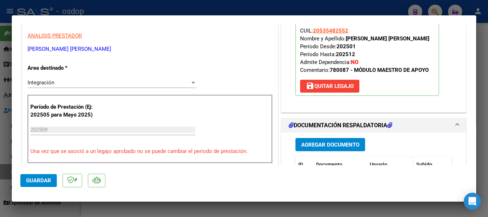
scroll to position [179, 0]
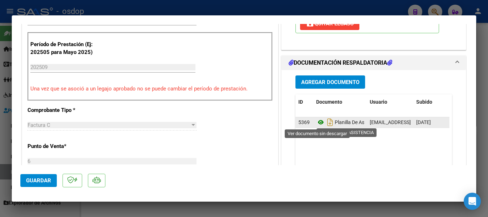
click at [317, 123] on icon at bounding box center [320, 122] width 9 height 9
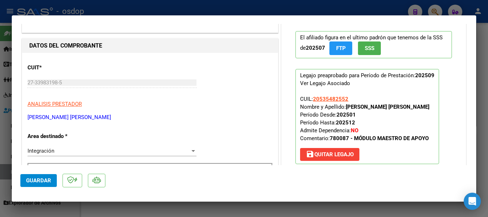
scroll to position [36, 0]
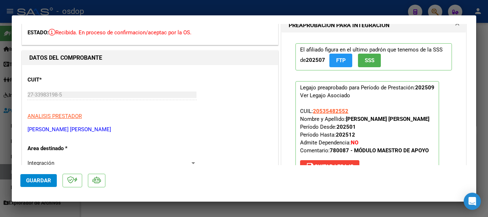
type input "$ 0,00"
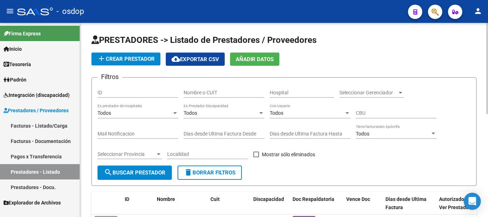
click at [205, 91] on input "Nombre o CUIT" at bounding box center [224, 93] width 81 height 6
type input "23183284584"
click at [127, 173] on span "search Buscar Prestador" at bounding box center [135, 172] width 62 height 6
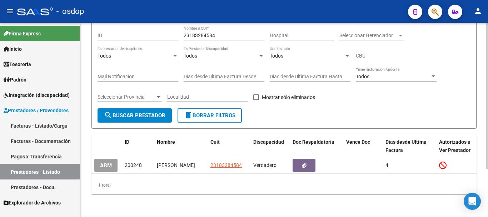
scroll to position [64, 0]
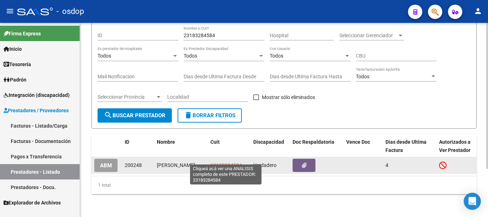
click at [221, 162] on span "23183284584" at bounding box center [226, 165] width 31 height 6
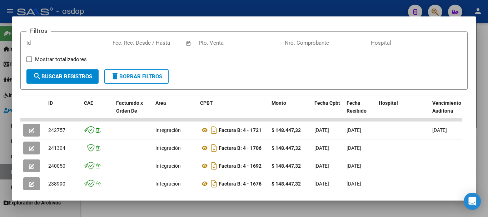
scroll to position [143, 0]
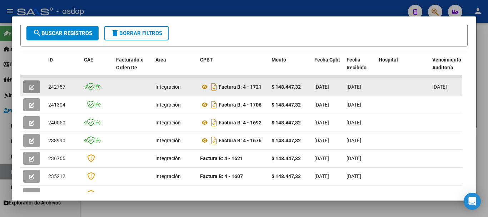
click at [32, 88] on icon "button" at bounding box center [31, 87] width 5 height 5
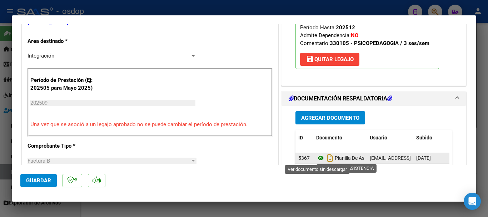
click at [322, 159] on icon at bounding box center [320, 158] width 9 height 9
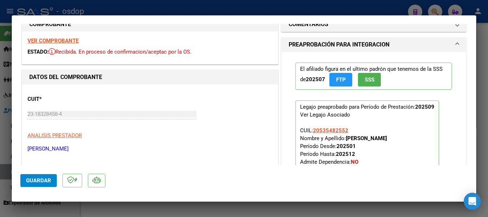
scroll to position [0, 0]
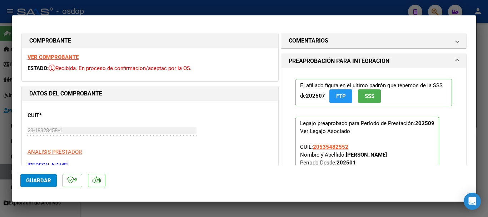
click at [68, 60] on strong "VER COMPROBANTE" at bounding box center [53, 57] width 51 height 6
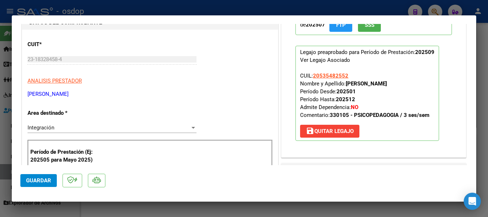
scroll to position [72, 0]
type input "$ 0,00"
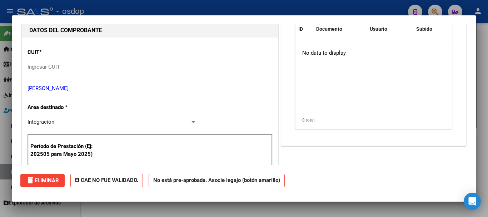
scroll to position [79, 0]
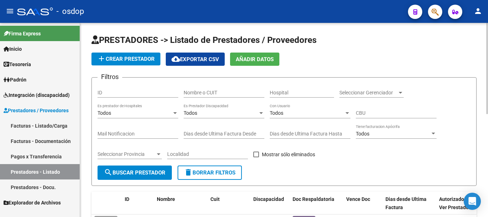
click at [214, 96] on div "Nombre o CUIT" at bounding box center [224, 90] width 81 height 14
type input "27293611527"
click at [135, 171] on span "search Buscar Prestador" at bounding box center [135, 172] width 62 height 6
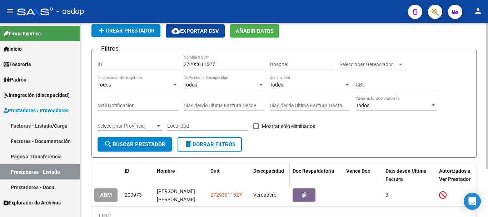
scroll to position [64, 0]
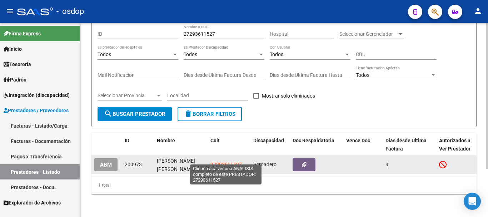
click at [220, 162] on span "27293611527" at bounding box center [226, 165] width 31 height 6
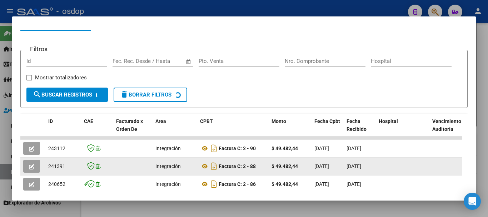
scroll to position [143, 0]
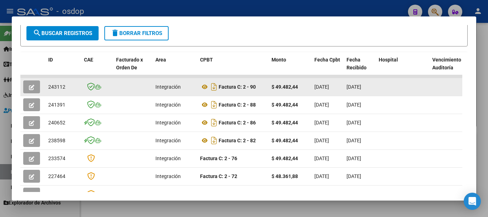
click at [32, 90] on icon "button" at bounding box center [31, 87] width 5 height 5
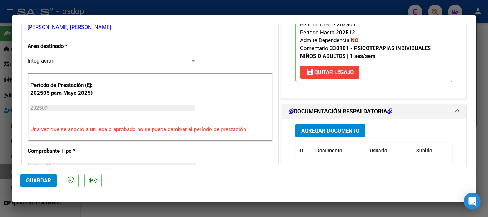
scroll to position [179, 0]
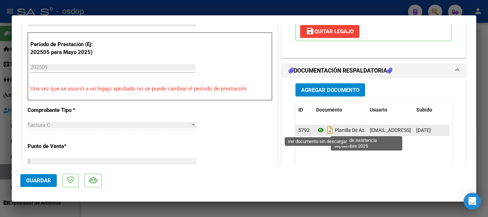
click at [317, 129] on icon at bounding box center [320, 130] width 9 height 9
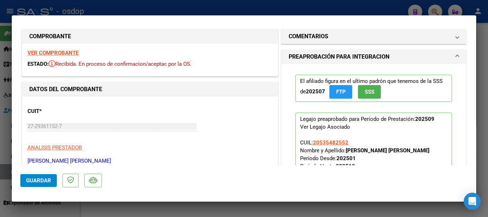
scroll to position [0, 0]
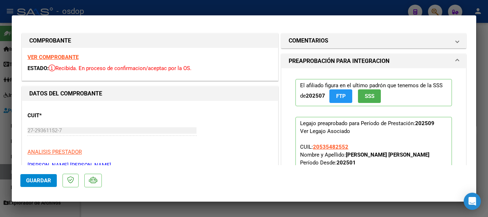
click at [65, 55] on strong "VER COMPROBANTE" at bounding box center [53, 57] width 51 height 6
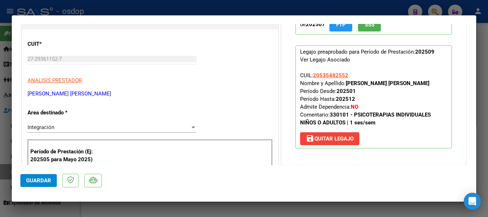
type input "$ 0,00"
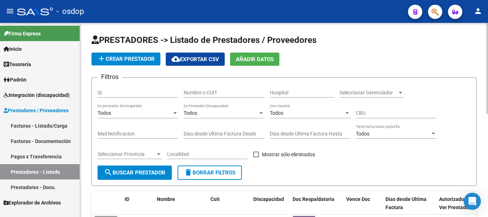
click at [197, 90] on input "Nombre o CUIT" at bounding box center [224, 93] width 81 height 6
type input "27357013769"
click at [148, 172] on span "search Buscar Prestador" at bounding box center [135, 172] width 62 height 6
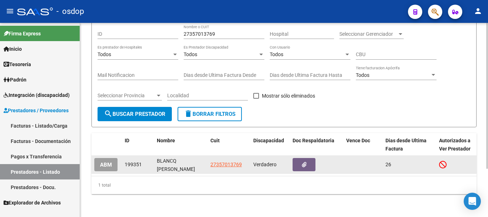
scroll to position [64, 0]
click at [241, 161] on div "27357013769" at bounding box center [229, 165] width 37 height 8
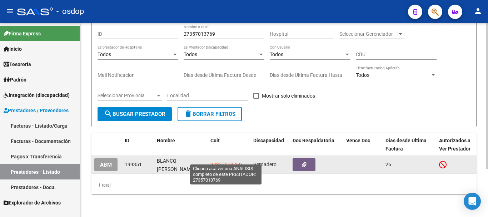
click at [232, 162] on span "27357013769" at bounding box center [226, 165] width 31 height 6
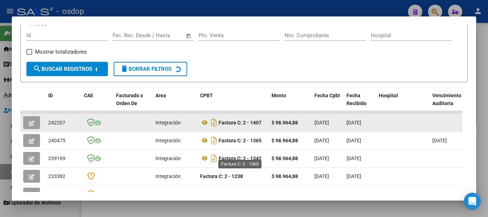
scroll to position [36, 0]
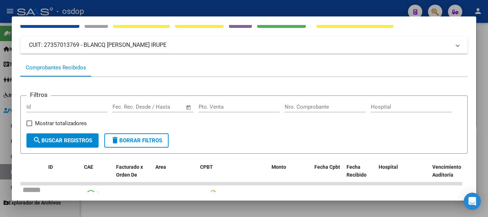
click at [92, 141] on span "search Buscar Registros" at bounding box center [62, 140] width 59 height 6
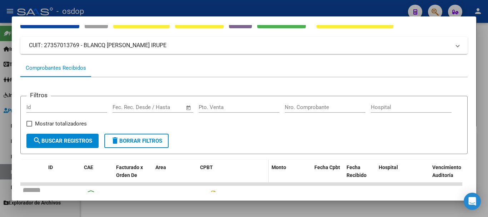
scroll to position [143, 0]
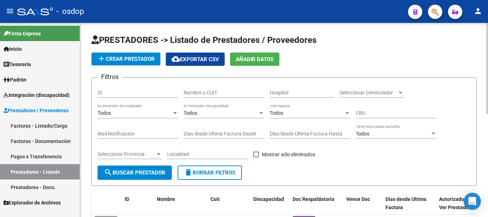
click at [215, 90] on input "Nombre o CUIT" at bounding box center [224, 93] width 81 height 6
type input "27252073464"
click at [127, 174] on span "search Buscar Prestador" at bounding box center [135, 172] width 62 height 6
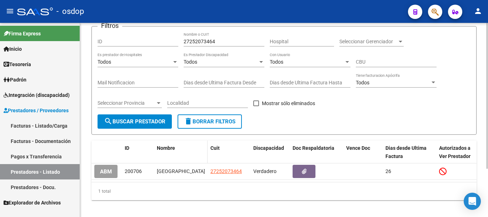
scroll to position [64, 0]
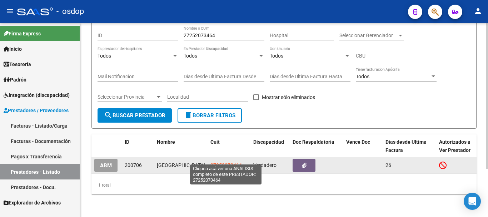
click at [218, 162] on span "27252073464" at bounding box center [226, 165] width 31 height 6
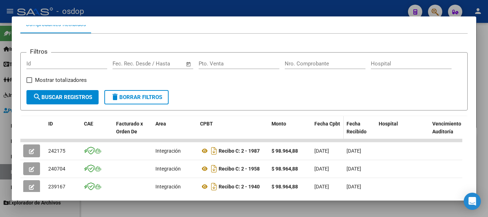
scroll to position [107, 0]
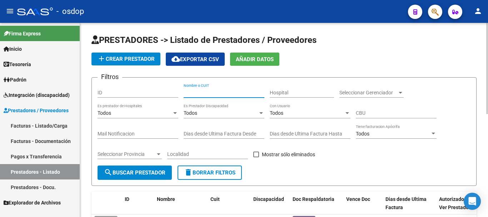
click at [227, 91] on input "Nombre o CUIT" at bounding box center [224, 93] width 81 height 6
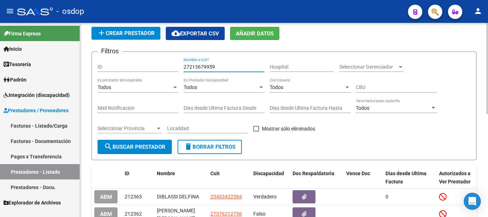
scroll to position [36, 0]
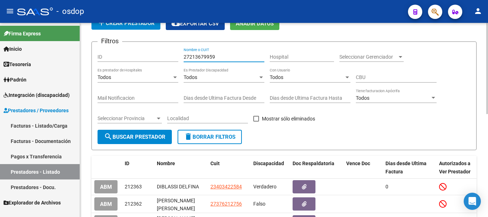
type input "27213679959"
click at [144, 139] on span "search Buscar Prestador" at bounding box center [135, 137] width 62 height 6
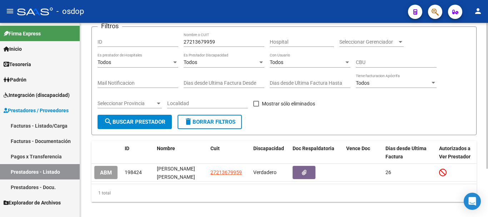
scroll to position [64, 0]
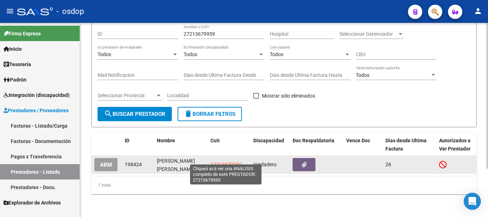
click at [227, 162] on span "27213679959" at bounding box center [226, 165] width 31 height 6
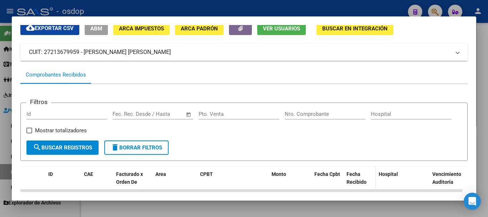
scroll to position [107, 0]
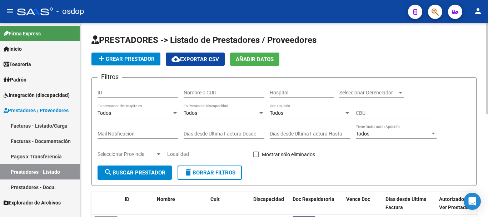
click at [214, 91] on input "Nombre o CUIT" at bounding box center [224, 93] width 81 height 6
click at [210, 92] on input "Nombre o CUIT" at bounding box center [224, 93] width 81 height 6
type input "23172047734"
click at [154, 172] on span "search Buscar Prestador" at bounding box center [135, 172] width 62 height 6
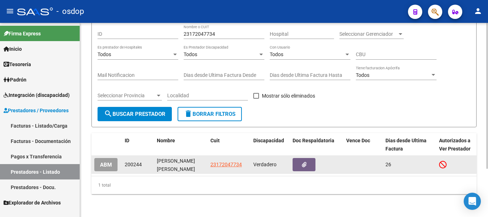
scroll to position [64, 0]
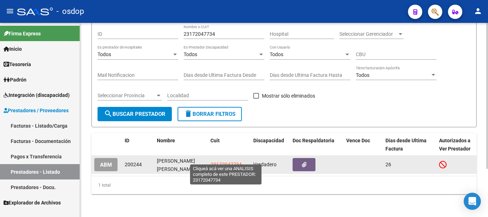
click at [234, 162] on span "23172047734" at bounding box center [226, 165] width 31 height 6
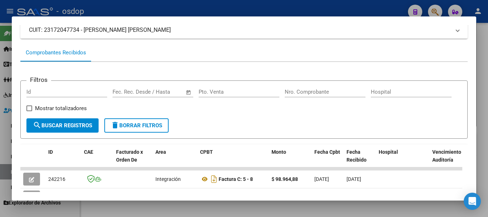
scroll to position [0, 0]
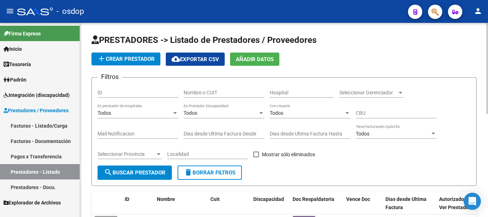
click at [190, 93] on input "Nombre o CUIT" at bounding box center [224, 93] width 81 height 6
type input "27315687670"
click at [139, 175] on span "search Buscar Prestador" at bounding box center [135, 172] width 62 height 6
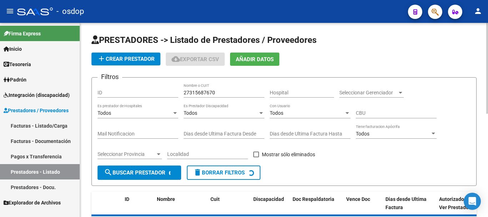
scroll to position [36, 0]
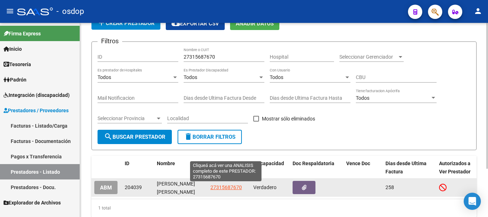
click at [229, 187] on span "27315687670" at bounding box center [226, 188] width 31 height 6
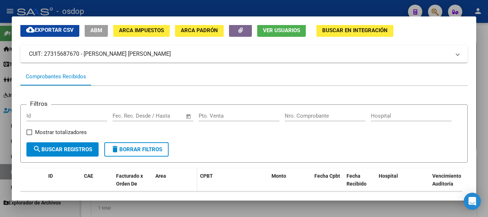
scroll to position [0, 0]
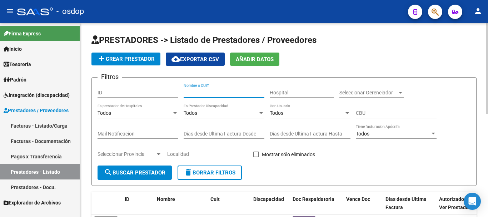
click at [215, 94] on input "Nombre o CUIT" at bounding box center [224, 93] width 81 height 6
type input "27237421715"
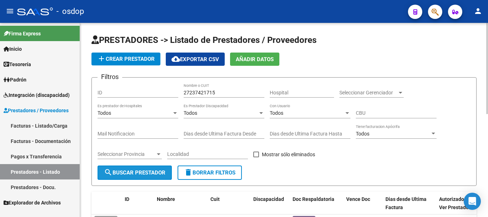
click at [137, 176] on button "search Buscar Prestador" at bounding box center [135, 173] width 74 height 14
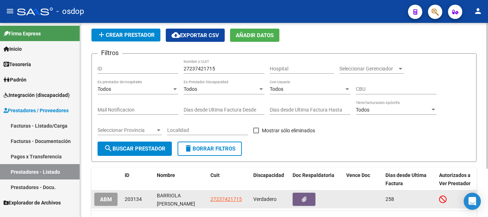
scroll to position [64, 0]
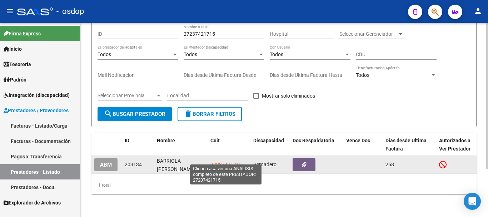
click at [227, 162] on span "27237421715" at bounding box center [226, 165] width 31 height 6
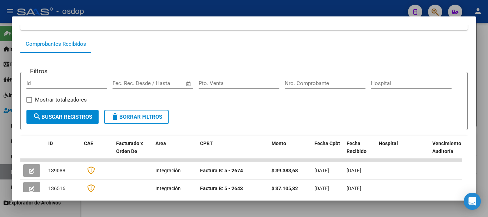
scroll to position [72, 0]
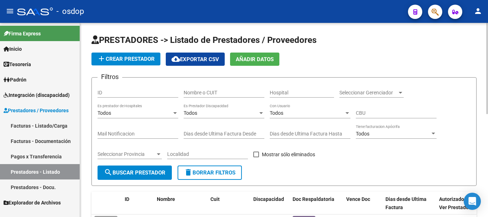
click at [208, 92] on input "Nombre o CUIT" at bounding box center [224, 93] width 81 height 6
type input "27295712673"
click at [142, 175] on span "search Buscar Prestador" at bounding box center [135, 172] width 62 height 6
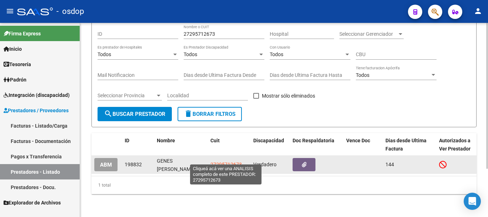
click at [216, 162] on span "27295712673" at bounding box center [226, 165] width 31 height 6
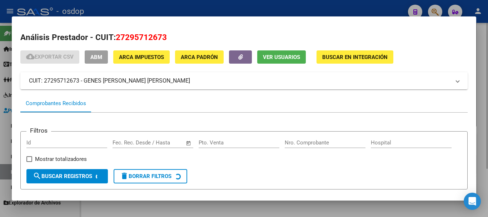
scroll to position [63, 0]
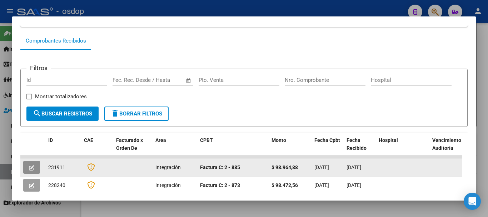
click at [29, 168] on icon "button" at bounding box center [31, 167] width 5 height 5
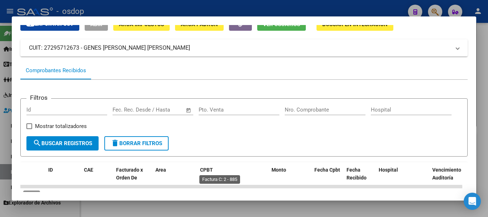
scroll to position [0, 0]
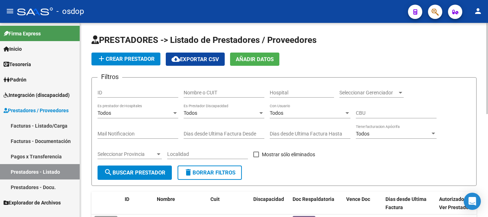
click at [195, 83] on form "Filtros ID Nombre o CUIT Hospital Seleccionar Gerenciador Seleccionar Gerenciad…" at bounding box center [284, 131] width 385 height 109
click at [197, 87] on div "Nombre o CUIT" at bounding box center [224, 90] width 81 height 14
type input "27337921650"
click at [126, 171] on span "search Buscar Prestador" at bounding box center [135, 172] width 62 height 6
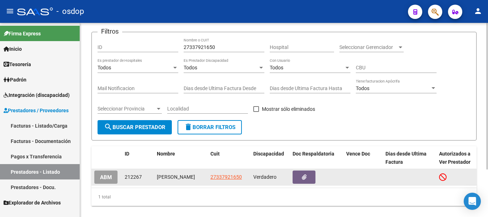
scroll to position [63, 0]
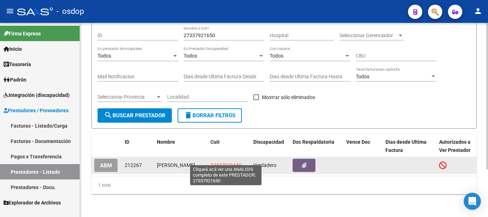
click at [222, 162] on span "27337921650" at bounding box center [226, 165] width 31 height 6
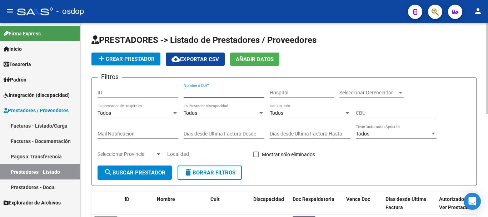
click at [215, 91] on input "Nombre o CUIT" at bounding box center [224, 93] width 81 height 6
type input "24353004871"
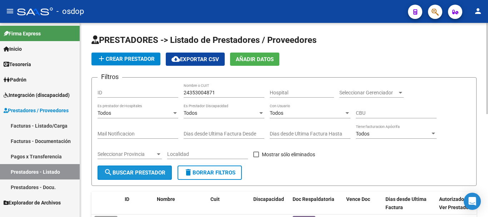
click at [141, 173] on span "search Buscar Prestador" at bounding box center [135, 172] width 62 height 6
